Goal: Task Accomplishment & Management: Manage account settings

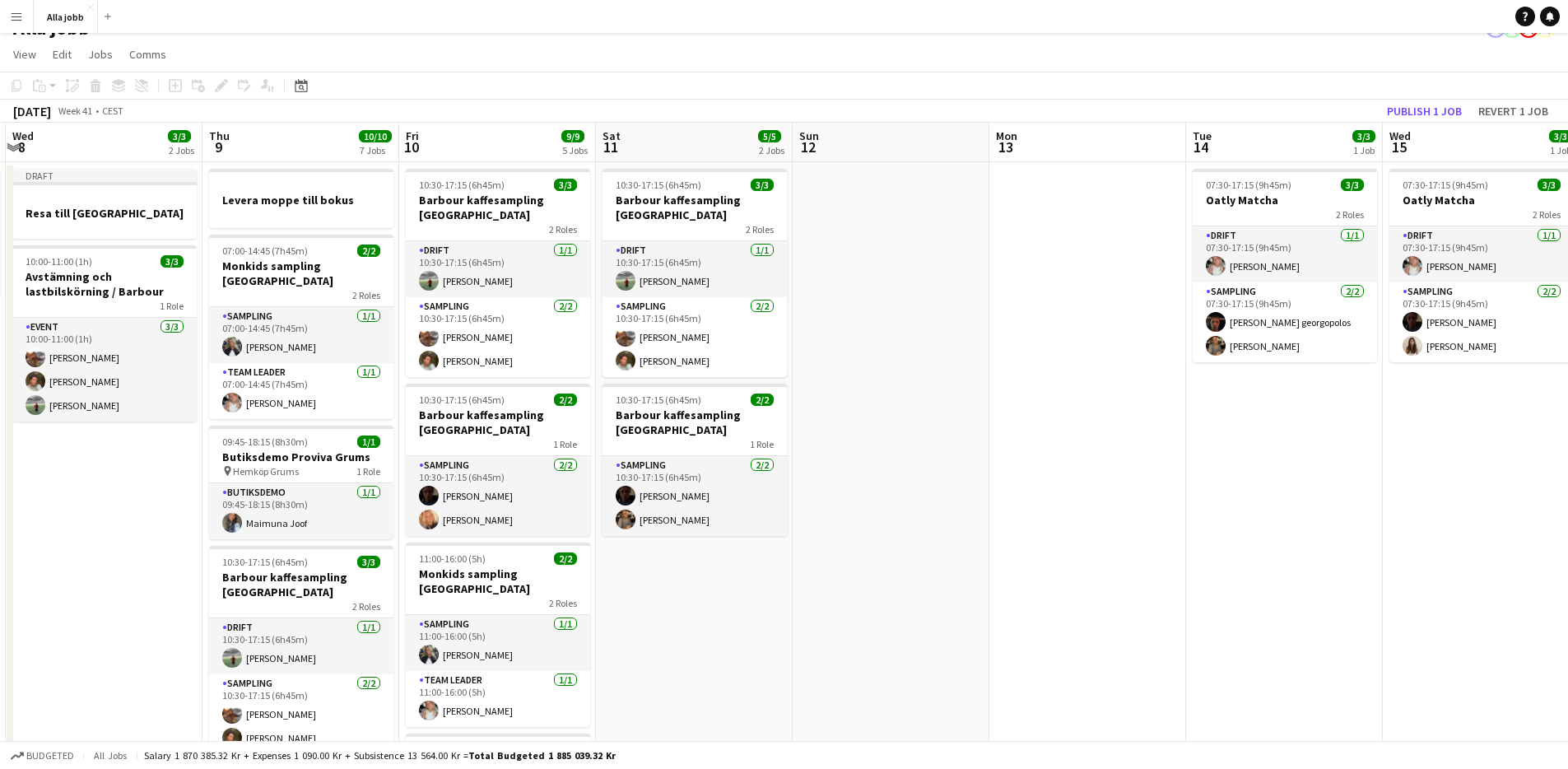
drag, startPoint x: 228, startPoint y: 295, endPoint x: 306, endPoint y: 307, distance: 78.9
click at [218, 296] on app-calendar-viewport "Sun 5 1 Job Mon 6 1 Job Tue 7 1/1 1 Job Wed 8 3/3 2 Jobs Thu 9 10/10 7 Jobs Fri…" at bounding box center [784, 687] width 1568 height 1129
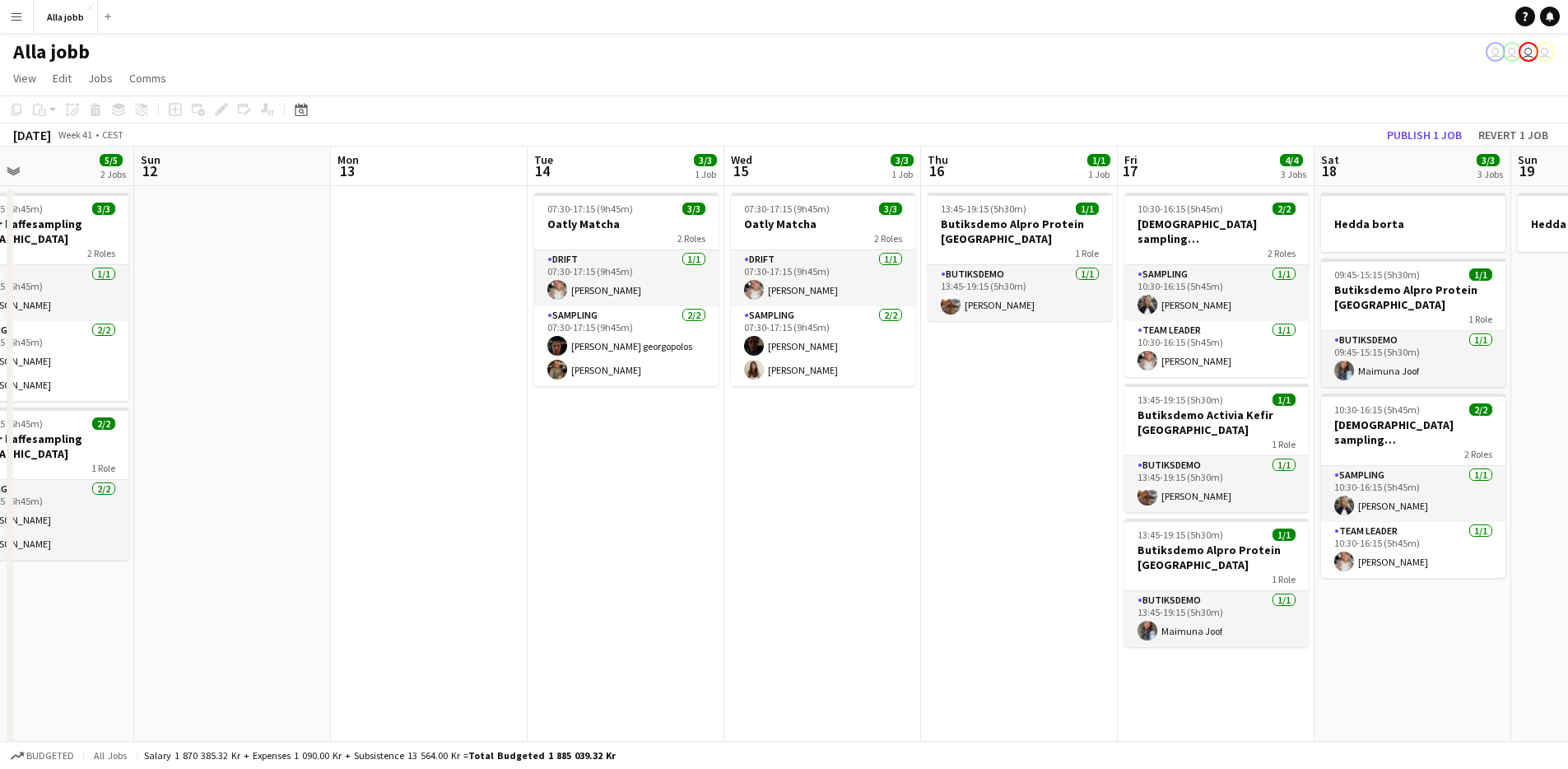
click at [684, 439] on app-date-cell "07:30-17:15 (9h45m) 3/3 Oatly Matcha 2 Roles Drift [DATE] 07:30-17:15 (9h45m) […" at bounding box center [626, 731] width 197 height 1089
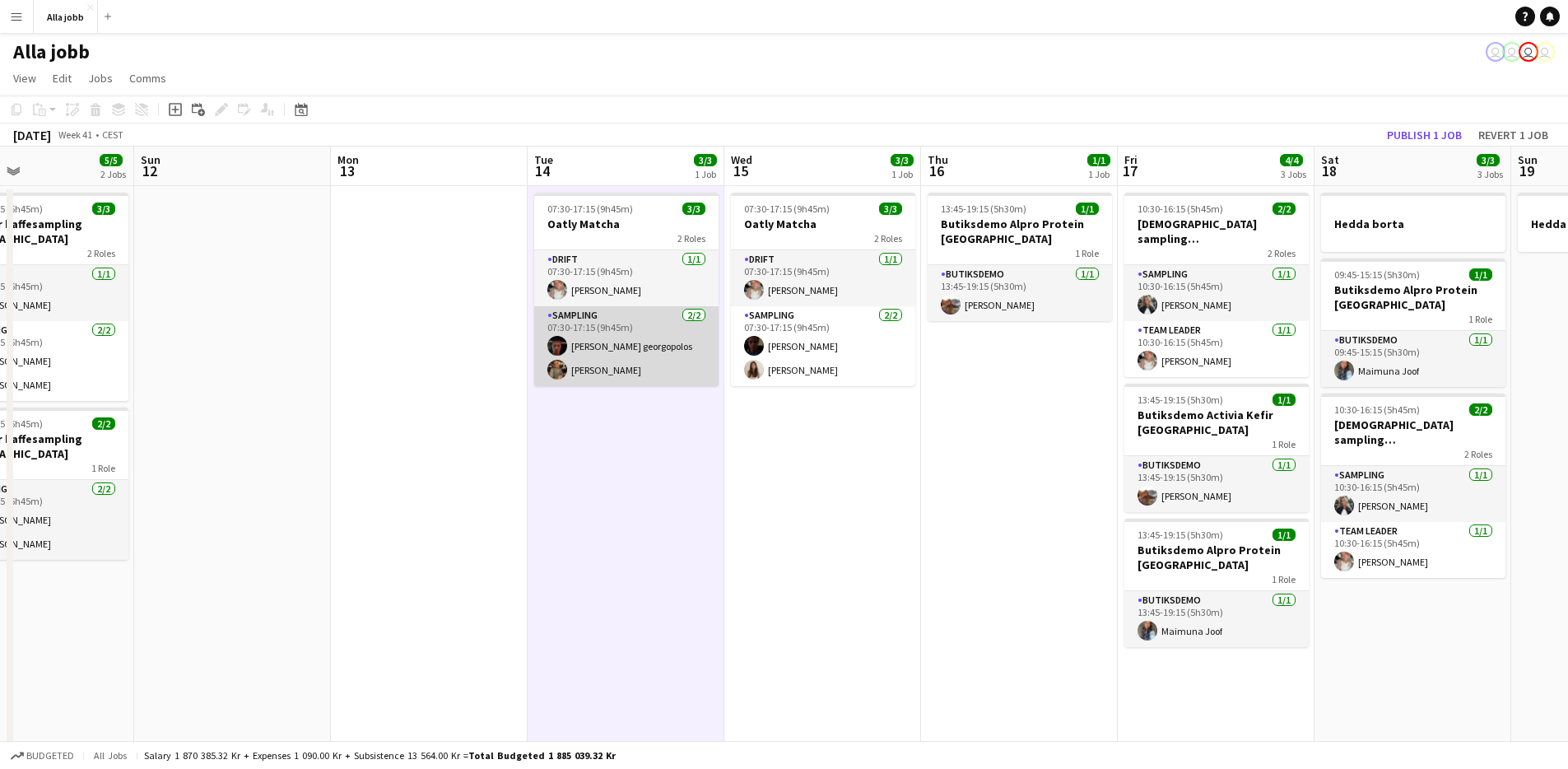
click at [602, 349] on app-card-role "Sampling [DATE] 07:30-17:15 (9h45m) [PERSON_NAME] georgopolos [PERSON_NAME]" at bounding box center [626, 346] width 184 height 80
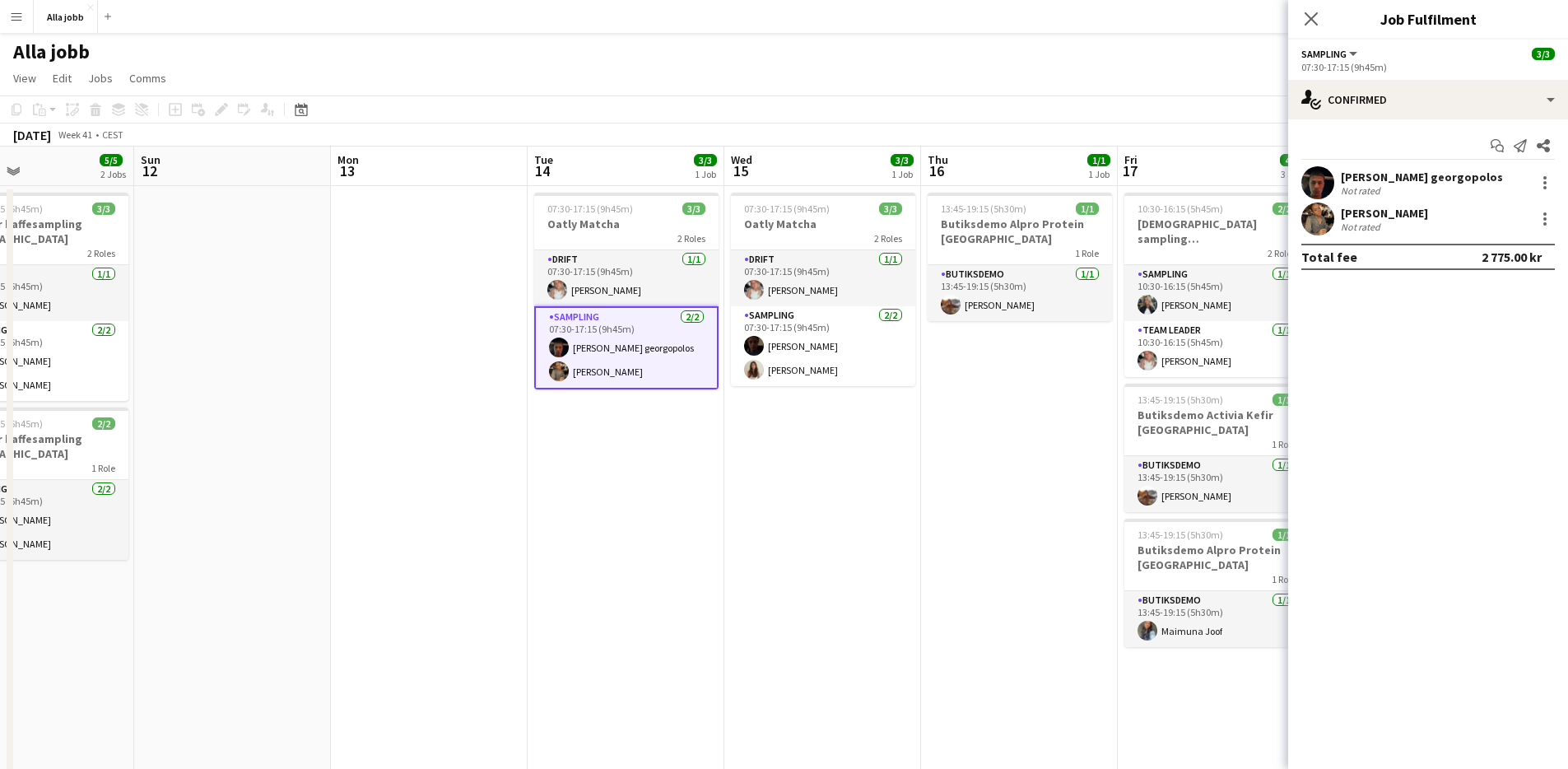
click at [1364, 172] on div "[PERSON_NAME] georgopolos" at bounding box center [1422, 177] width 162 height 15
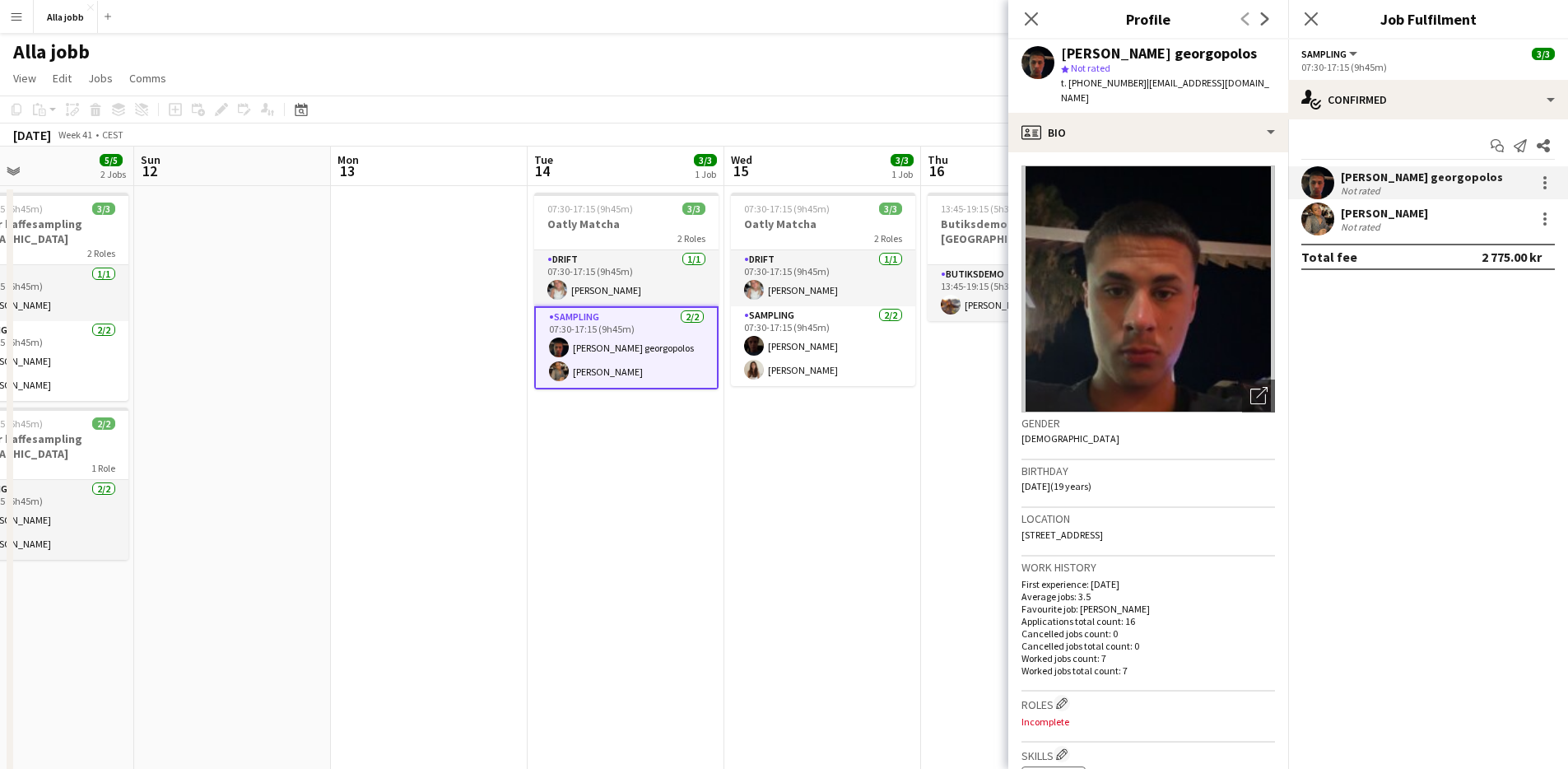
click at [737, 495] on app-date-cell "07:30-17:15 (9h45m) 3/3 Oatly Matcha 2 Roles Drift [DATE] 07:30-17:15 (9h45m) […" at bounding box center [822, 731] width 197 height 1089
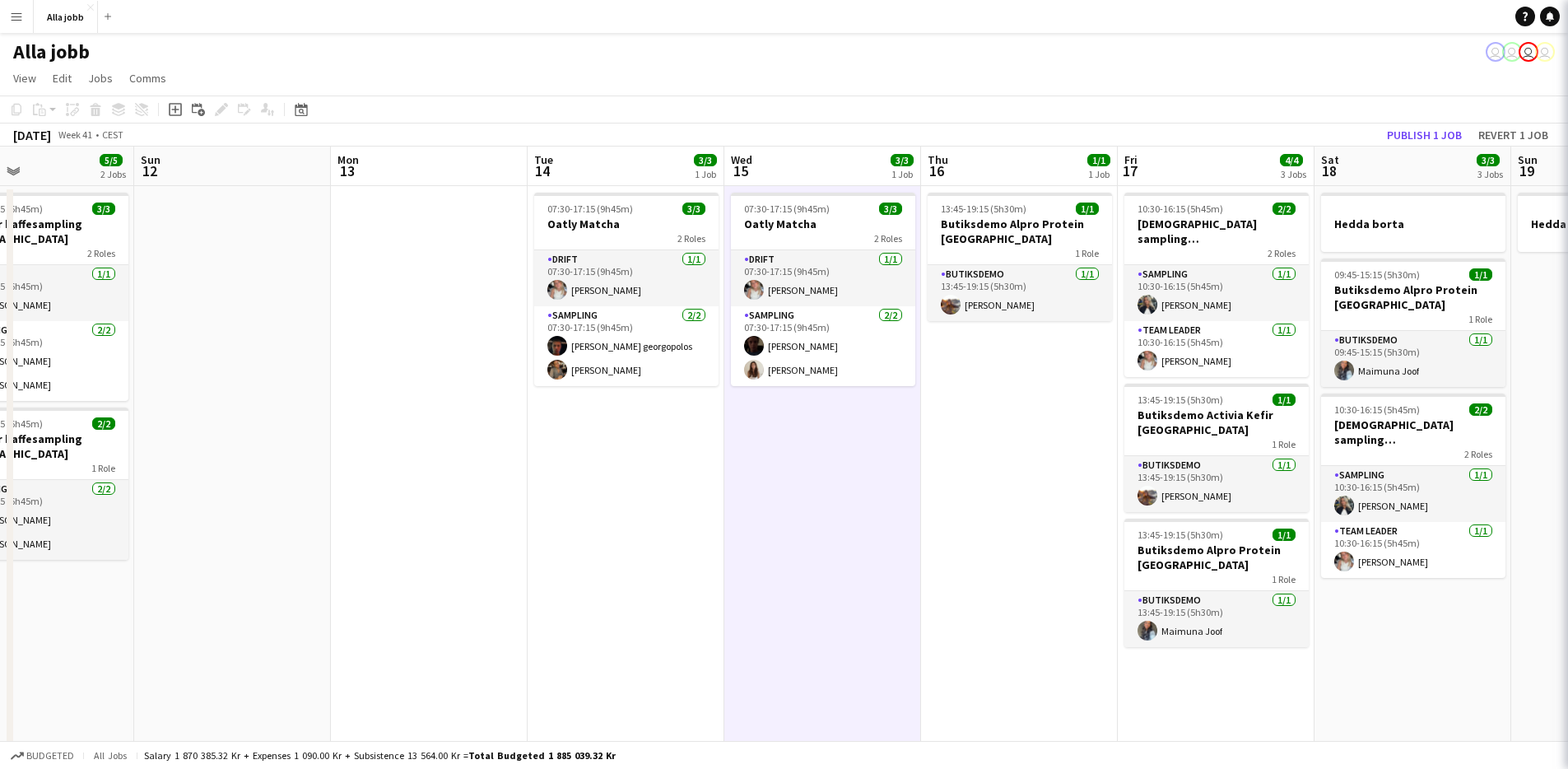
click at [737, 495] on app-date-cell "07:30-17:15 (9h45m) 3/3 Oatly Matcha 2 Roles Drift [DATE] 07:30-17:15 (9h45m) […" at bounding box center [822, 731] width 197 height 1089
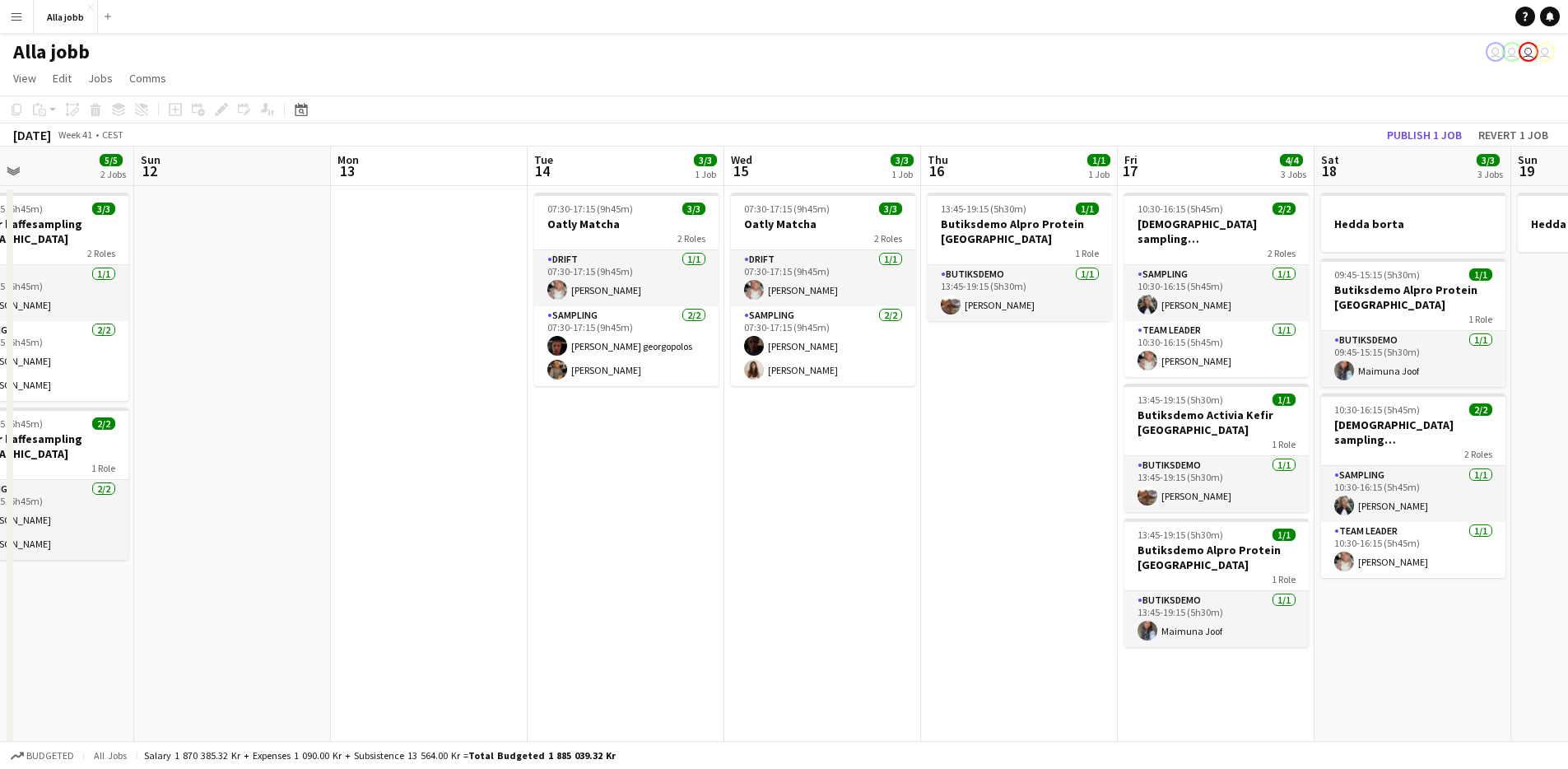
click at [691, 472] on app-date-cell "07:30-17:15 (9h45m) 3/3 Oatly Matcha 2 Roles Drift [DATE] 07:30-17:15 (9h45m) […" at bounding box center [626, 731] width 197 height 1089
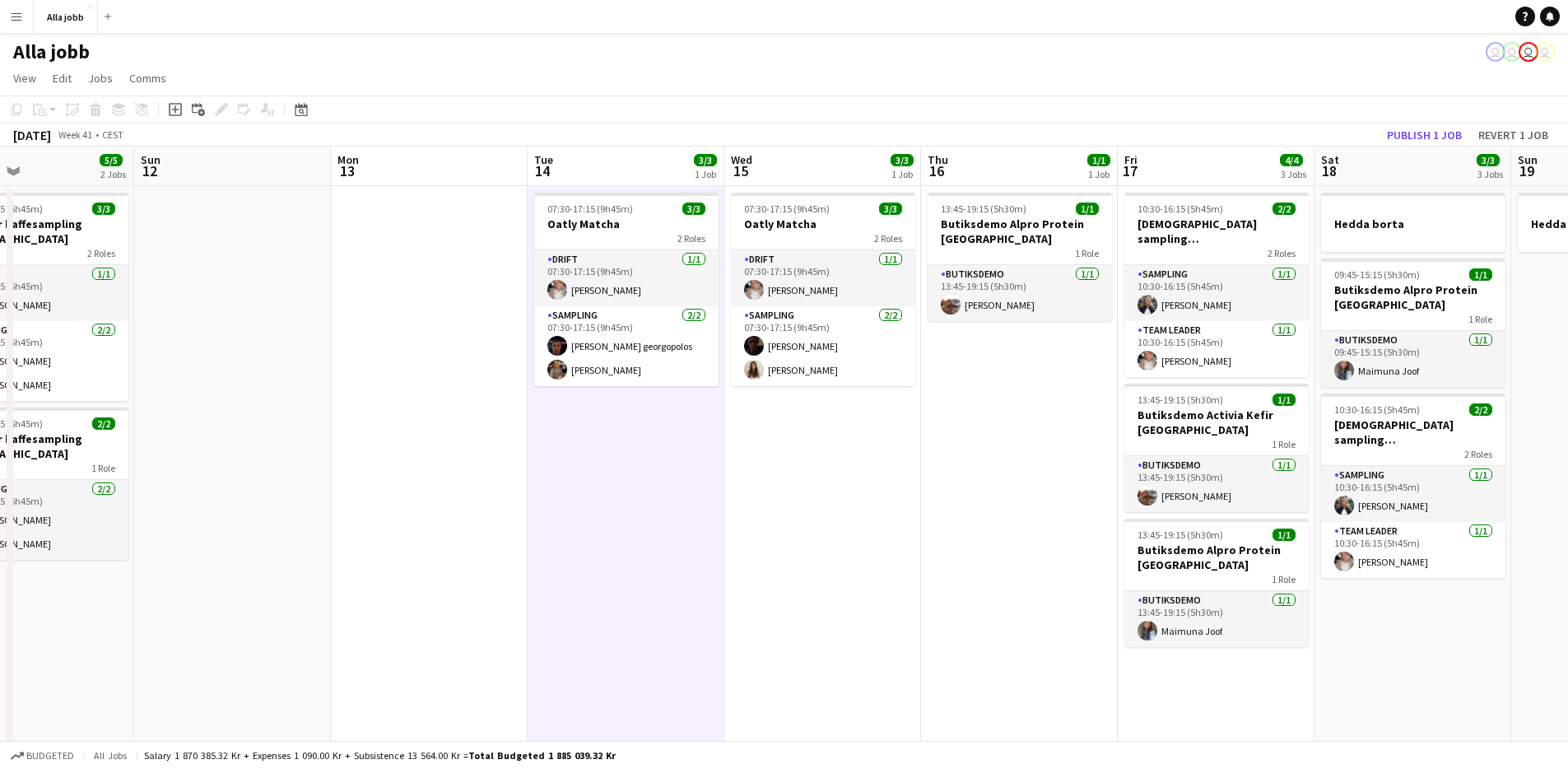
click at [691, 472] on app-date-cell "07:30-17:15 (9h45m) 3/3 Oatly Matcha 2 Roles Drift [DATE] 07:30-17:15 (9h45m) […" at bounding box center [626, 731] width 197 height 1089
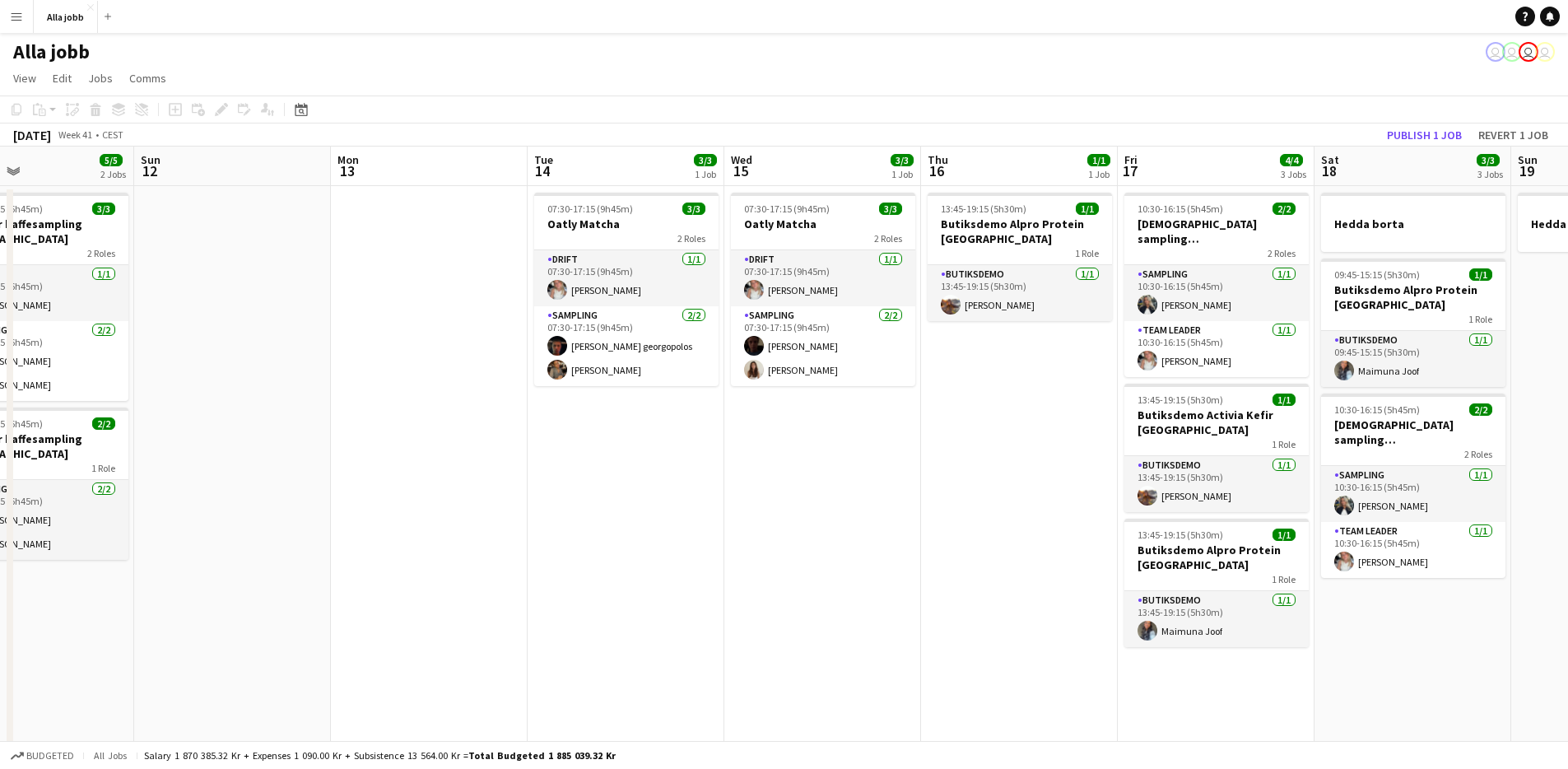
click at [691, 472] on app-date-cell "07:30-17:15 (9h45m) 3/3 Oatly Matcha 2 Roles Drift [DATE] 07:30-17:15 (9h45m) […" at bounding box center [626, 731] width 197 height 1089
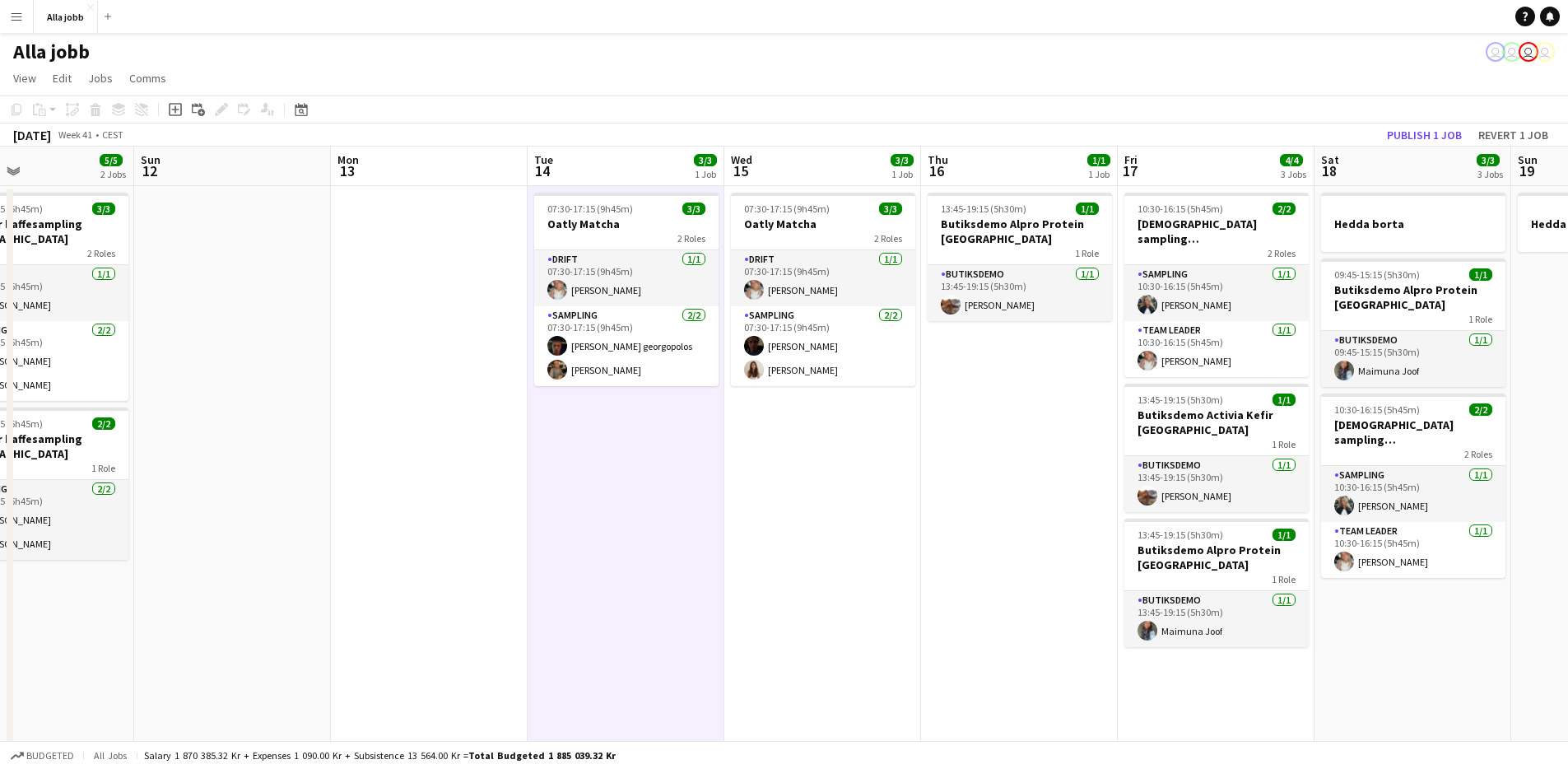
click at [691, 472] on app-date-cell "07:30-17:15 (9h45m) 3/3 Oatly Matcha 2 Roles Drift [DATE] 07:30-17:15 (9h45m) […" at bounding box center [626, 731] width 197 height 1089
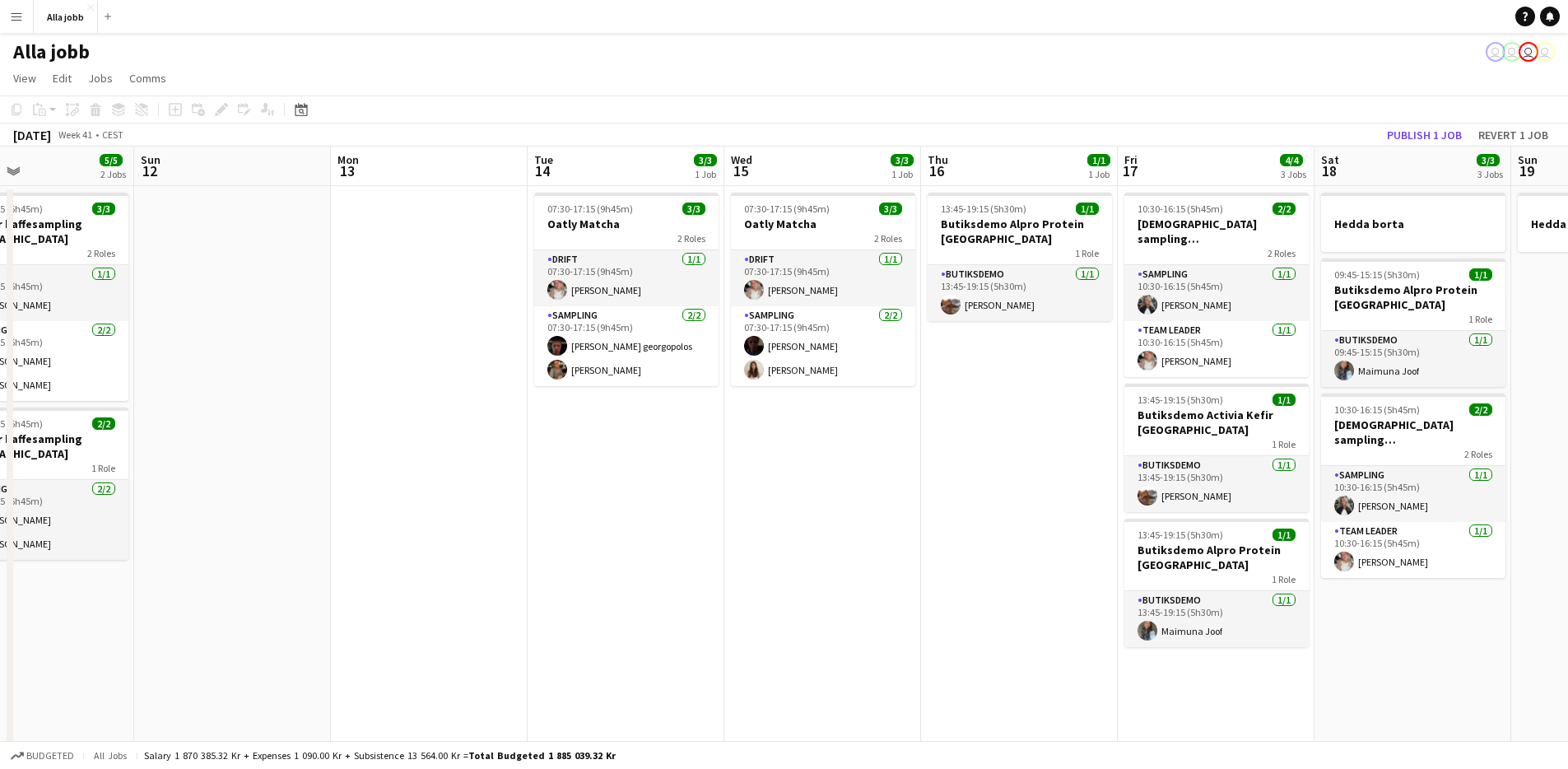
click at [691, 472] on app-date-cell "07:30-17:15 (9h45m) 3/3 Oatly Matcha 2 Roles Drift [DATE] 07:30-17:15 (9h45m) […" at bounding box center [626, 731] width 197 height 1089
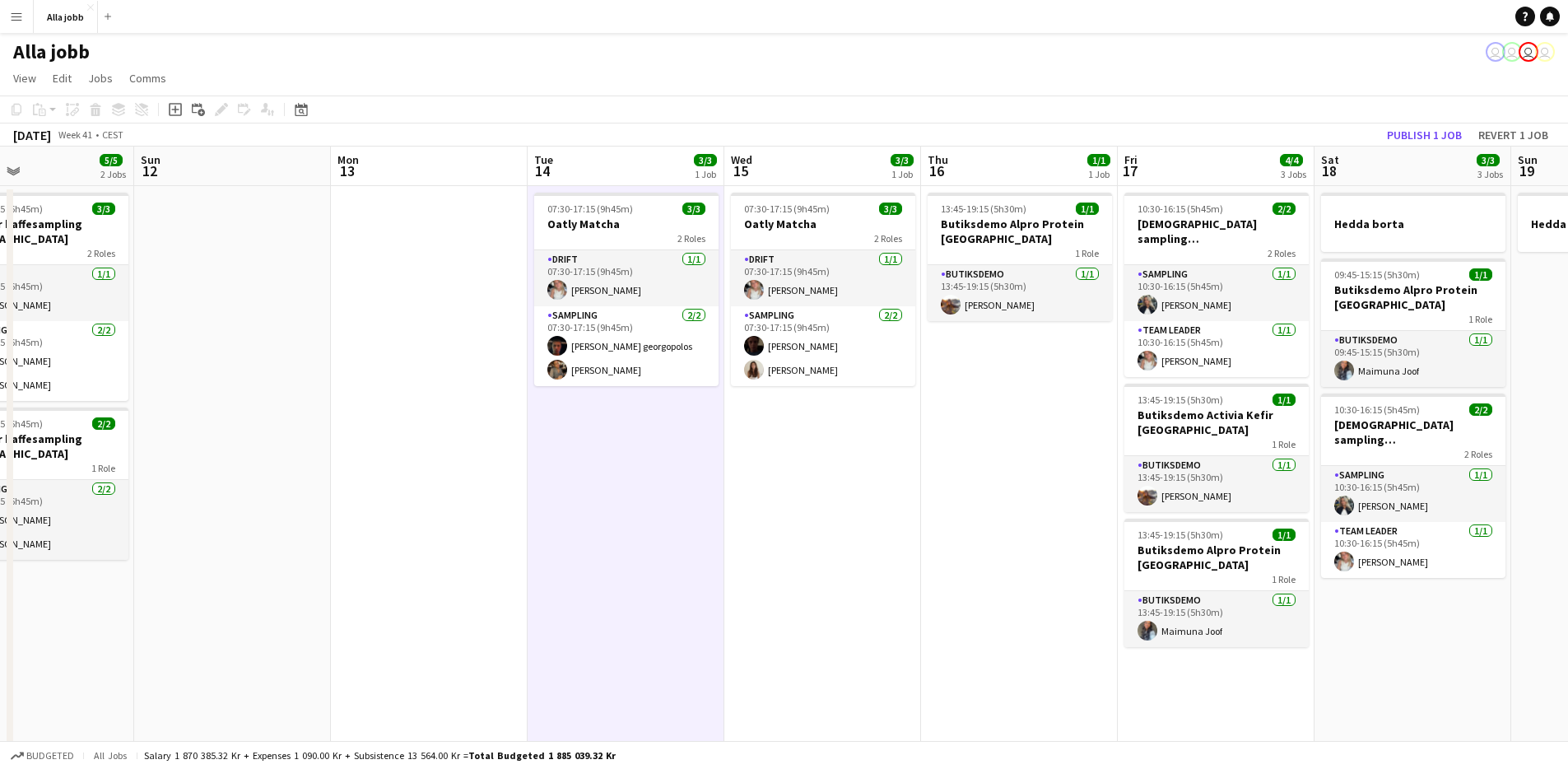
click at [691, 472] on app-date-cell "07:30-17:15 (9h45m) 3/3 Oatly Matcha 2 Roles Drift [DATE] 07:30-17:15 (9h45m) […" at bounding box center [626, 731] width 197 height 1089
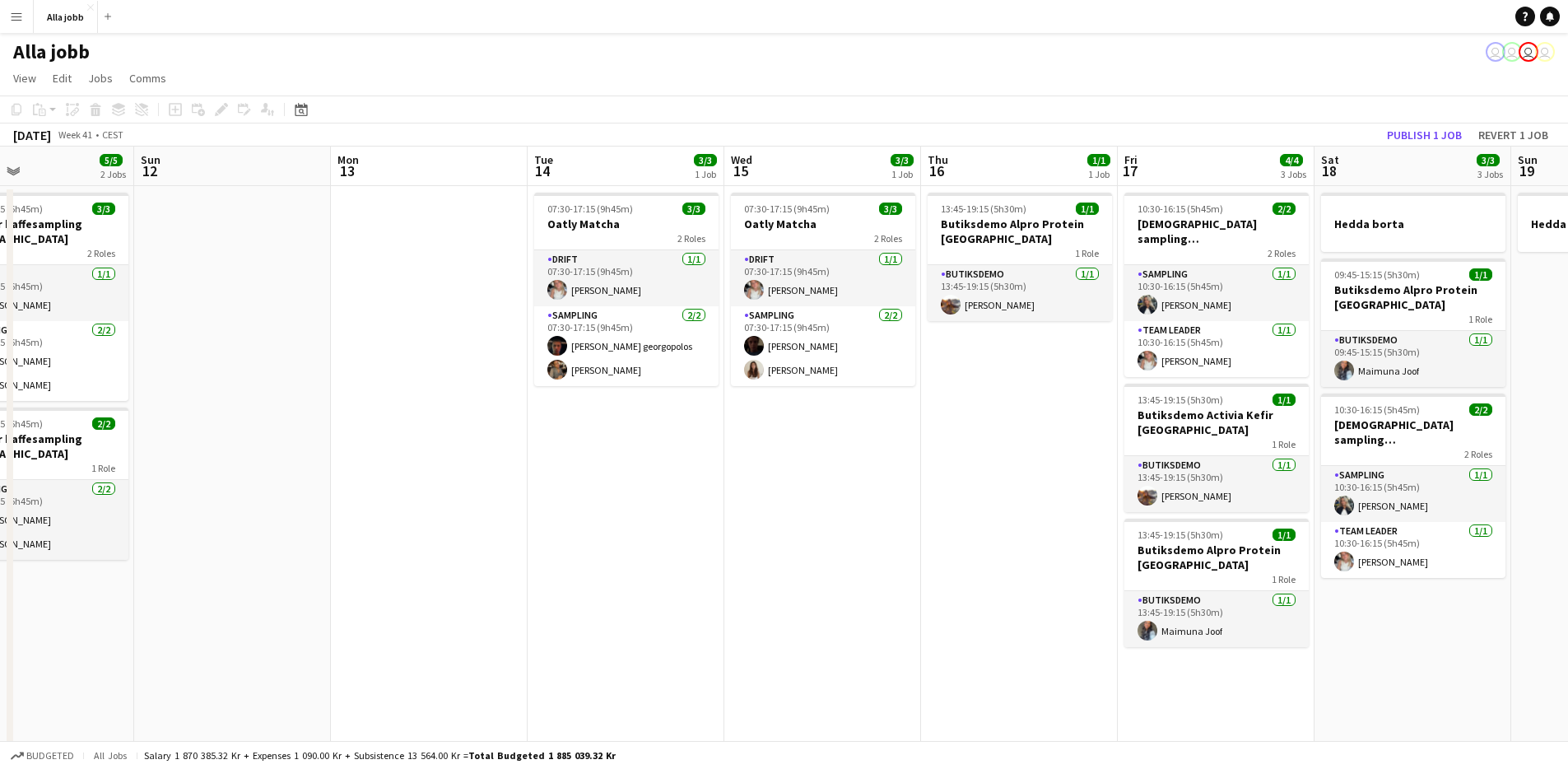
click at [691, 472] on app-date-cell "07:30-17:15 (9h45m) 3/3 Oatly Matcha 2 Roles Drift [DATE] 07:30-17:15 (9h45m) […" at bounding box center [626, 731] width 197 height 1089
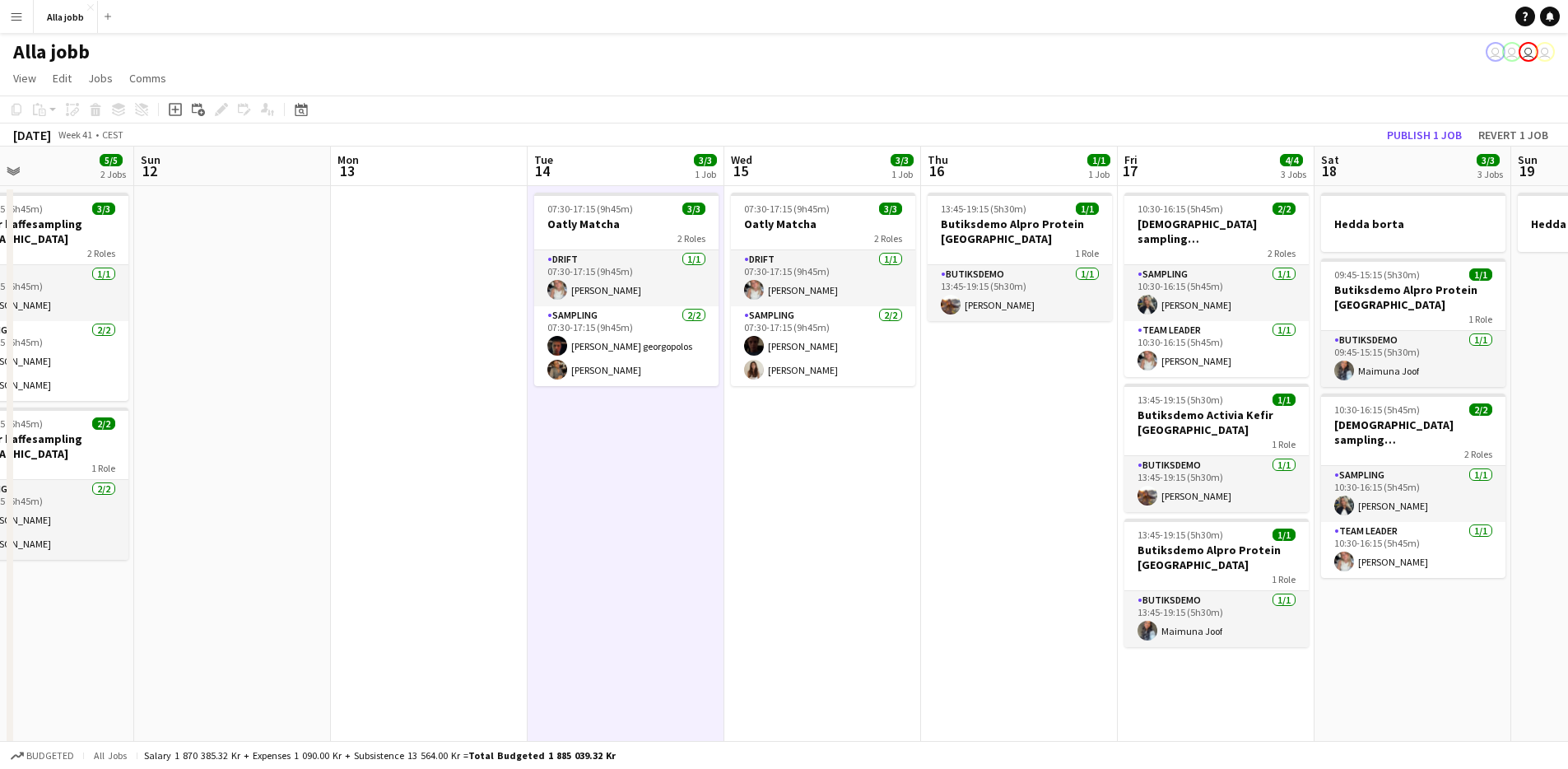
click at [752, 471] on app-date-cell "07:30-17:15 (9h45m) 3/3 Oatly Matcha 2 Roles Drift [DATE] 07:30-17:15 (9h45m) […" at bounding box center [822, 731] width 197 height 1089
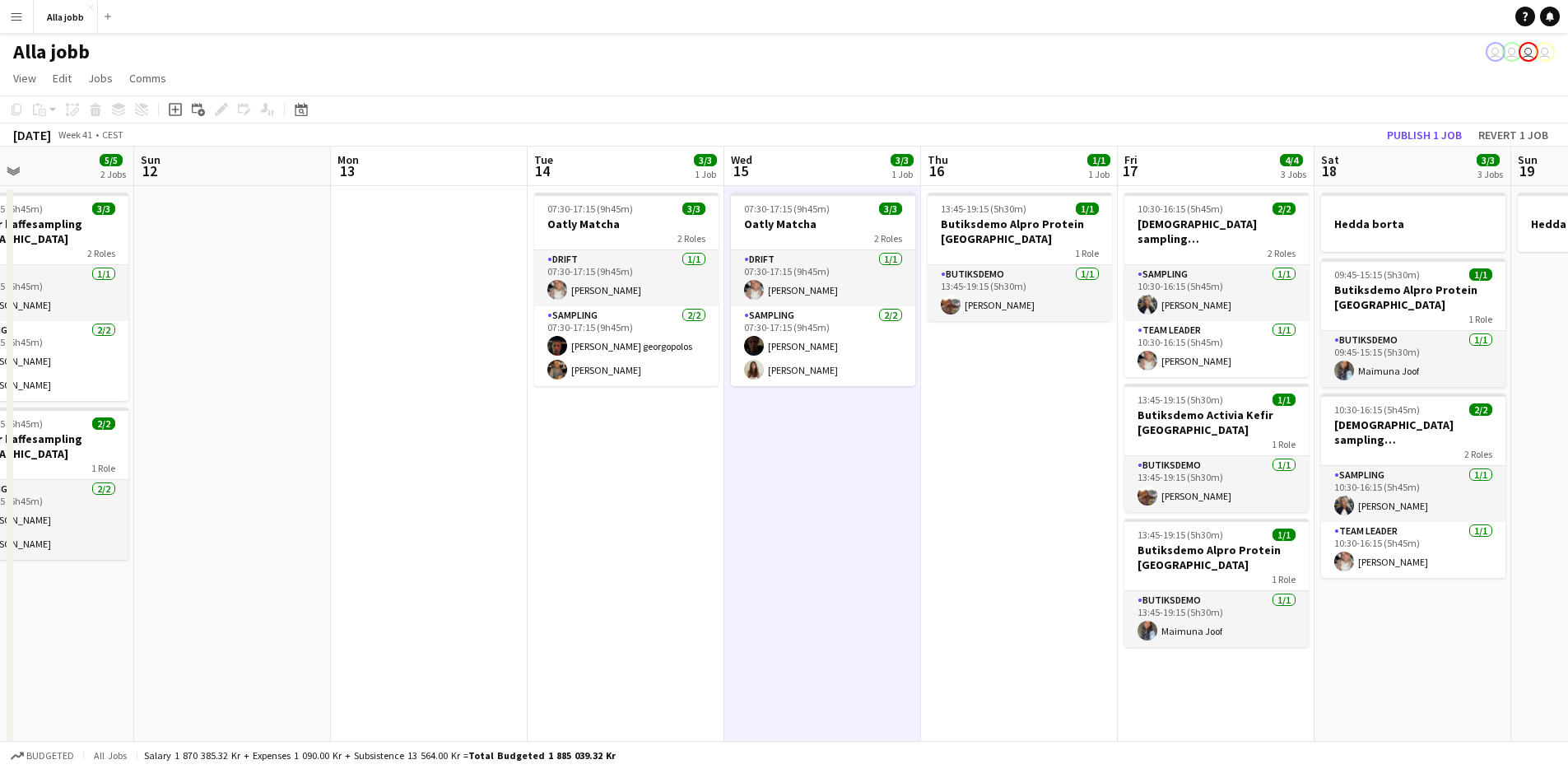
click at [752, 471] on app-date-cell "07:30-17:15 (9h45m) 3/3 Oatly Matcha 2 Roles Drift [DATE] 07:30-17:15 (9h45m) […" at bounding box center [822, 731] width 197 height 1089
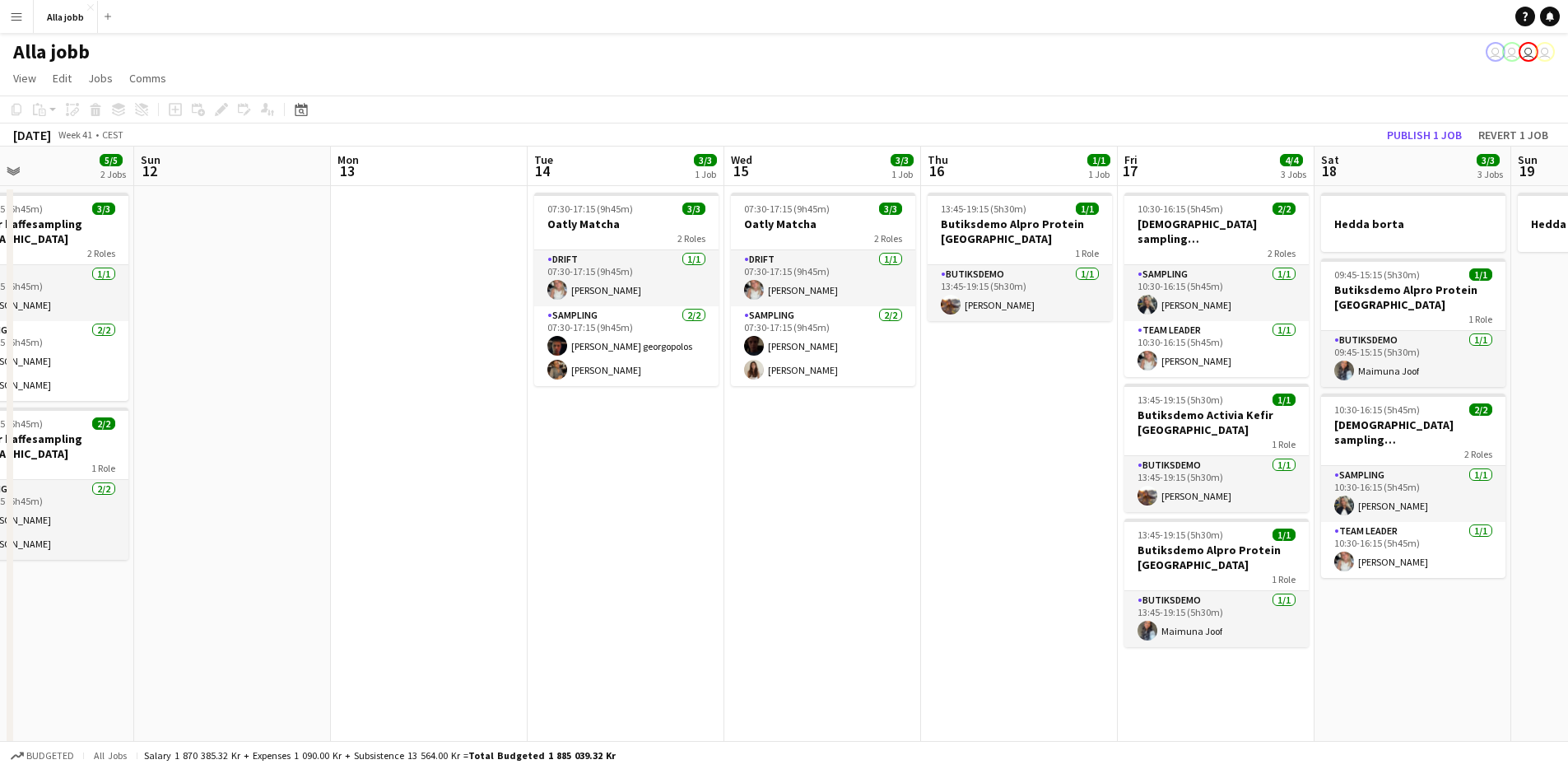
scroll to position [0, 459]
click at [748, 471] on app-date-cell "07:30-17:15 (9h45m) 3/3 Oatly Matcha 2 Roles Drift [DATE] 07:30-17:15 (9h45m) […" at bounding box center [820, 731] width 197 height 1089
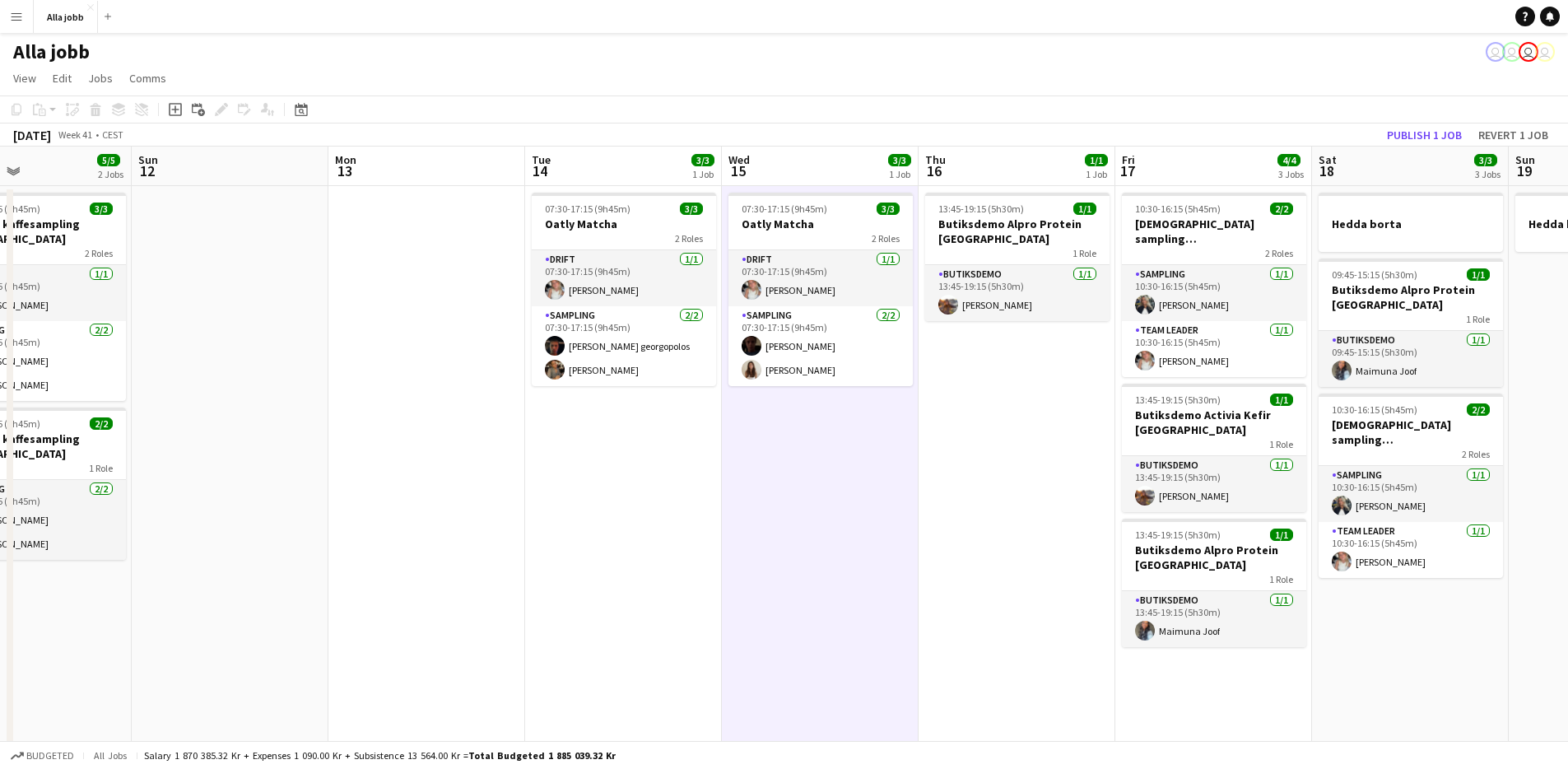
click at [748, 471] on app-date-cell "07:30-17:15 (9h45m) 3/3 Oatly Matcha 2 Roles Drift [DATE] 07:30-17:15 (9h45m) […" at bounding box center [820, 731] width 197 height 1089
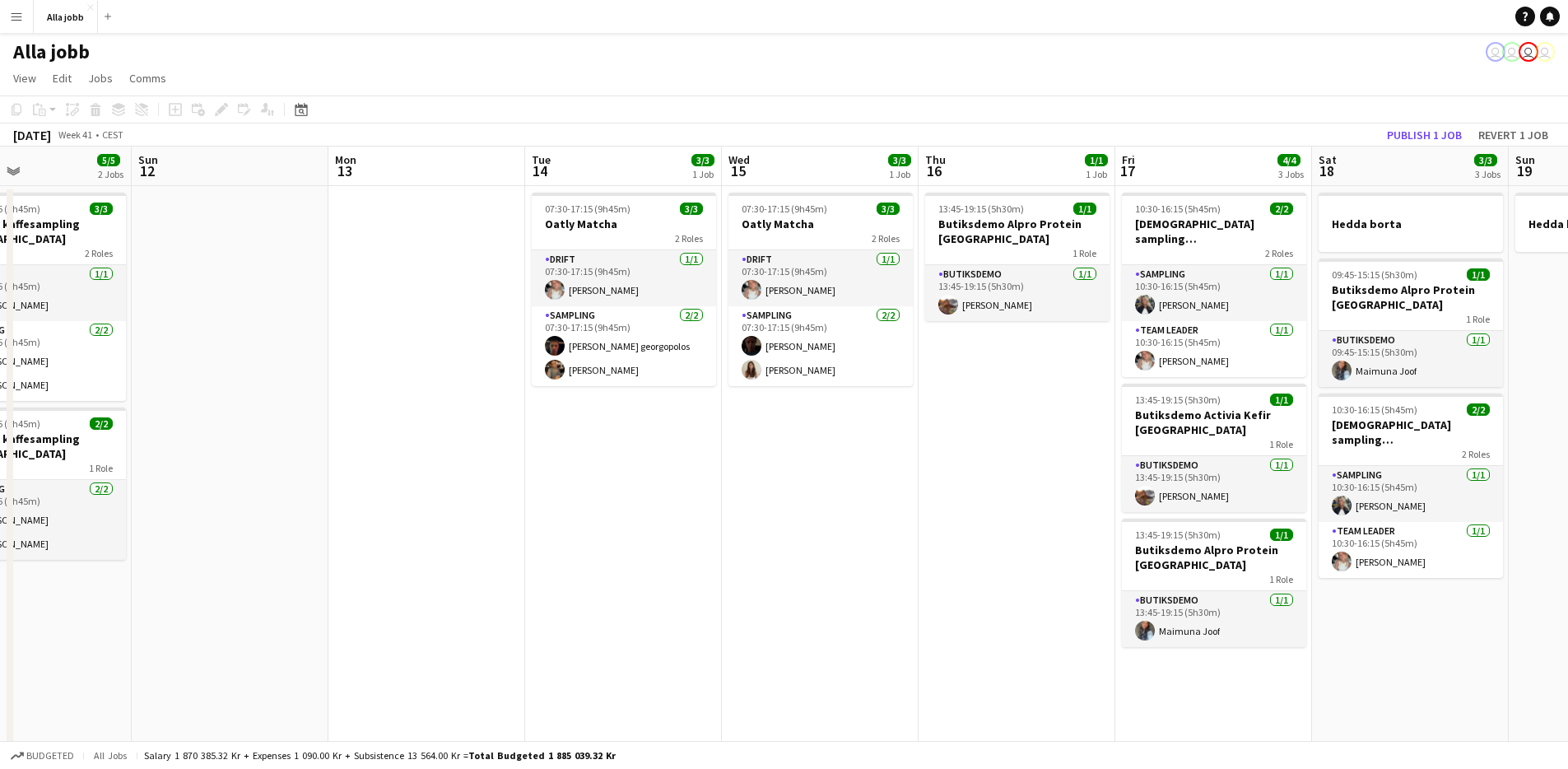
click at [748, 471] on app-date-cell "07:30-17:15 (9h45m) 3/3 Oatly Matcha 2 Roles Drift [DATE] 07:30-17:15 (9h45m) […" at bounding box center [820, 731] width 197 height 1089
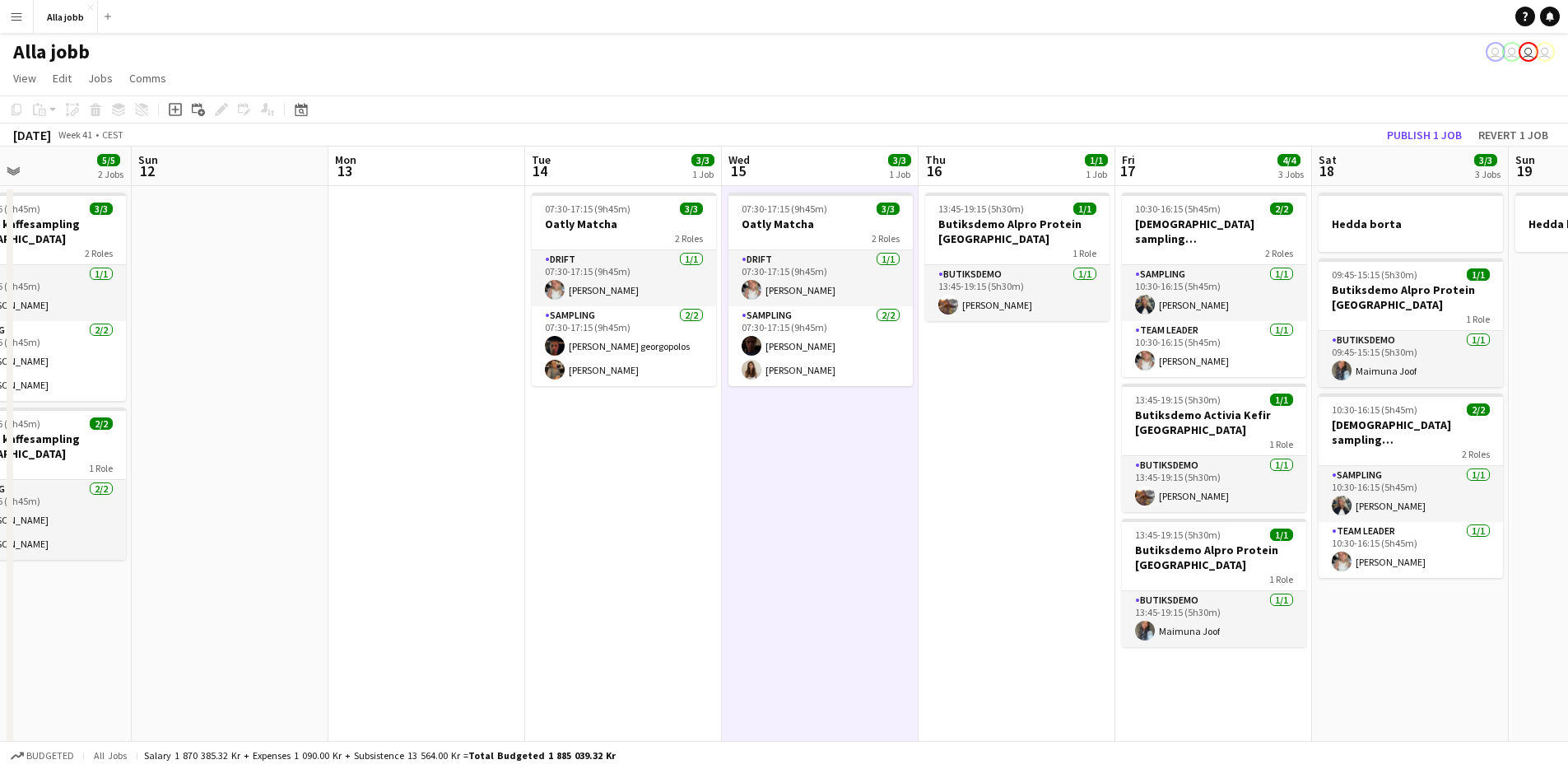
click at [748, 471] on app-date-cell "07:30-17:15 (9h45m) 3/3 Oatly Matcha 2 Roles Drift [DATE] 07:30-17:15 (9h45m) […" at bounding box center [820, 731] width 197 height 1089
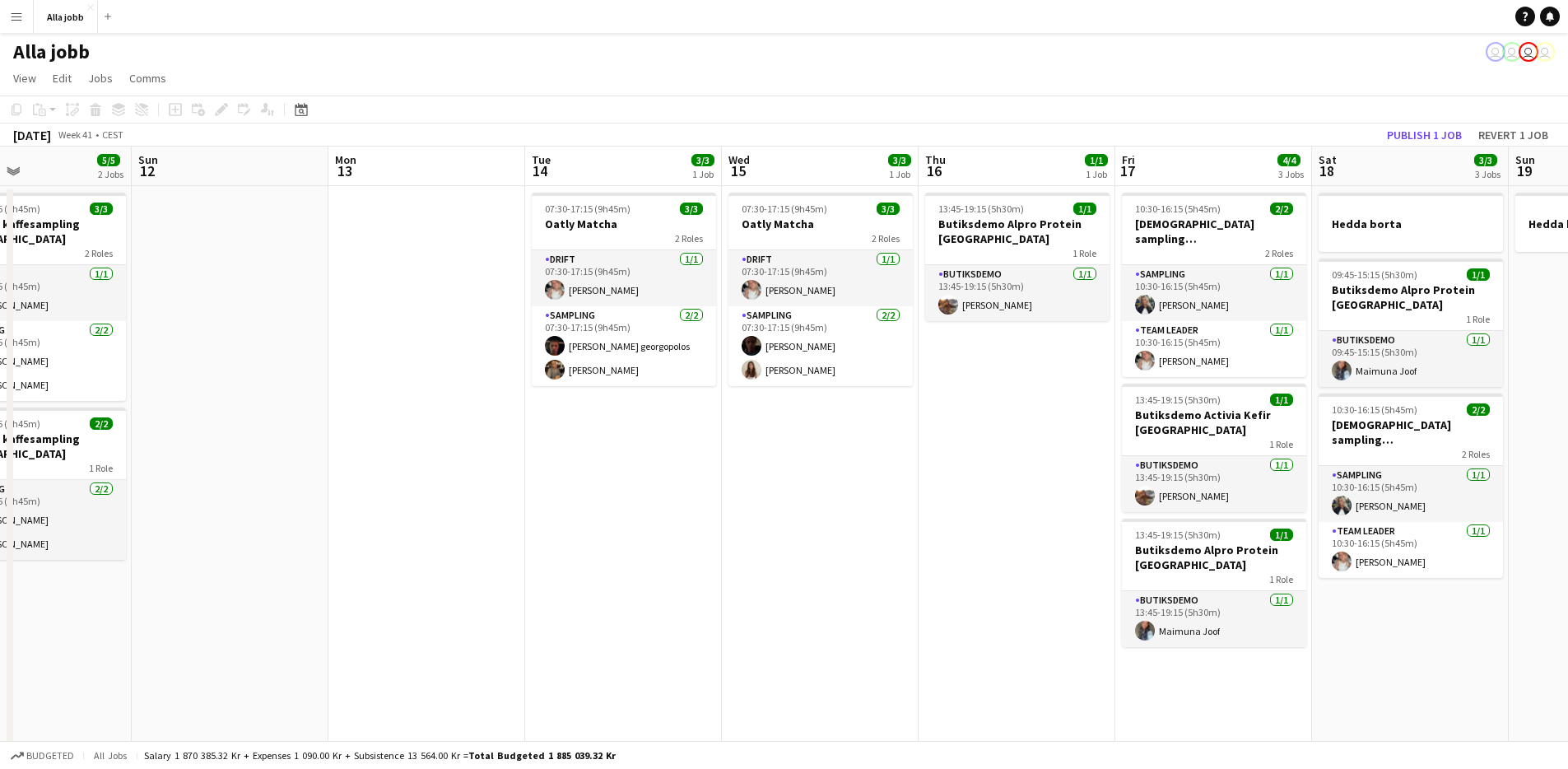
click at [633, 459] on app-date-cell "07:30-17:15 (9h45m) 3/3 Oatly Matcha 2 Roles Drift [DATE] 07:30-17:15 (9h45m) […" at bounding box center [623, 731] width 197 height 1089
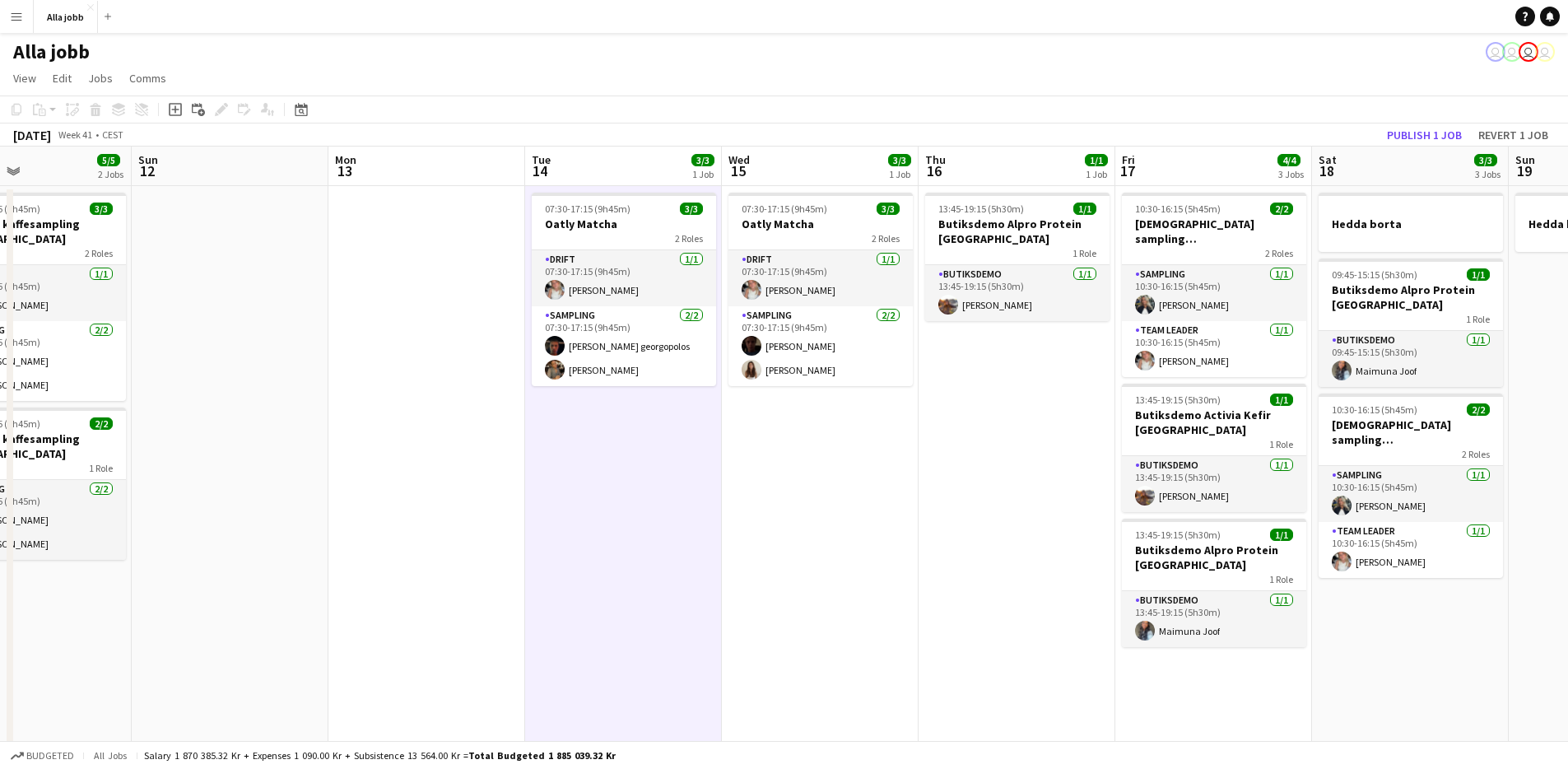
click at [633, 459] on app-date-cell "07:30-17:15 (9h45m) 3/3 Oatly Matcha 2 Roles Drift [DATE] 07:30-17:15 (9h45m) […" at bounding box center [623, 731] width 197 height 1089
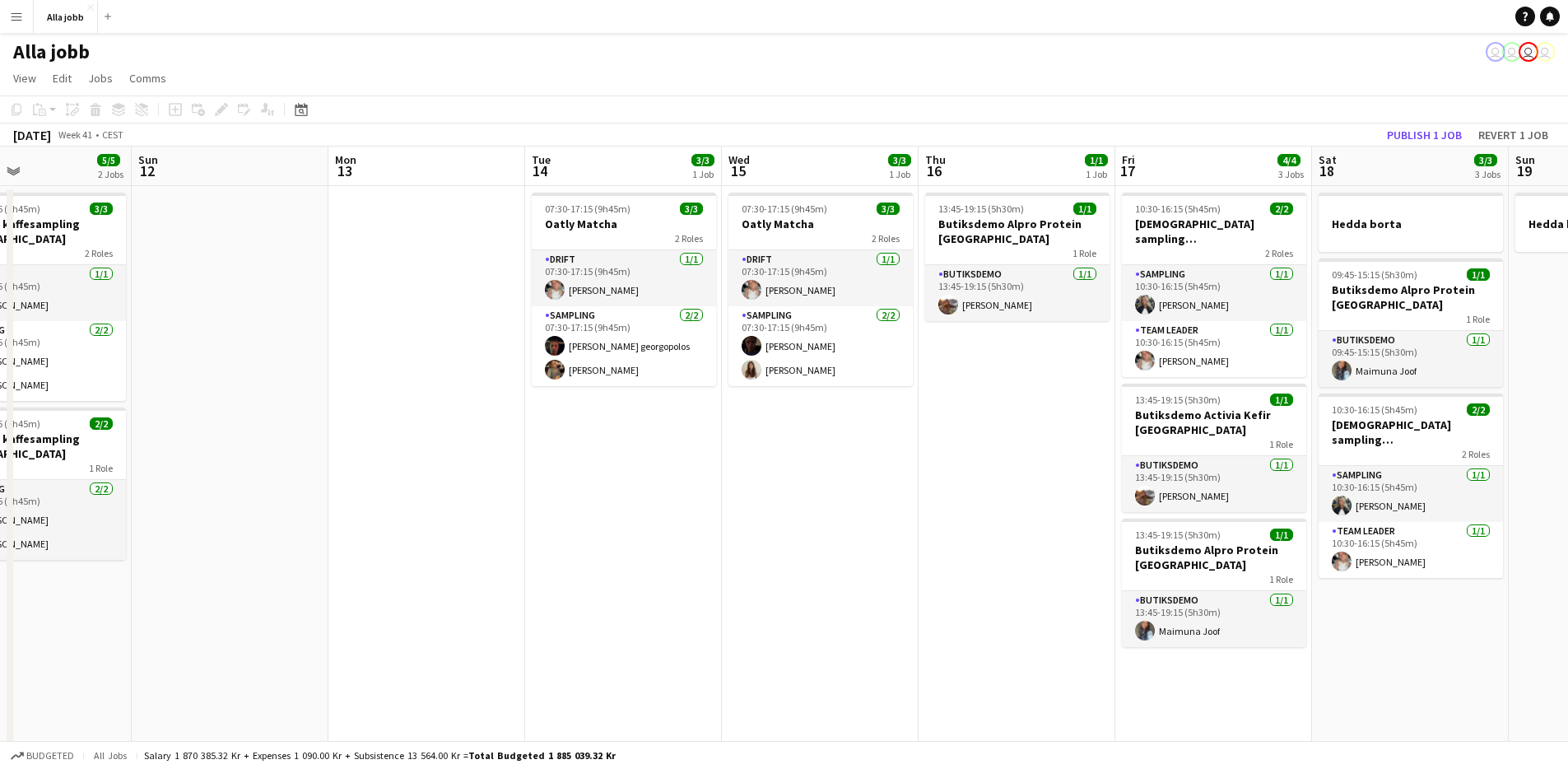
click at [633, 459] on app-date-cell "07:30-17:15 (9h45m) 3/3 Oatly Matcha 2 Roles Drift [DATE] 07:30-17:15 (9h45m) […" at bounding box center [623, 731] width 197 height 1089
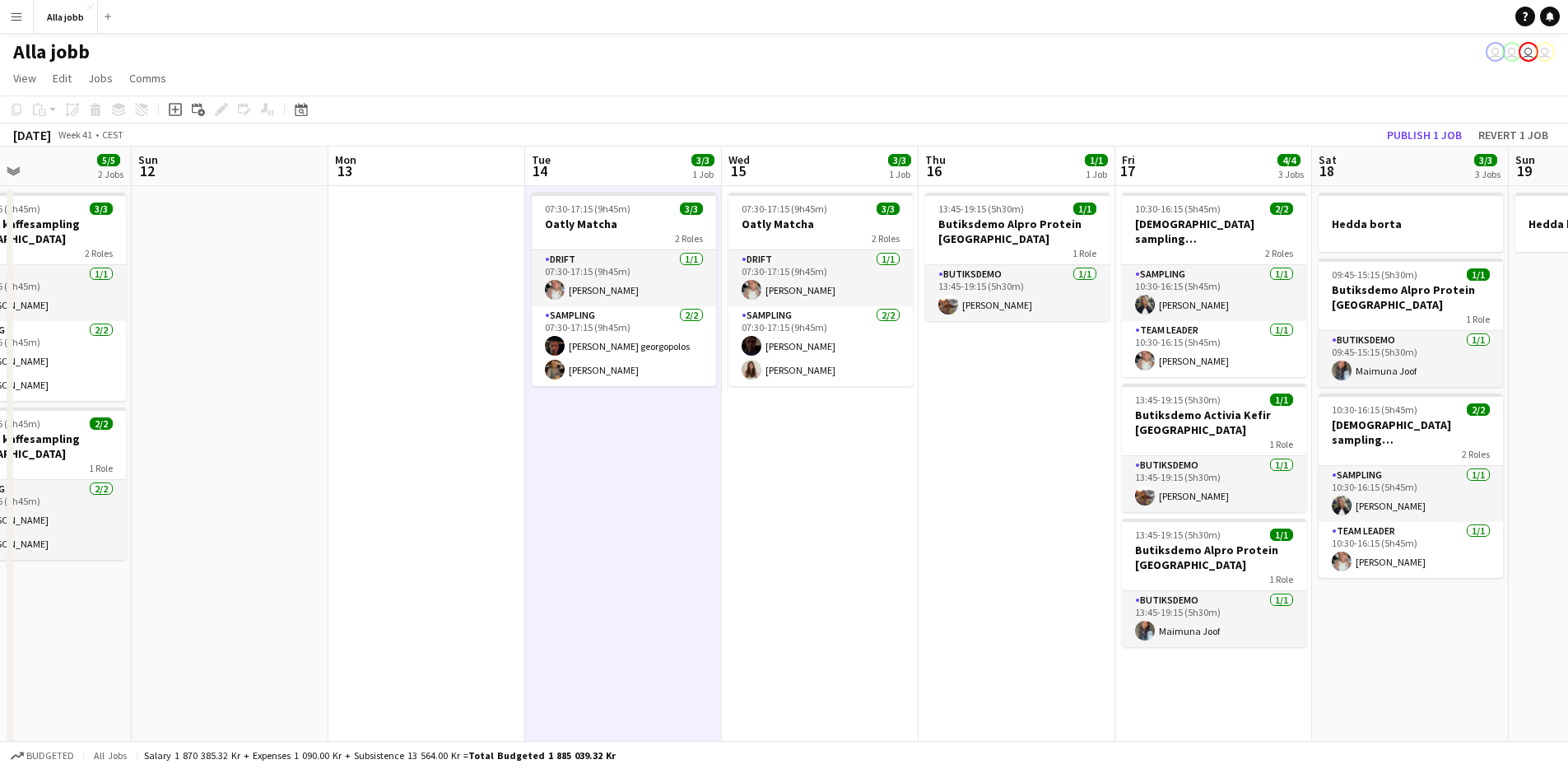
click at [633, 459] on app-date-cell "07:30-17:15 (9h45m) 3/3 Oatly Matcha 2 Roles Drift [DATE] 07:30-17:15 (9h45m) […" at bounding box center [623, 731] width 197 height 1089
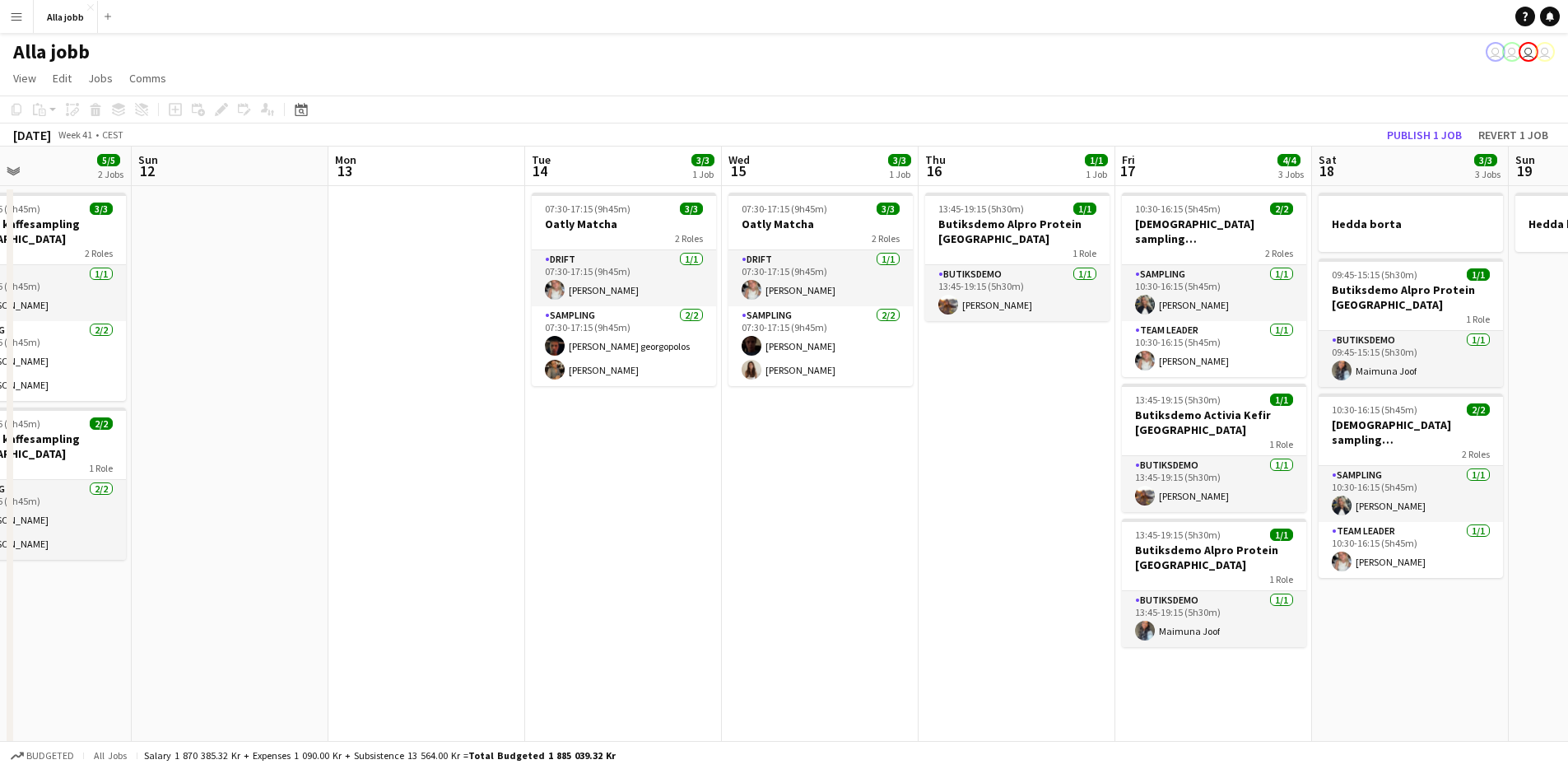
click at [782, 456] on app-date-cell "07:30-17:15 (9h45m) 3/3 Oatly Matcha 2 Roles Drift [DATE] 07:30-17:15 (9h45m) […" at bounding box center [820, 731] width 197 height 1089
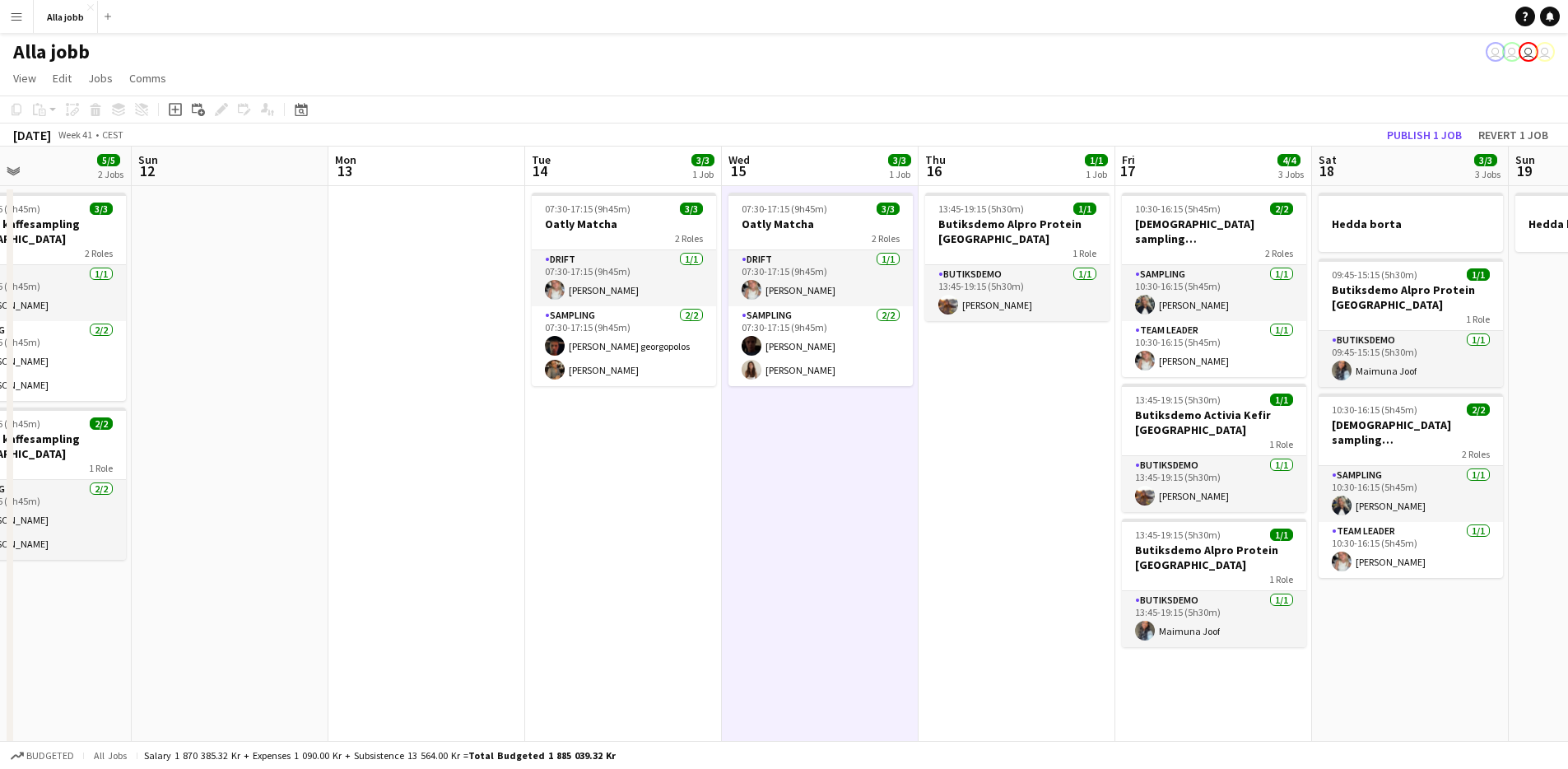
click at [679, 450] on app-date-cell "07:30-17:15 (9h45m) 3/3 Oatly Matcha 2 Roles Drift [DATE] 07:30-17:15 (9h45m) […" at bounding box center [623, 731] width 197 height 1089
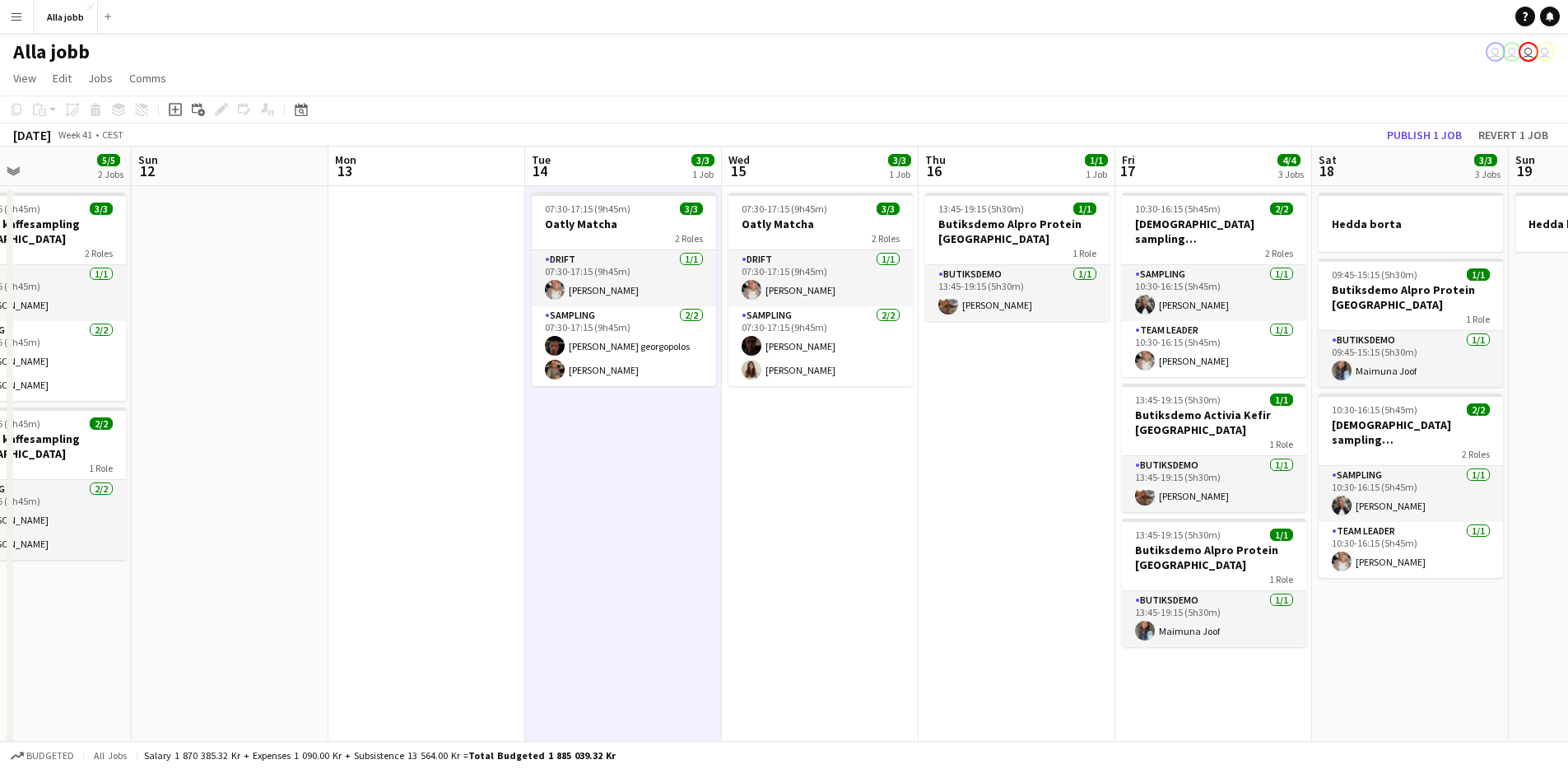
click at [768, 449] on app-date-cell "07:30-17:15 (9h45m) 3/3 Oatly Matcha 2 Roles Drift [DATE] 07:30-17:15 (9h45m) […" at bounding box center [820, 731] width 197 height 1089
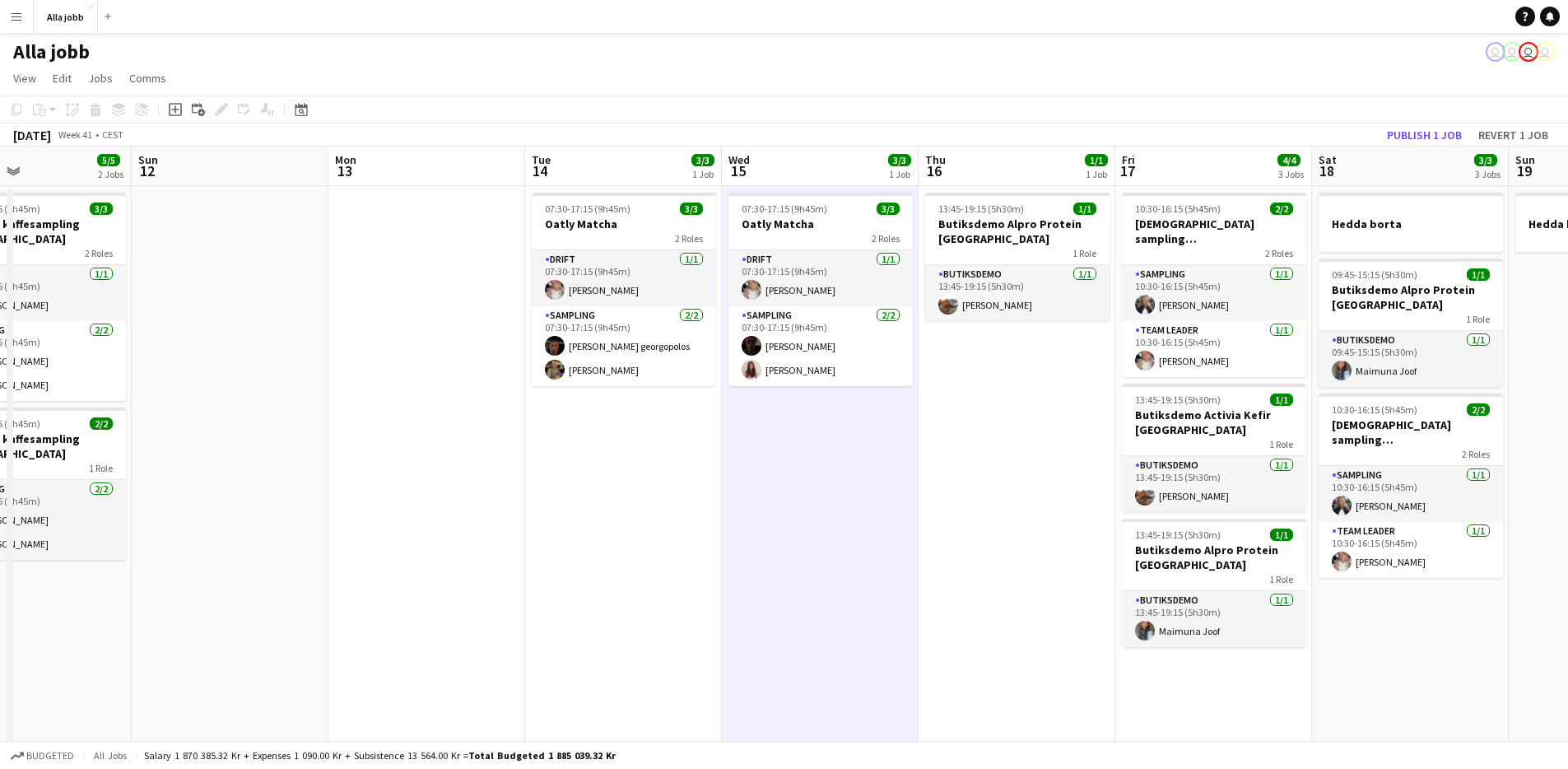
click at [764, 449] on app-date-cell "07:30-17:15 (9h45m) 3/3 Oatly Matcha 2 Roles Drift [DATE] 07:30-17:15 (9h45m) […" at bounding box center [820, 731] width 197 height 1089
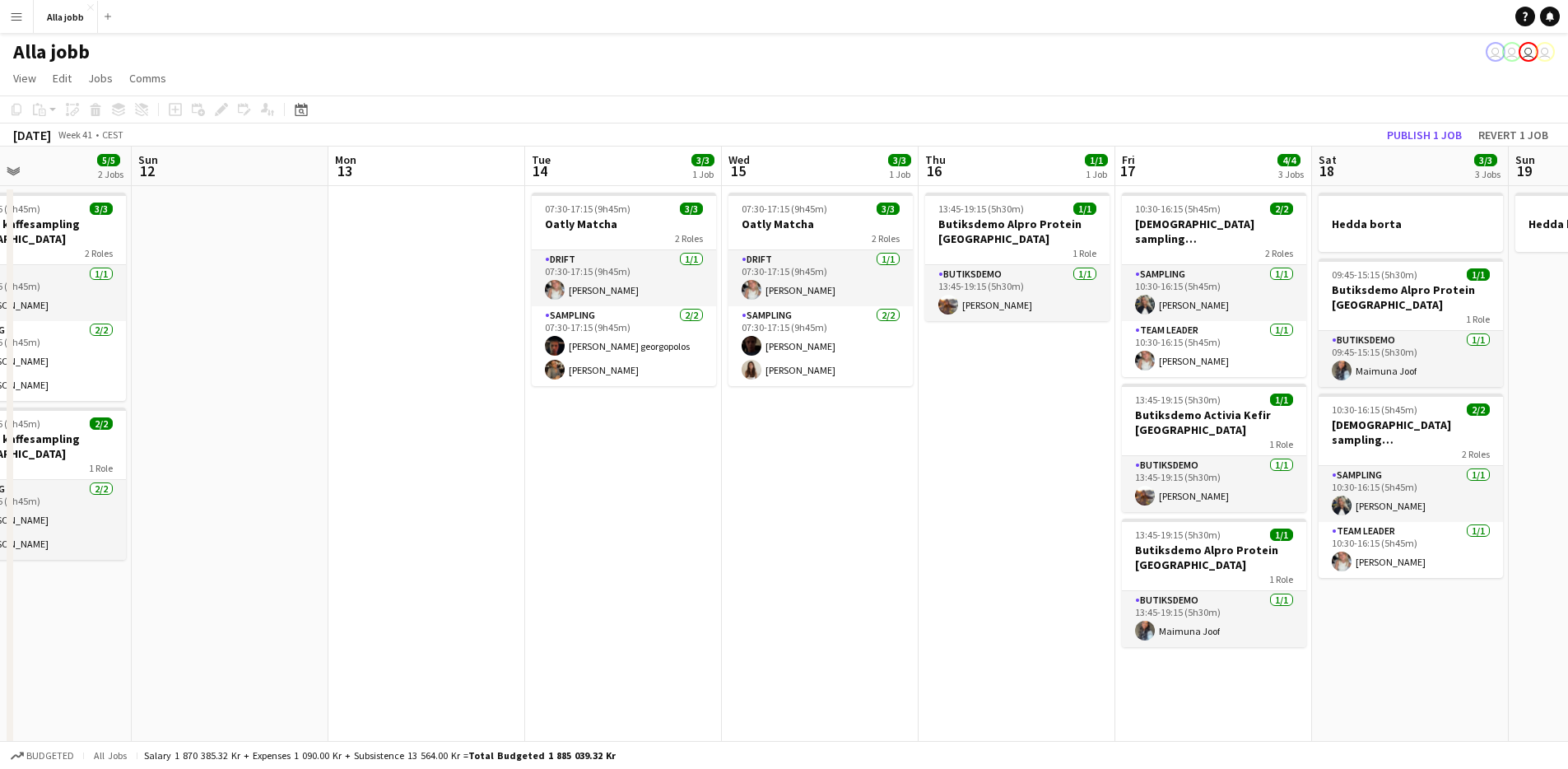
click at [740, 459] on app-date-cell "07:30-17:15 (9h45m) 3/3 Oatly Matcha 2 Roles Drift [DATE] 07:30-17:15 (9h45m) […" at bounding box center [820, 731] width 197 height 1089
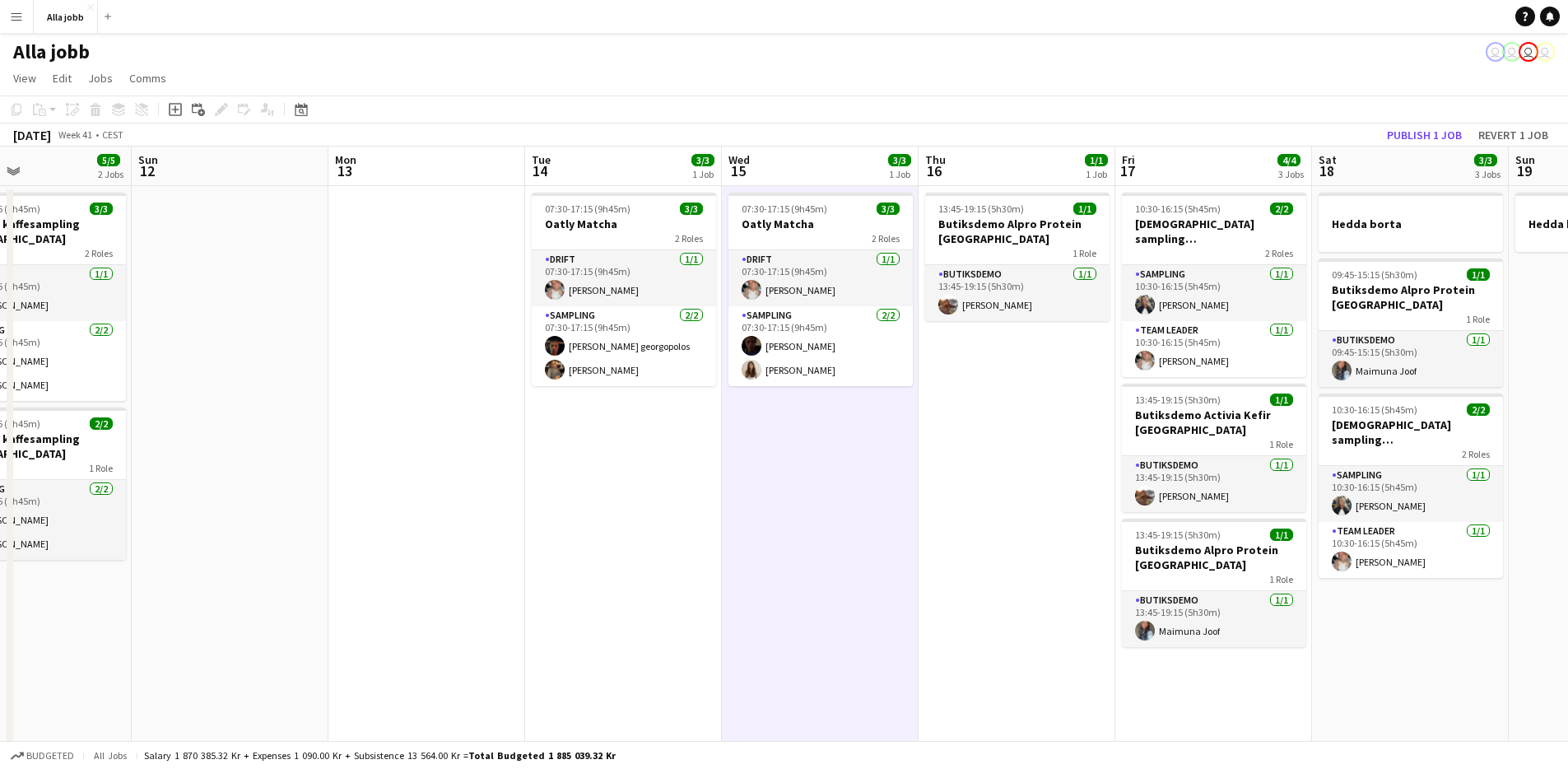
click at [665, 469] on app-date-cell "07:30-17:15 (9h45m) 3/3 Oatly Matcha 2 Roles Drift [DATE] 07:30-17:15 (9h45m) […" at bounding box center [623, 731] width 197 height 1089
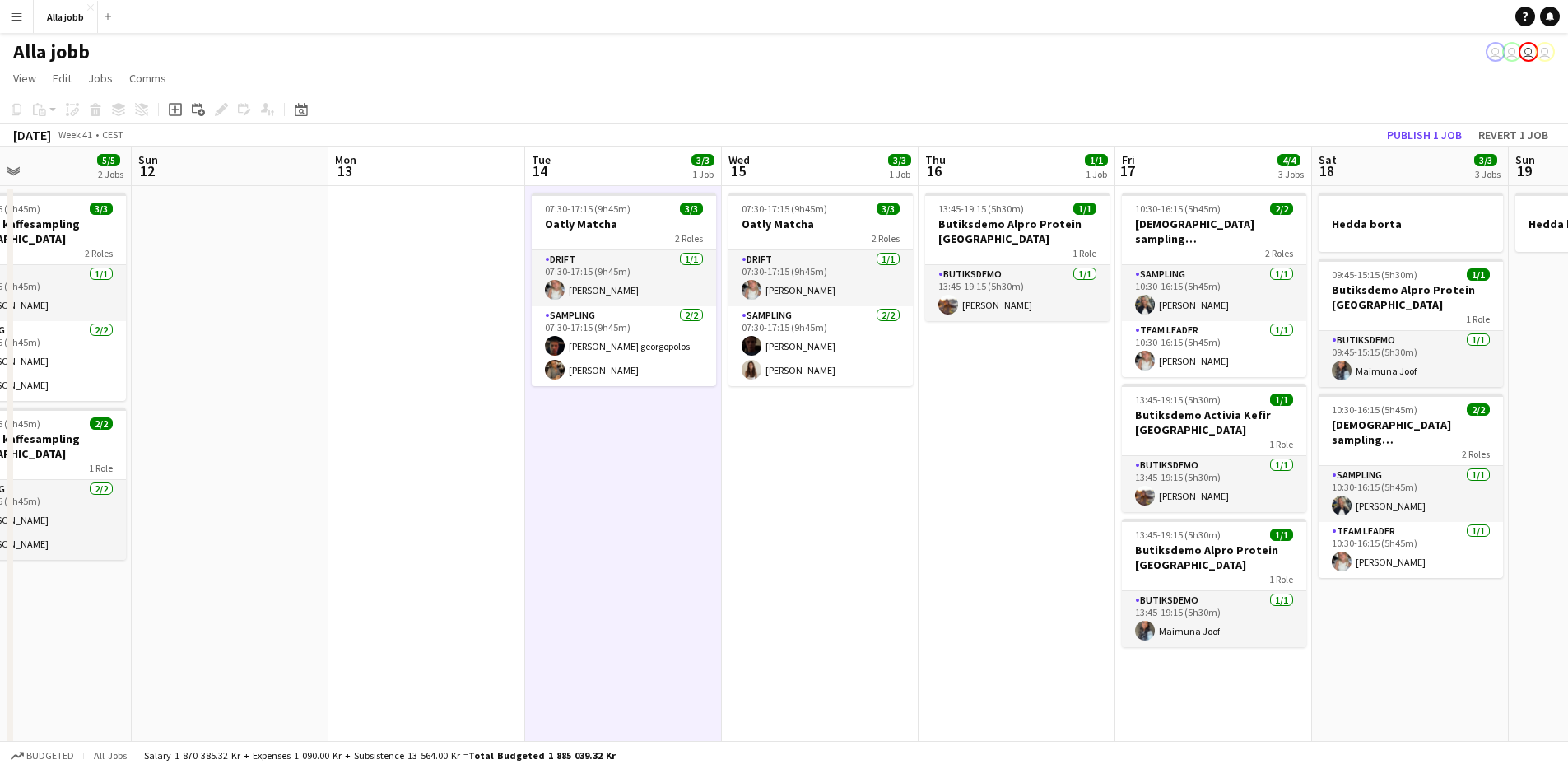
click at [665, 469] on app-date-cell "07:30-17:15 (9h45m) 3/3 Oatly Matcha 2 Roles Drift [DATE] 07:30-17:15 (9h45m) […" at bounding box center [623, 731] width 197 height 1089
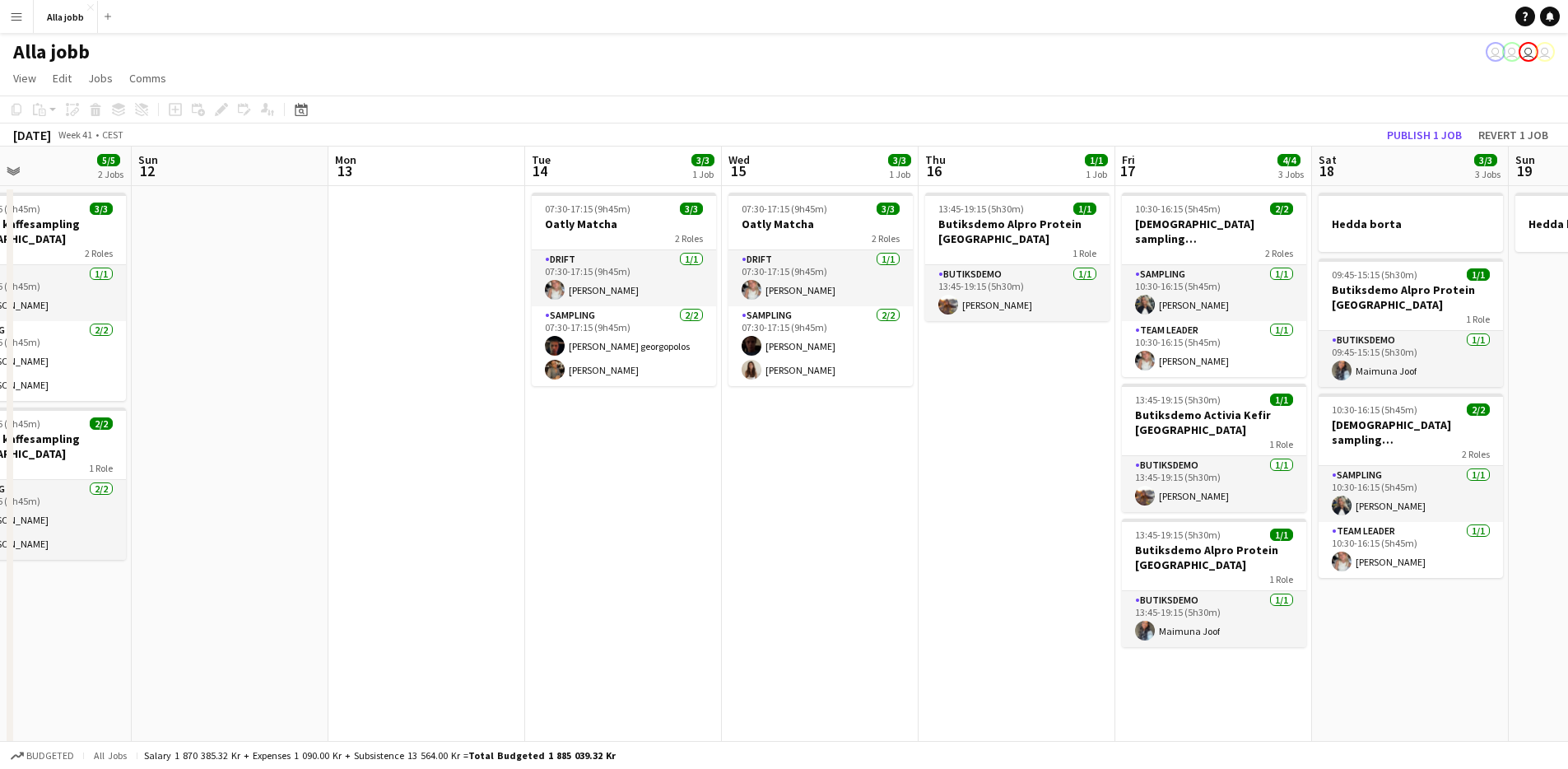
click at [813, 461] on app-date-cell "07:30-17:15 (9h45m) 3/3 Oatly Matcha 2 Roles Drift [DATE] 07:30-17:15 (9h45m) […" at bounding box center [820, 731] width 197 height 1089
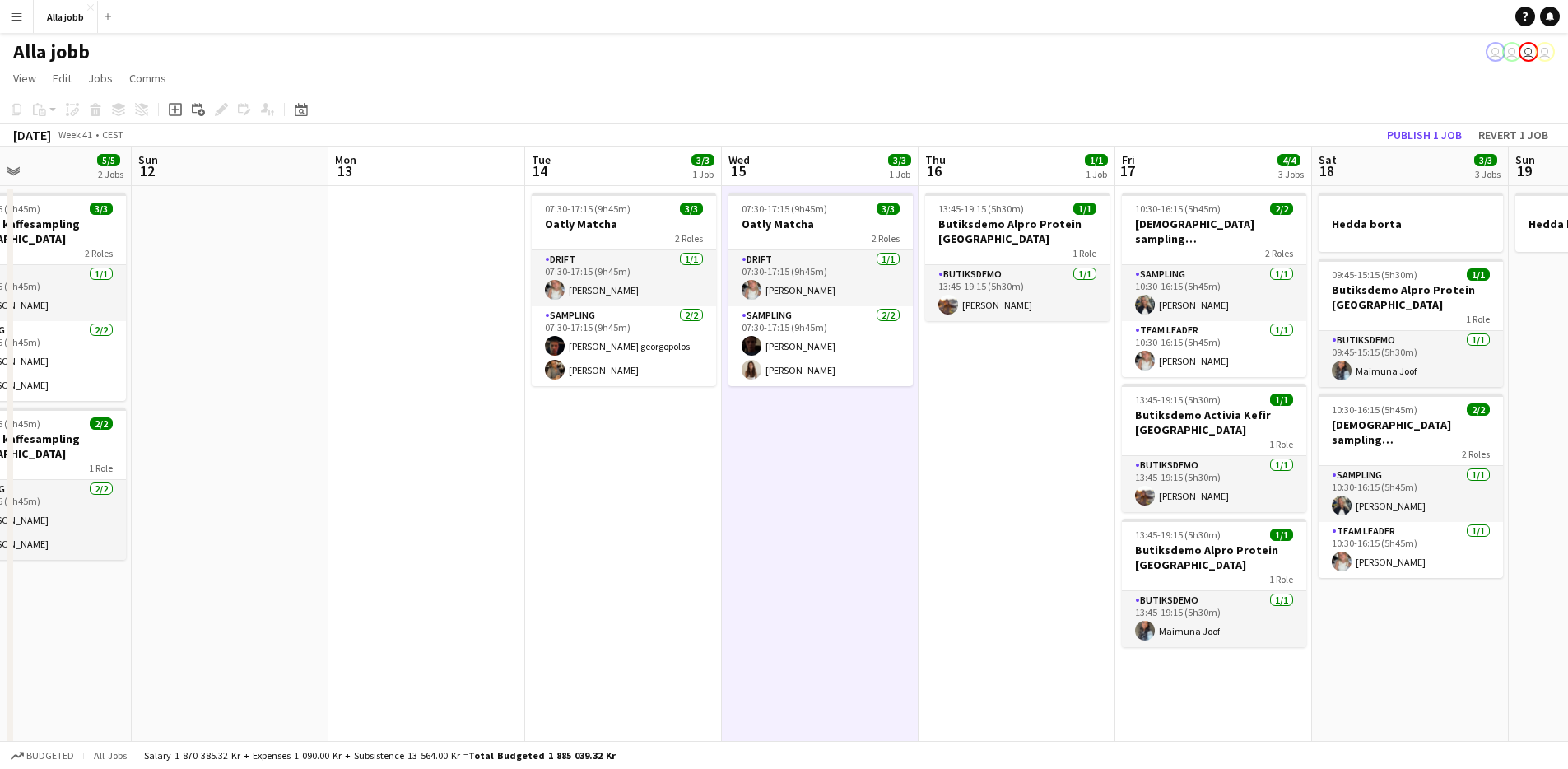
click at [813, 461] on app-date-cell "07:30-17:15 (9h45m) 3/3 Oatly Matcha 2 Roles Drift [DATE] 07:30-17:15 (9h45m) […" at bounding box center [820, 731] width 197 height 1089
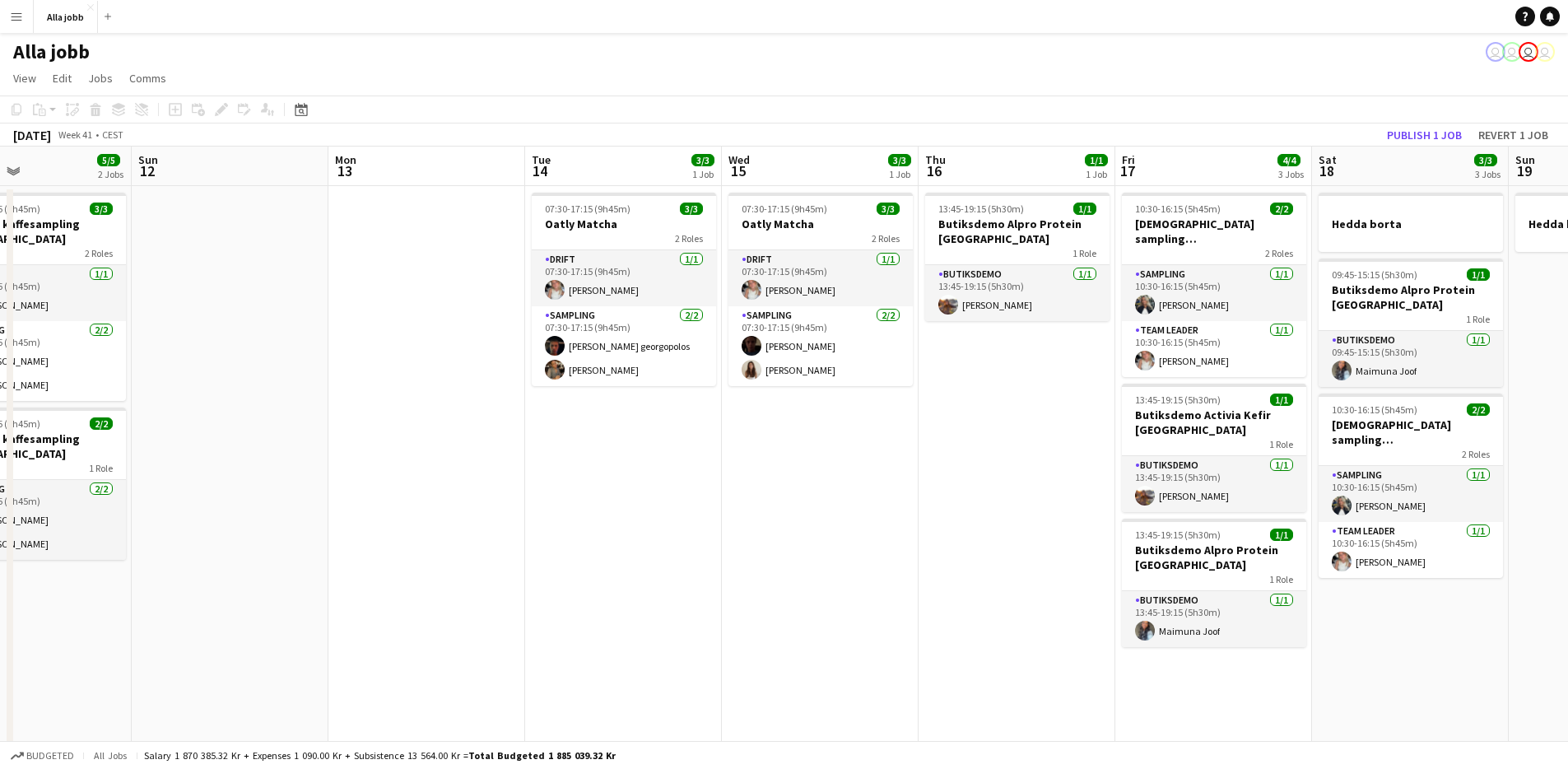
click at [654, 451] on app-date-cell "07:30-17:15 (9h45m) 3/3 Oatly Matcha 2 Roles Drift [DATE] 07:30-17:15 (9h45m) […" at bounding box center [623, 731] width 197 height 1089
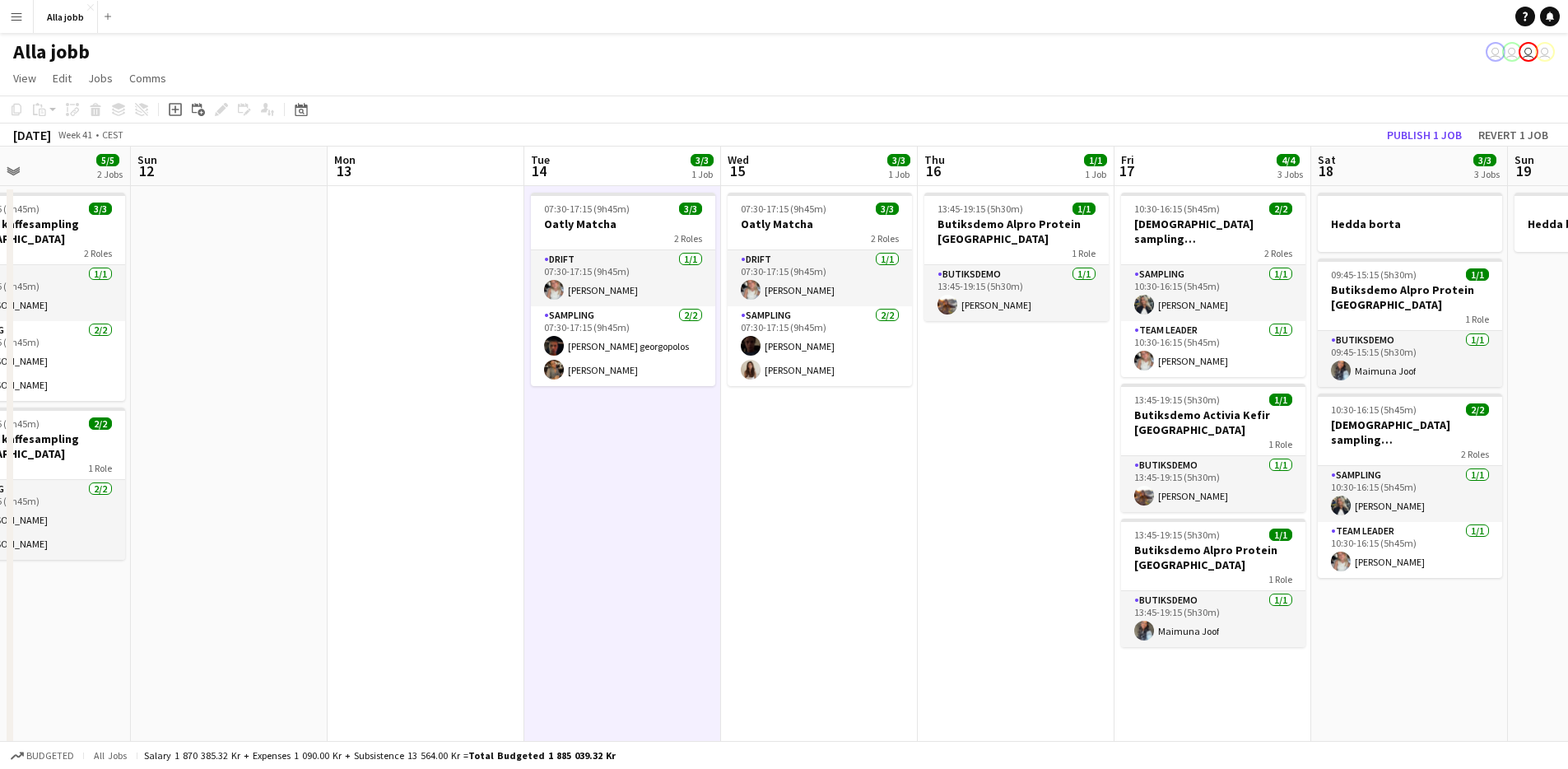
click at [653, 451] on app-date-cell "07:30-17:15 (9h45m) 3/3 Oatly Matcha 2 Roles Drift [DATE] 07:30-17:15 (9h45m) […" at bounding box center [622, 731] width 197 height 1089
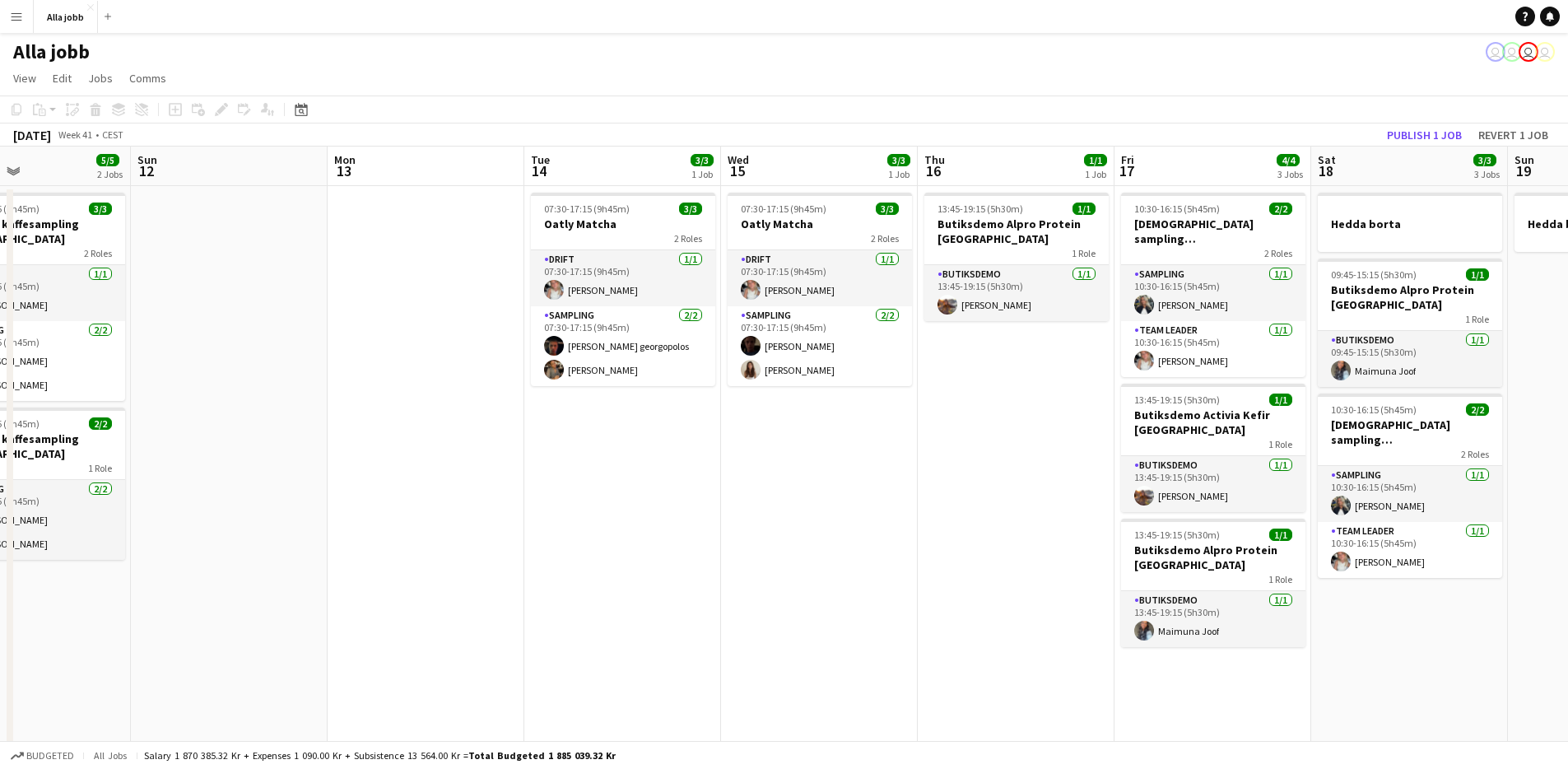
click at [779, 446] on app-date-cell "07:30-17:15 (9h45m) 3/3 Oatly Matcha 2 Roles Drift [DATE] 07:30-17:15 (9h45m) […" at bounding box center [819, 731] width 197 height 1089
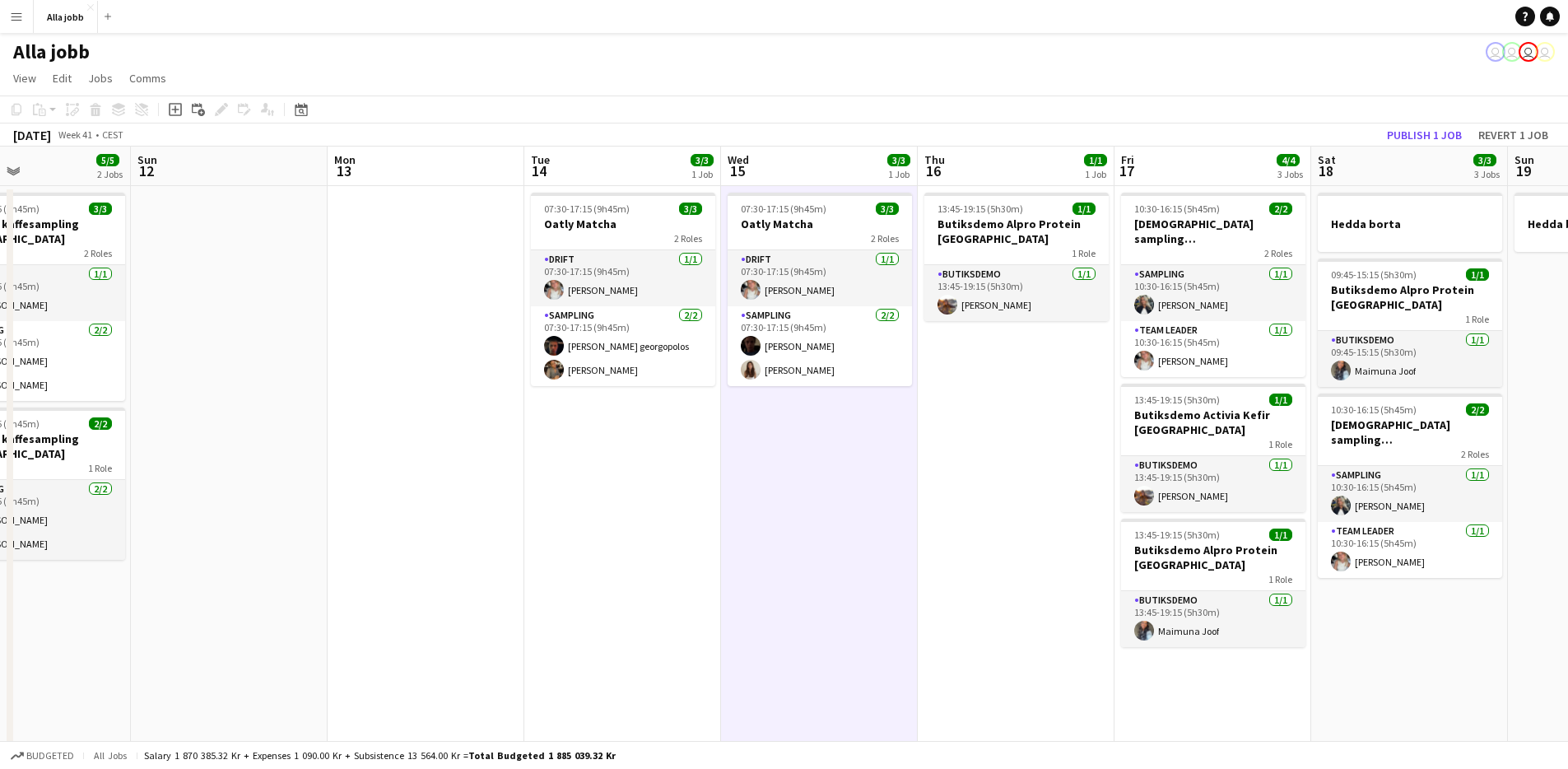
click at [779, 446] on app-date-cell "07:30-17:15 (9h45m) 3/3 Oatly Matcha 2 Roles Drift [DATE] 07:30-17:15 (9h45m) […" at bounding box center [819, 731] width 197 height 1089
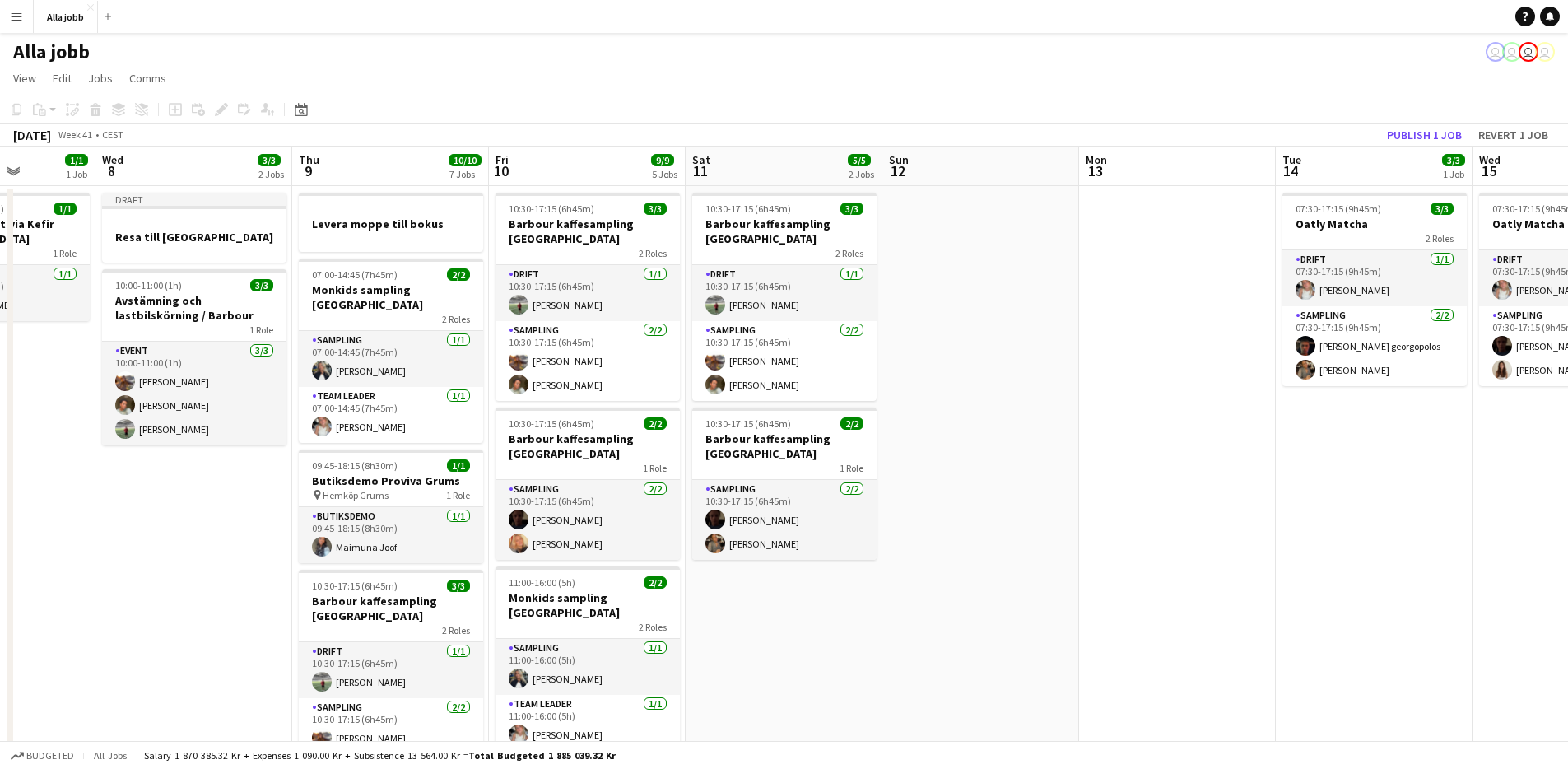
scroll to position [0, 451]
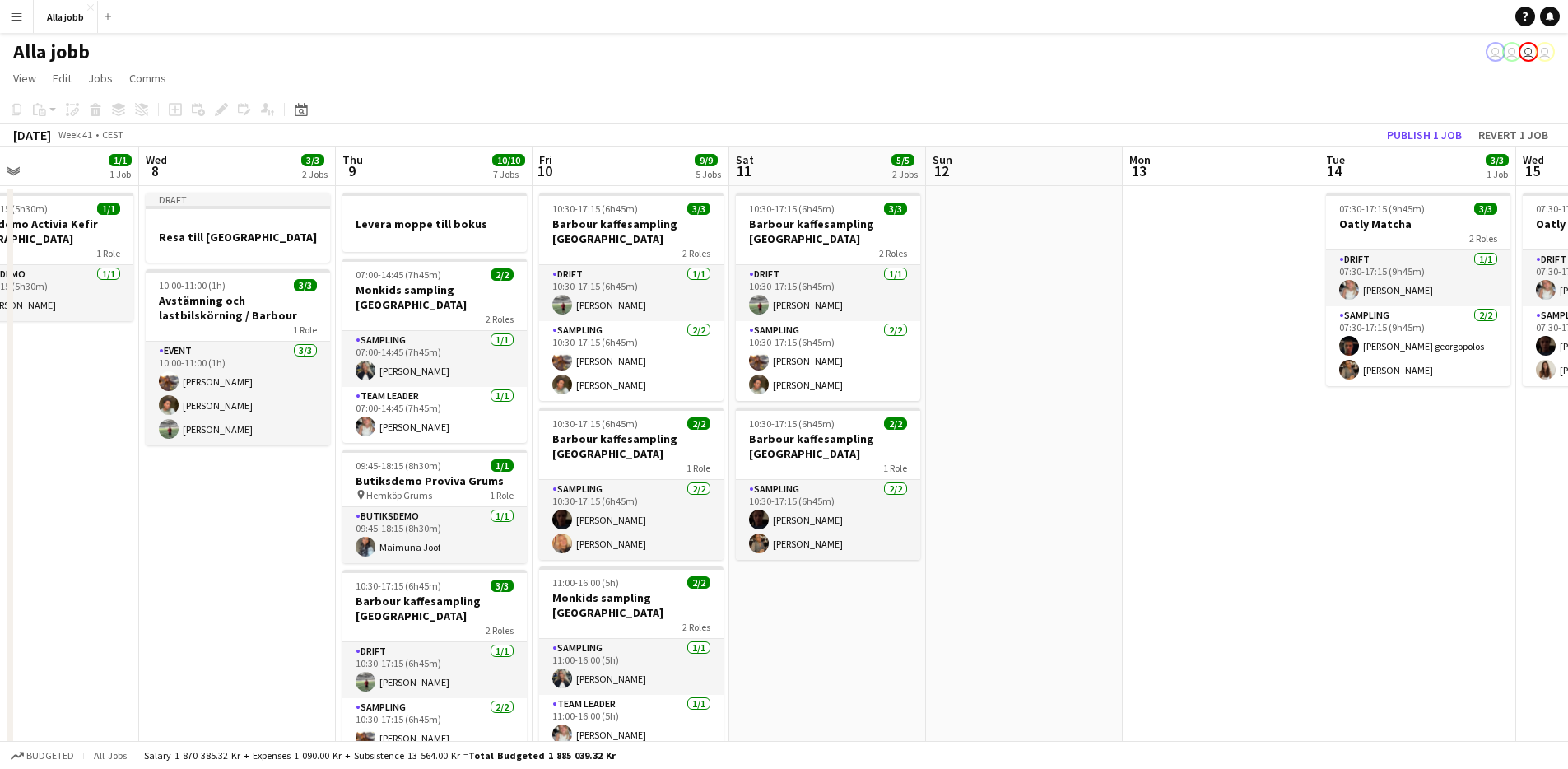
drag, startPoint x: 377, startPoint y: 550, endPoint x: 1095, endPoint y: 504, distance: 719.5
click at [1139, 509] on app-calendar-viewport "Sun 5 1 Job Mon 6 1 Job Tue 7 1/1 1 Job Wed 8 3/3 2 Jobs Thu 9 10/10 7 Jobs Fri…" at bounding box center [784, 710] width 1568 height 1129
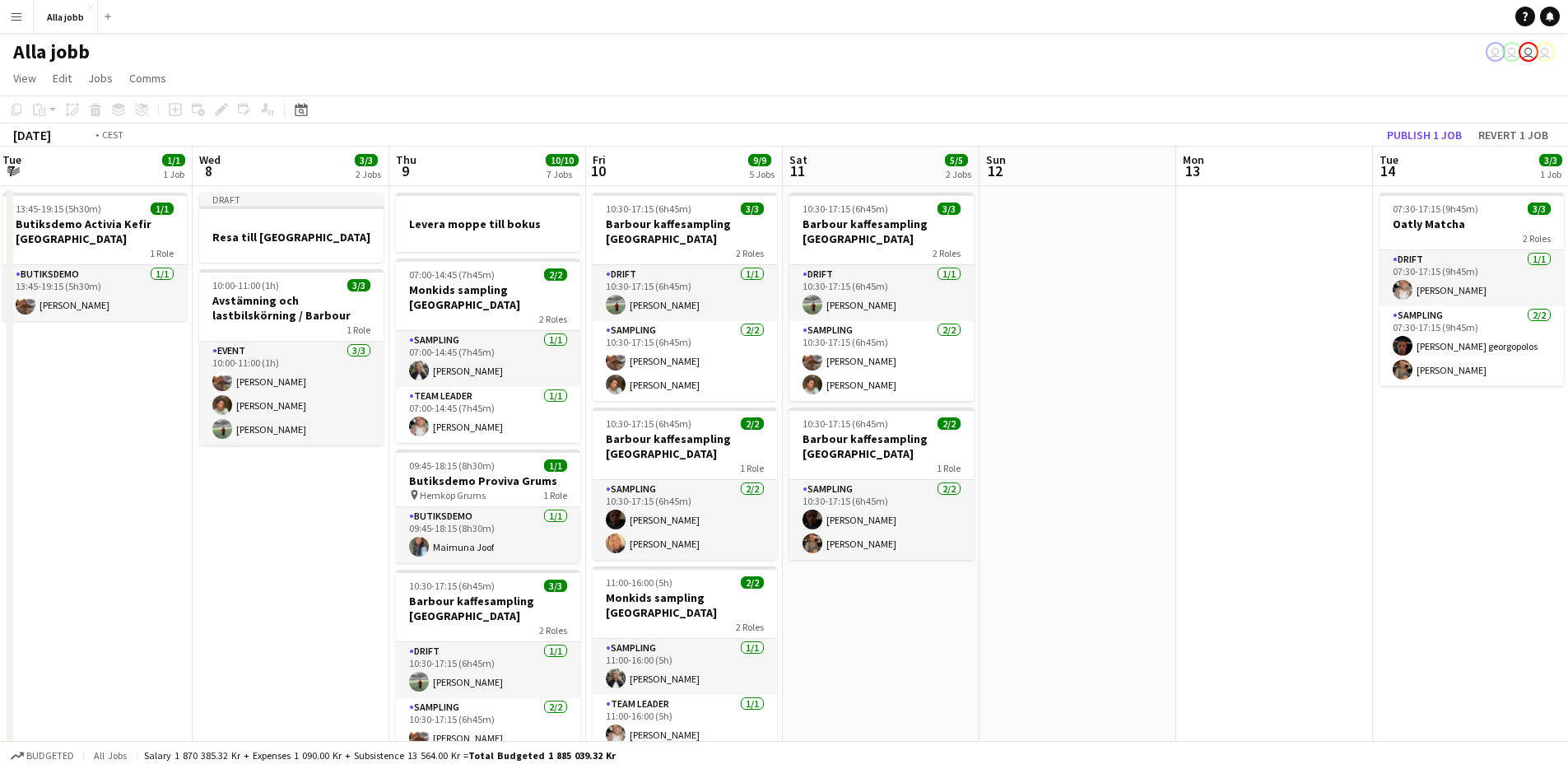
drag, startPoint x: 670, startPoint y: 504, endPoint x: 1308, endPoint y: 483, distance: 638.3
click at [1311, 483] on app-calendar-viewport "Sun 5 1 Job Mon 6 1 Job Tue 7 1/1 1 Job Wed 8 3/3 2 Jobs Thu 9 10/10 7 Jobs Fri…" at bounding box center [784, 710] width 1568 height 1129
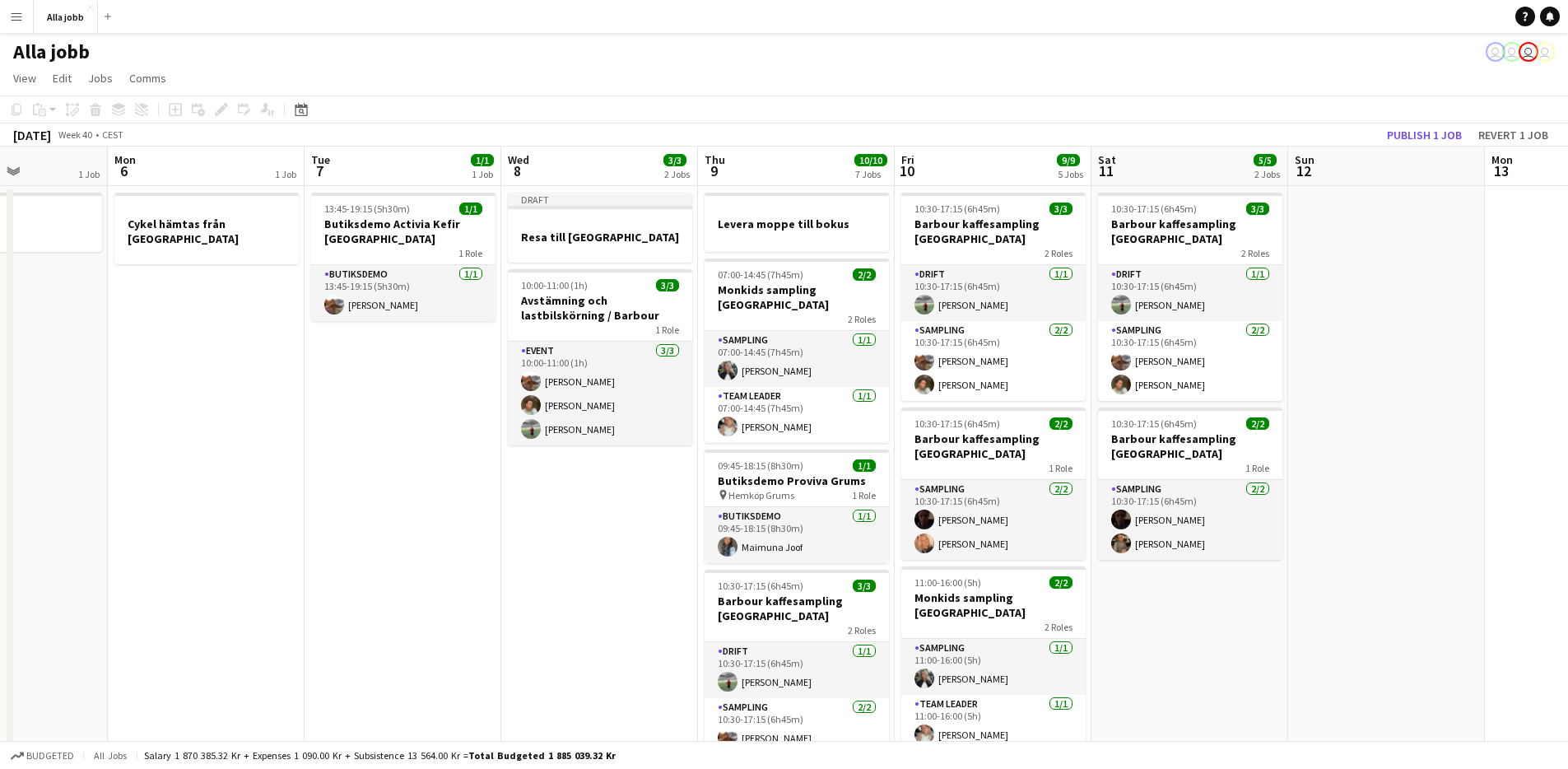
drag, startPoint x: 443, startPoint y: 508, endPoint x: 159, endPoint y: 550, distance: 287.1
click at [159, 552] on app-calendar-viewport "Fri 3 6/6 6 Jobs Sat 4 3/3 3 Jobs Sun 5 1 Job Mon 6 1 Job Tue 7 1/1 1 Job Wed 8…" at bounding box center [784, 710] width 1568 height 1129
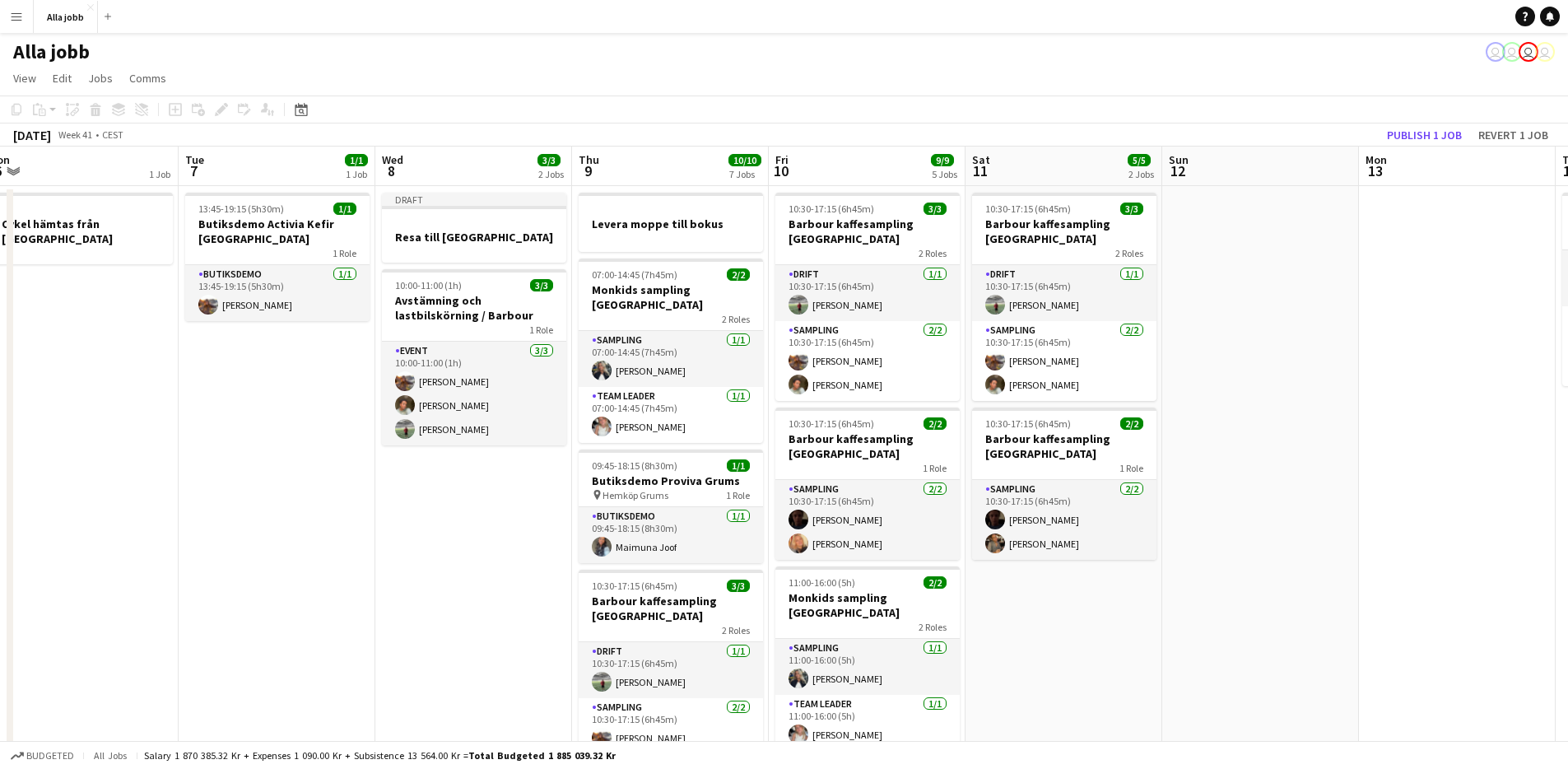
scroll to position [0, 620]
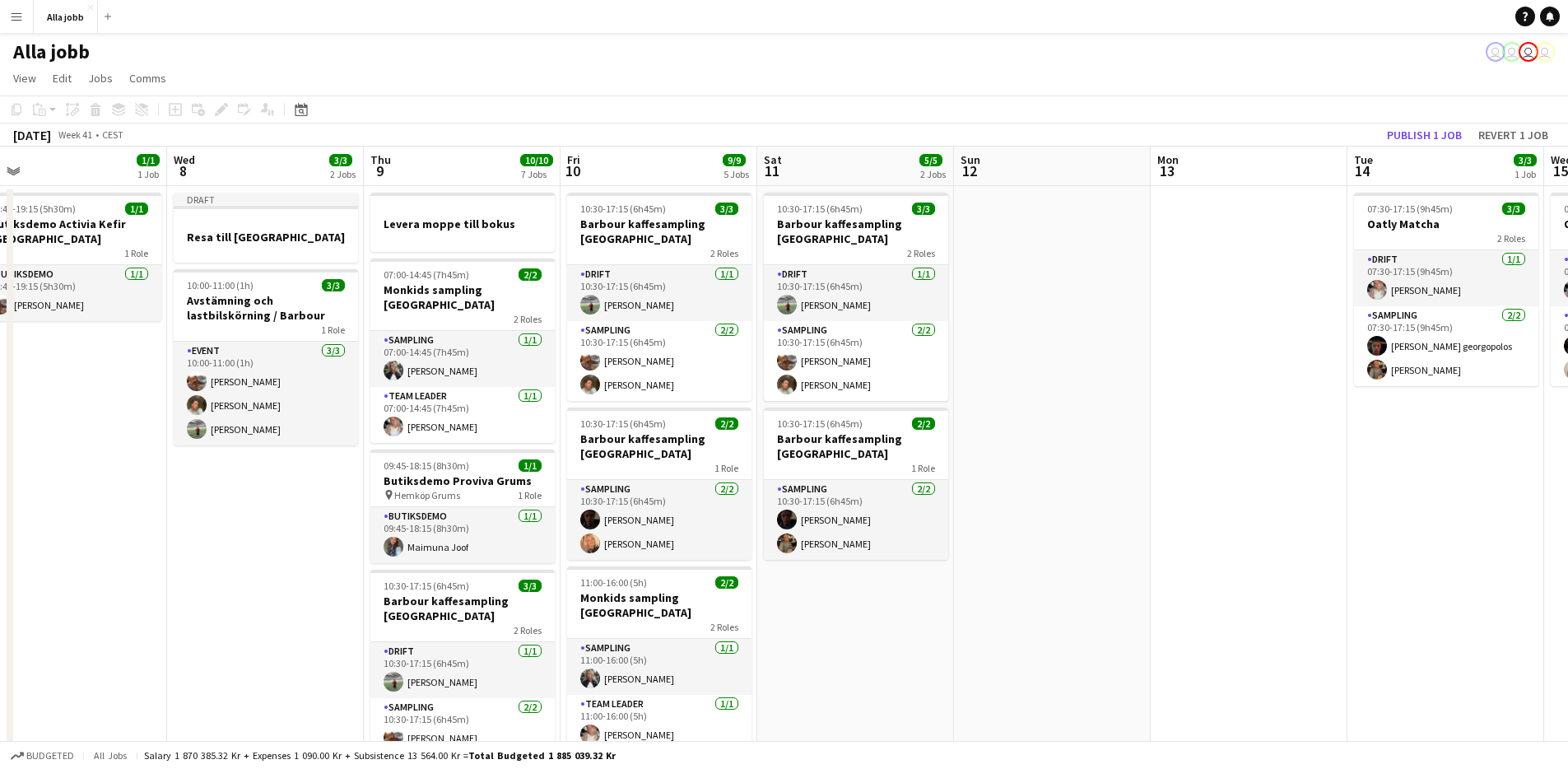
drag, startPoint x: 600, startPoint y: 593, endPoint x: 293, endPoint y: 569, distance: 307.9
click at [293, 569] on app-calendar-viewport "Sat 4 3/3 3 Jobs Sun 5 1 Job Mon 6 1 Job Tue 7 1/1 1 Job Wed 8 3/3 2 Jobs Thu 9…" at bounding box center [784, 710] width 1568 height 1129
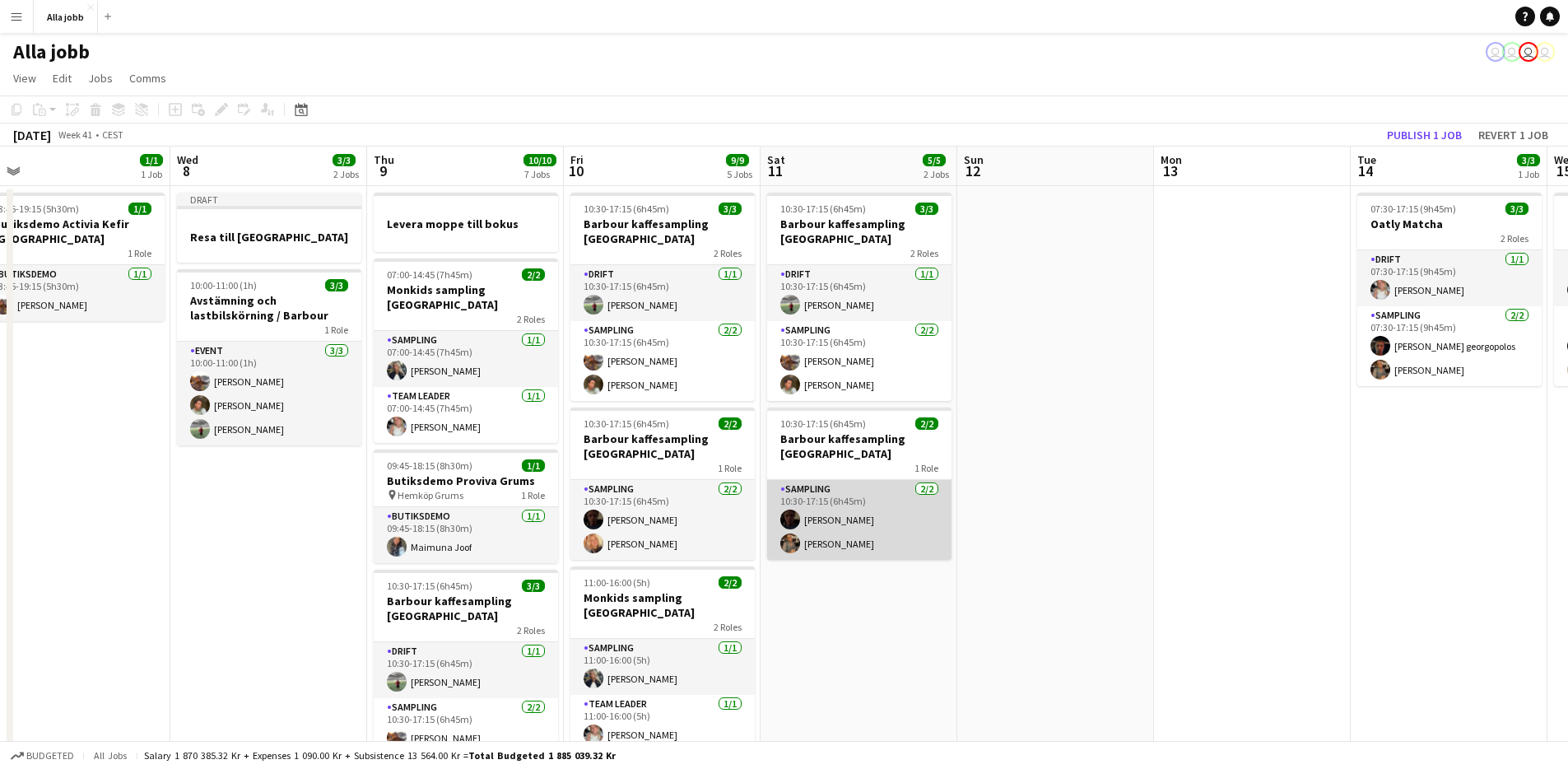
drag, startPoint x: 856, startPoint y: 525, endPoint x: 860, endPoint y: 483, distance: 42.2
click at [860, 483] on app-card-role "Sampling [DATE] 10:30-17:15 (6h45m) [PERSON_NAME] [PERSON_NAME]" at bounding box center [859, 519] width 184 height 80
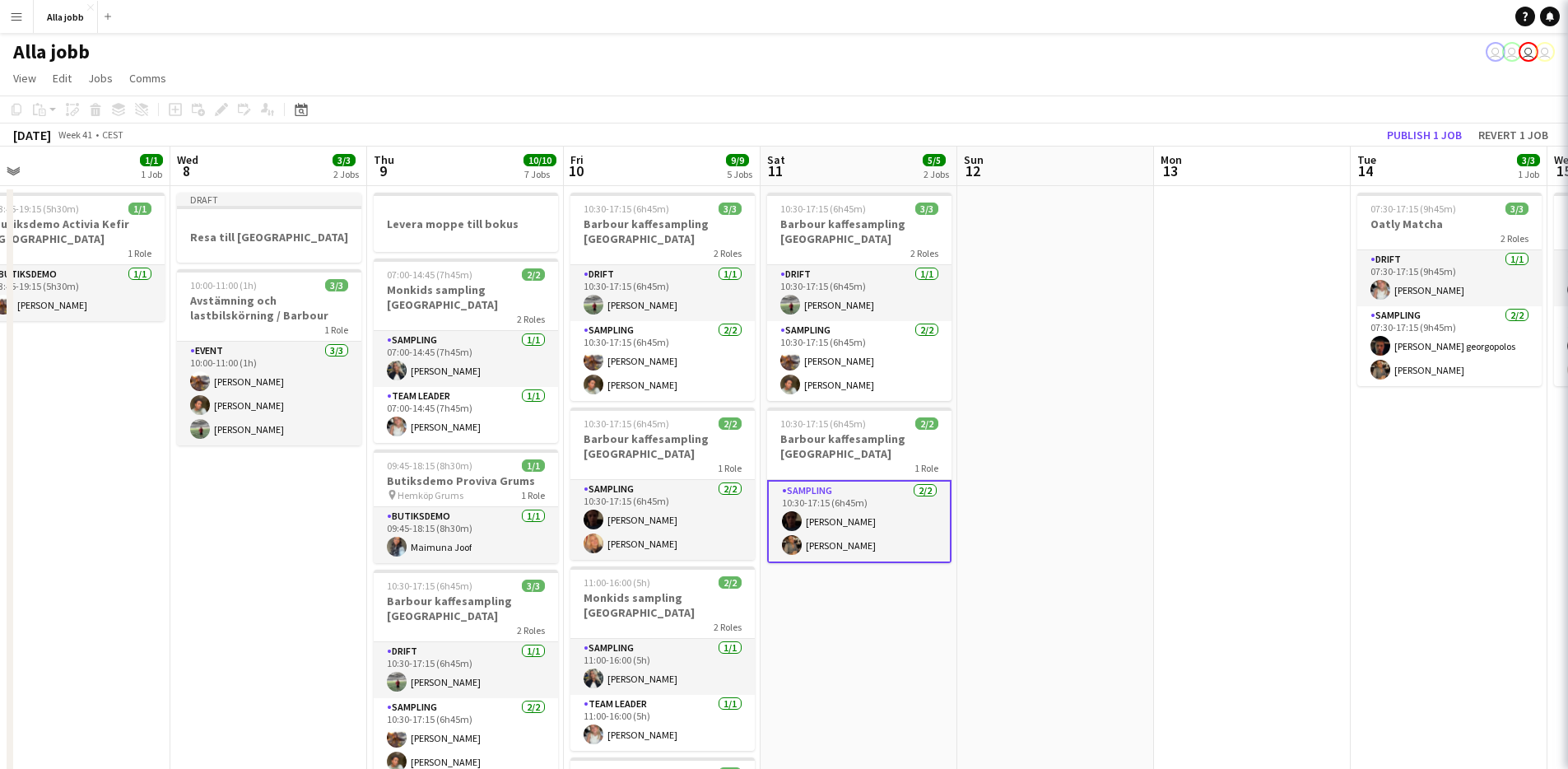
click at [879, 586] on app-date-cell "10:30-17:15 (6h45m) 3/3 Barbour kaffesampling Köpenhamn 2 Roles Drift [DATE] 10…" at bounding box center [859, 731] width 197 height 1089
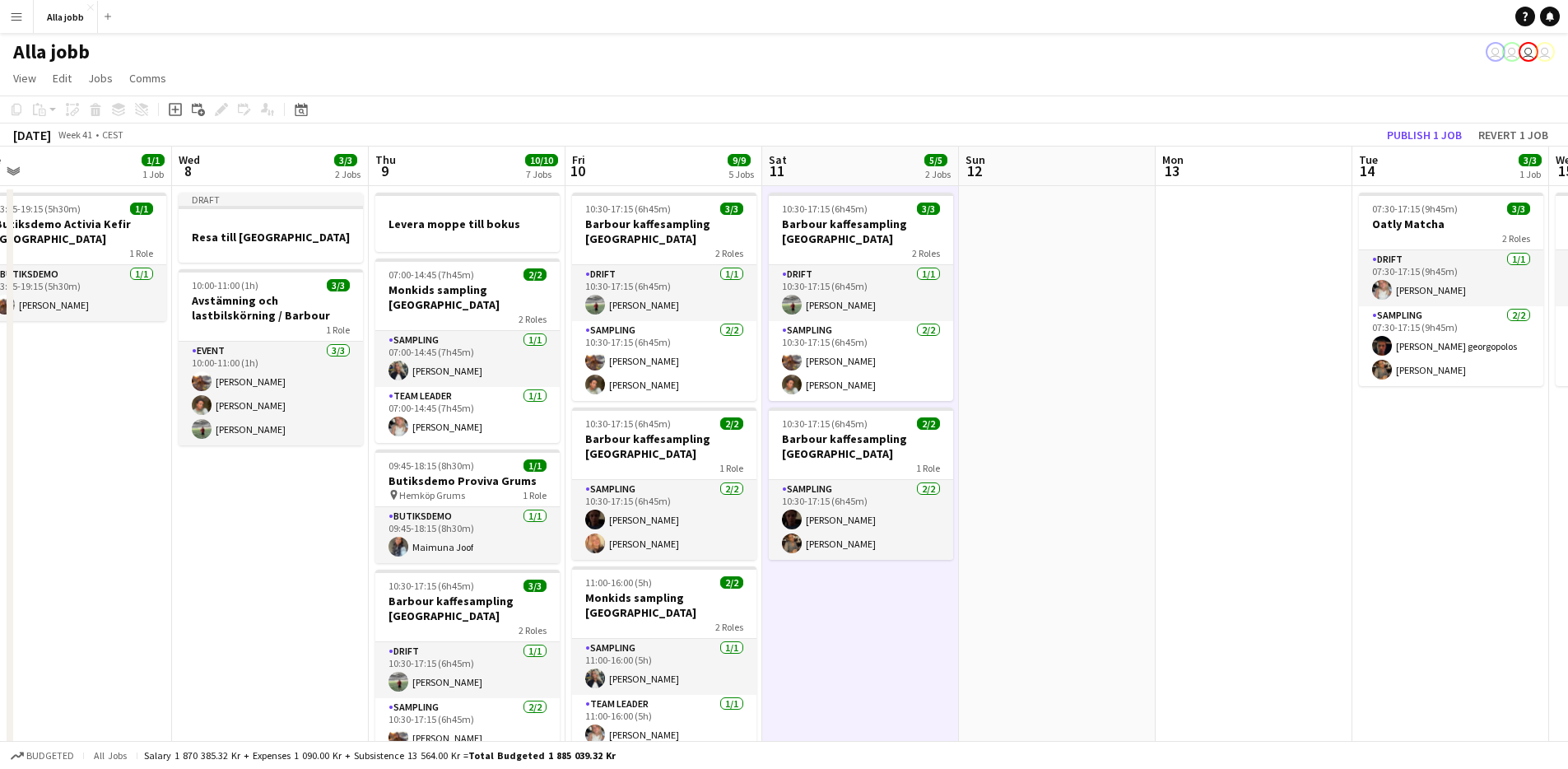
click at [880, 586] on app-date-cell "10:30-17:15 (6h45m) 3/3 Barbour kaffesampling Köpenhamn 2 Roles Drift [DATE] 10…" at bounding box center [860, 731] width 197 height 1089
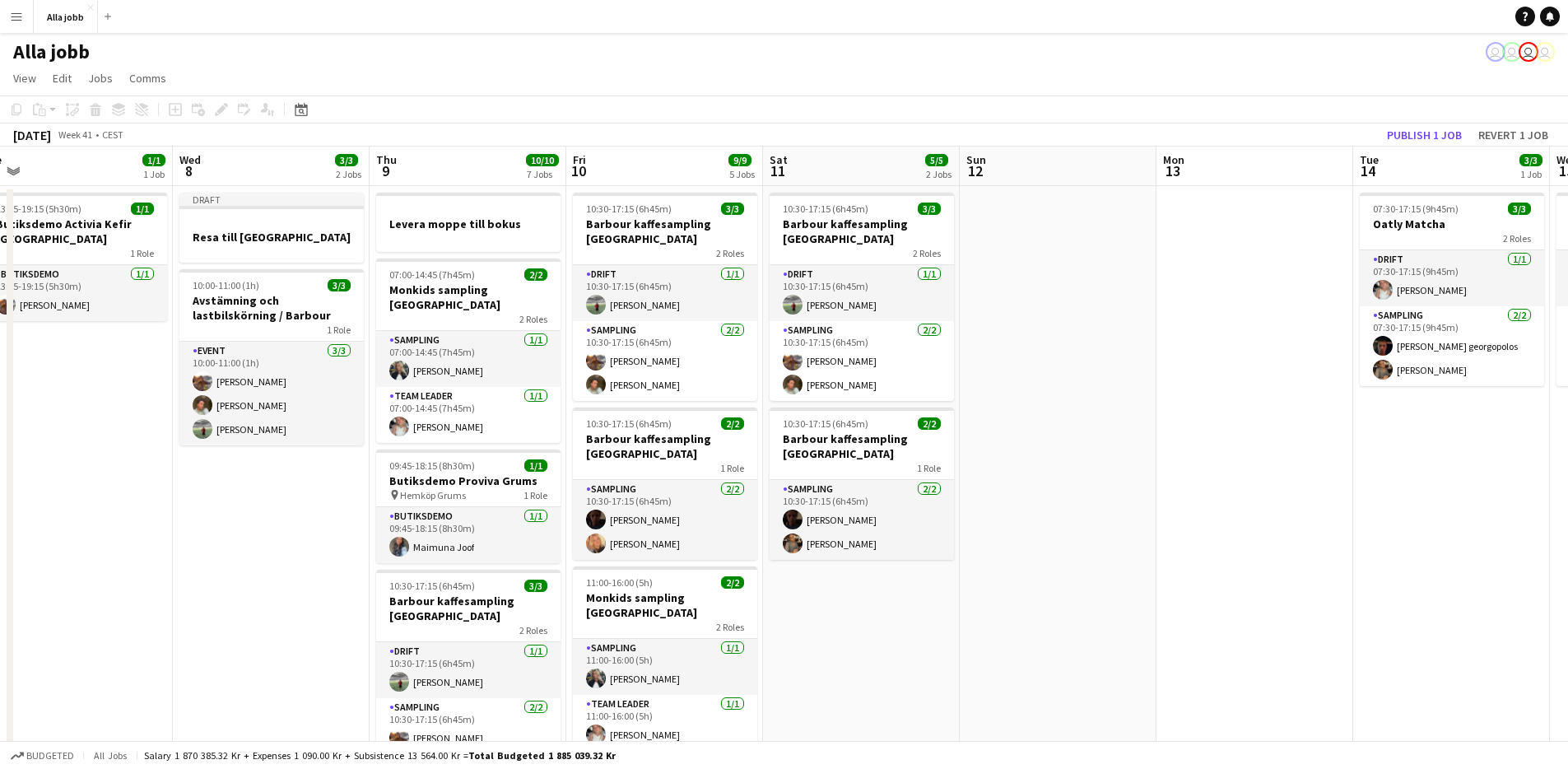
click at [880, 586] on app-date-cell "10:30-17:15 (6h45m) 3/3 Barbour kaffesampling Köpenhamn 2 Roles Drift [DATE] 10…" at bounding box center [861, 731] width 197 height 1089
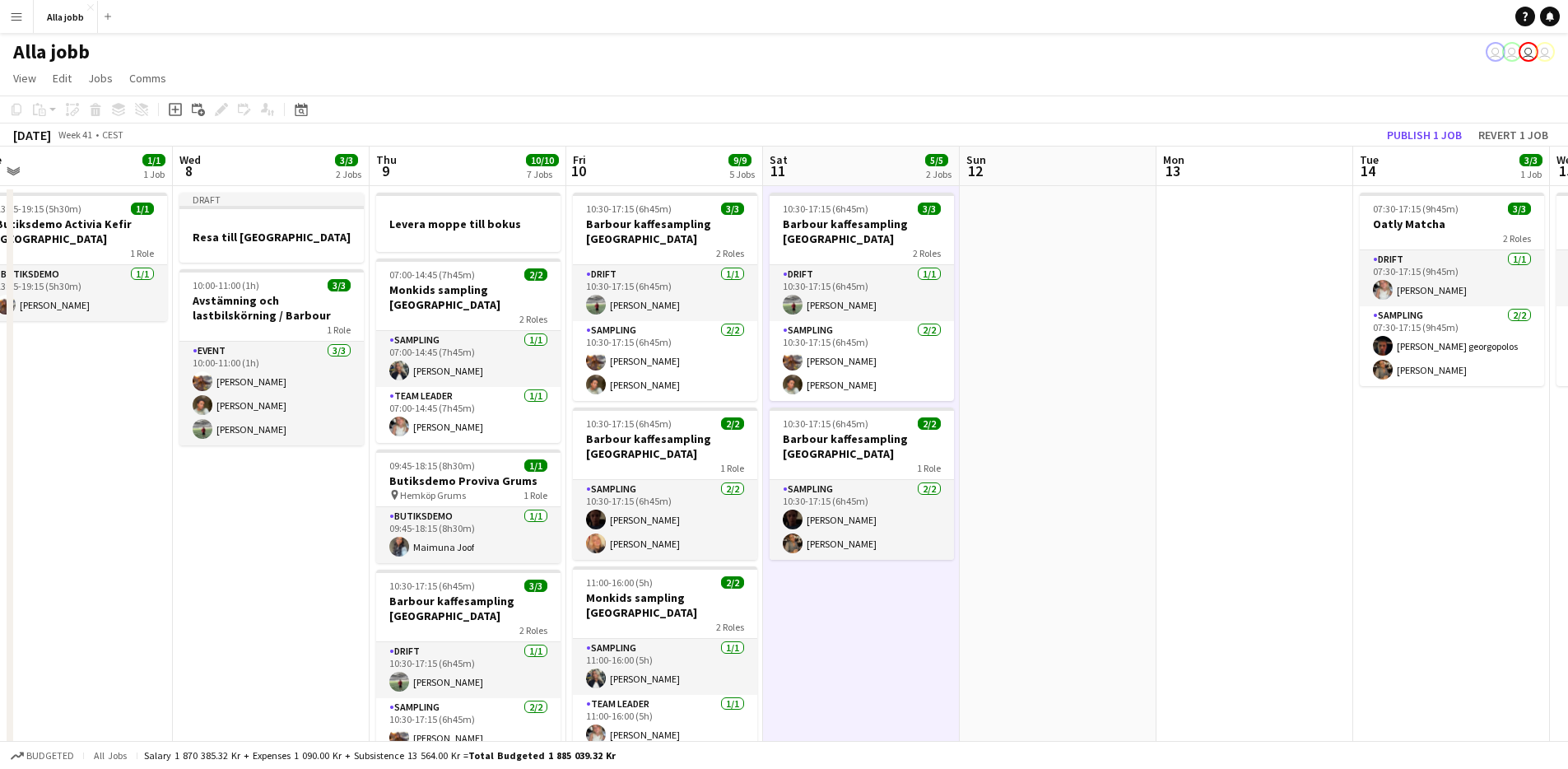
click at [881, 579] on app-date-cell "10:30-17:15 (6h45m) 3/3 Barbour kaffesampling Köpenhamn 2 Roles Drift [DATE] 10…" at bounding box center [861, 731] width 197 height 1089
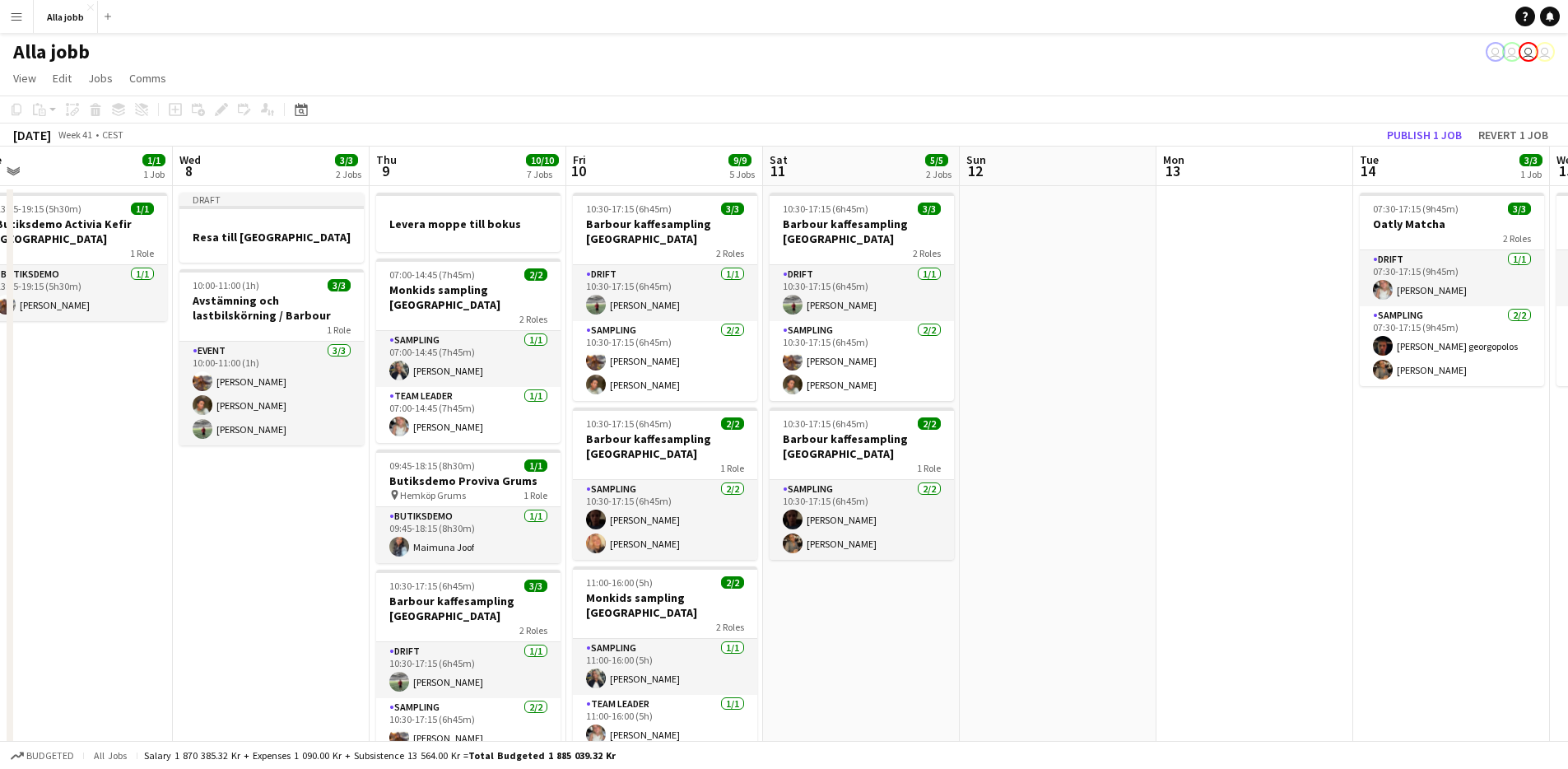
click at [881, 579] on app-date-cell "10:30-17:15 (6h45m) 3/3 Barbour kaffesampling Köpenhamn 2 Roles Drift [DATE] 10…" at bounding box center [861, 731] width 197 height 1089
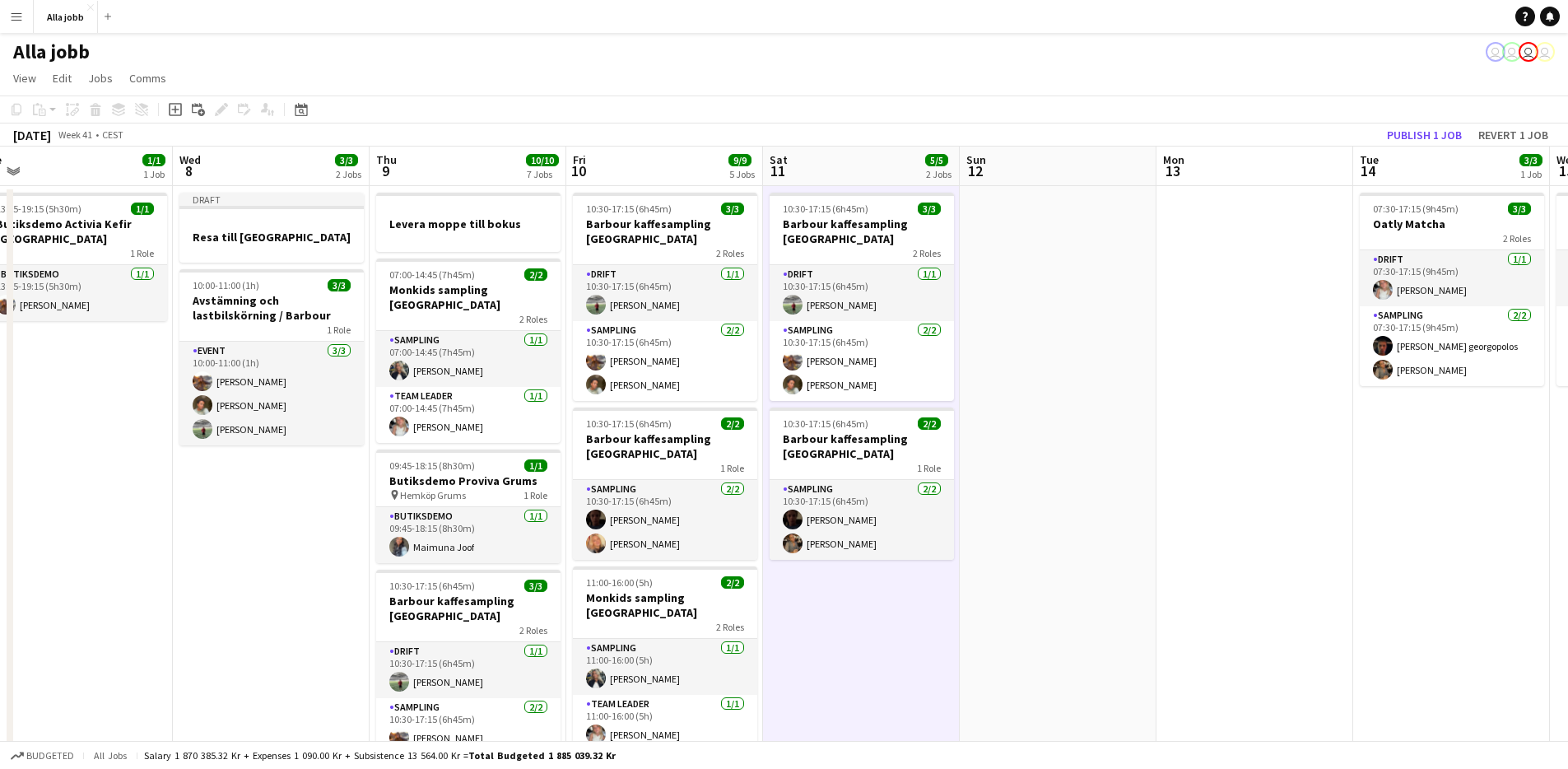
click at [881, 579] on app-date-cell "10:30-17:15 (6h45m) 3/3 Barbour kaffesampling Köpenhamn 2 Roles Drift [DATE] 10…" at bounding box center [861, 731] width 197 height 1089
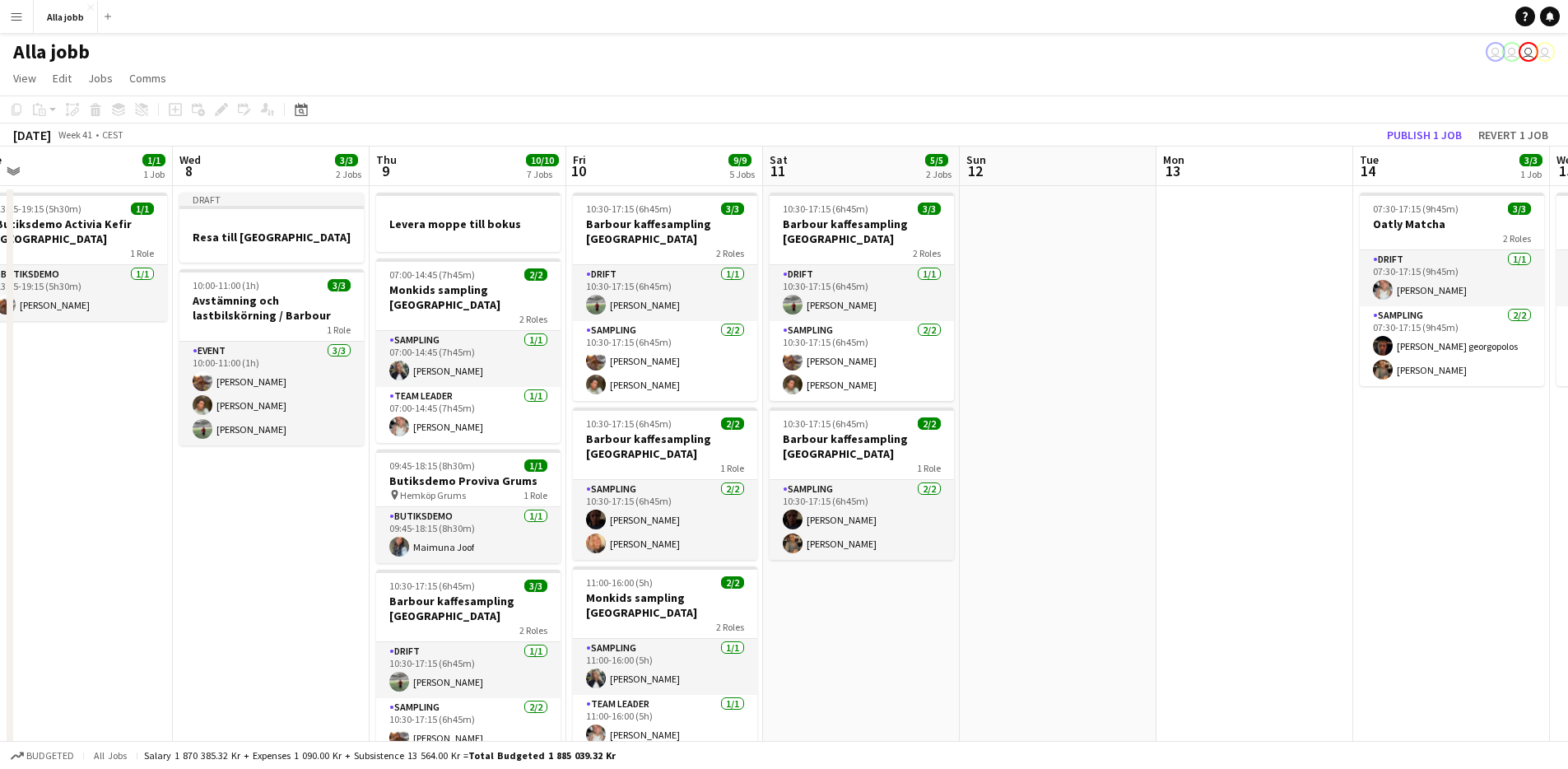
click at [881, 579] on app-date-cell "10:30-17:15 (6h45m) 3/3 Barbour kaffesampling Köpenhamn 2 Roles Drift [DATE] 10…" at bounding box center [861, 731] width 197 height 1089
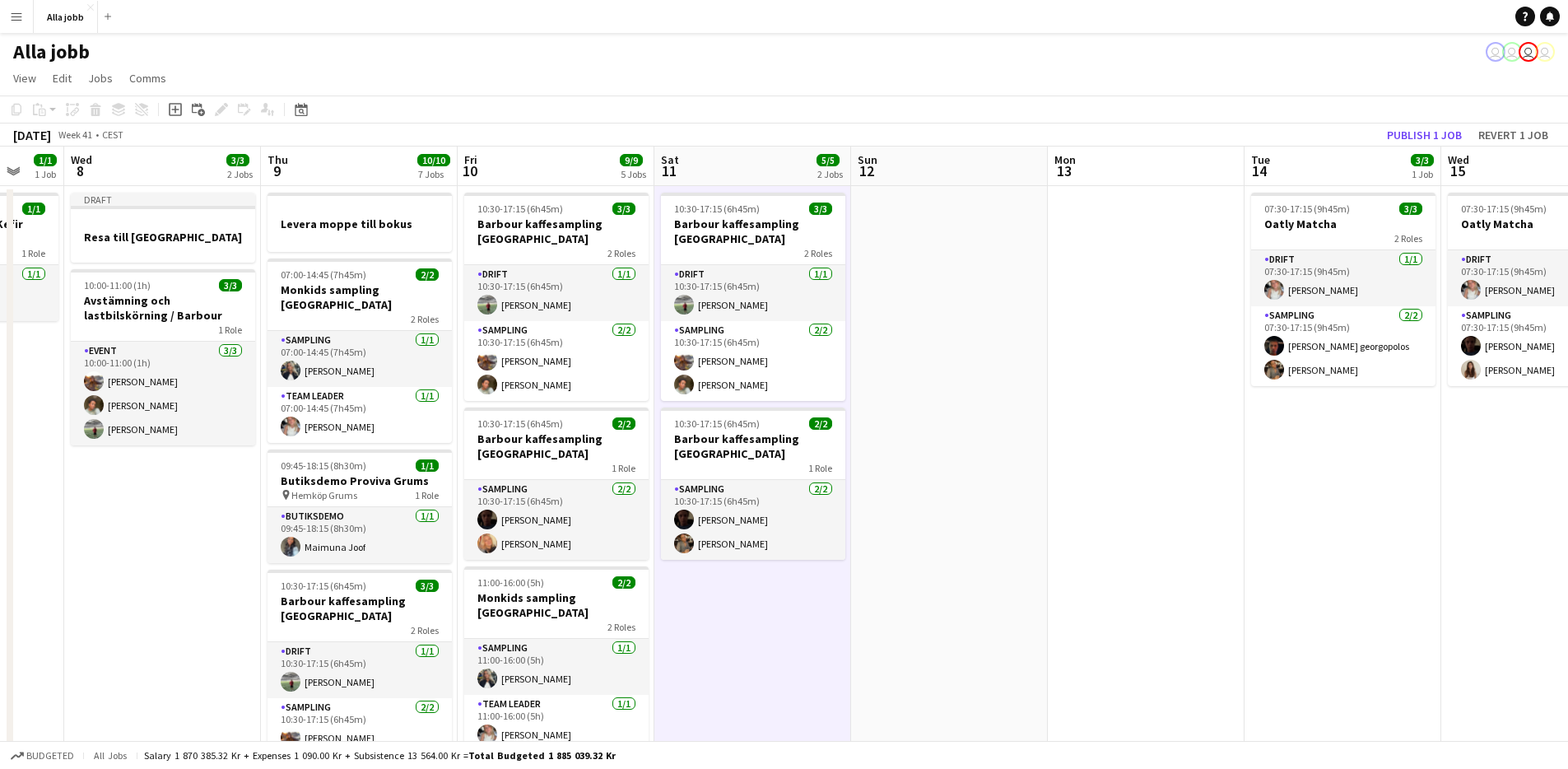
scroll to position [0, 496]
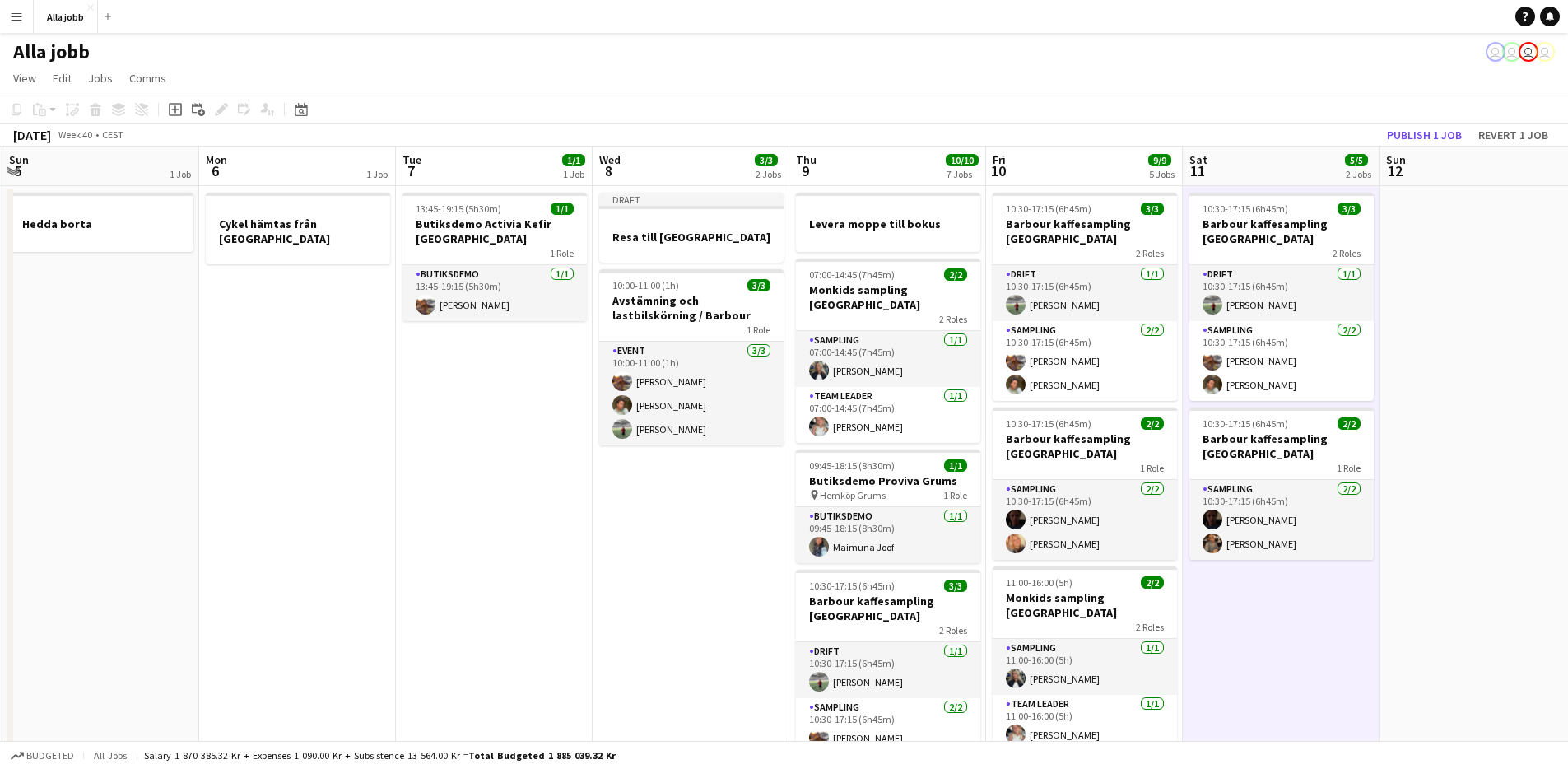
drag, startPoint x: 972, startPoint y: 590, endPoint x: 1453, endPoint y: 562, distance: 481.8
click at [1448, 562] on app-calendar-viewport "Thu 2 3/3 4 Jobs Fri 3 6/6 6 Jobs Sat 4 3/3 3 Jobs Sun 5 1 Job Mon 6 1 Job Tue …" at bounding box center [784, 710] width 1568 height 1129
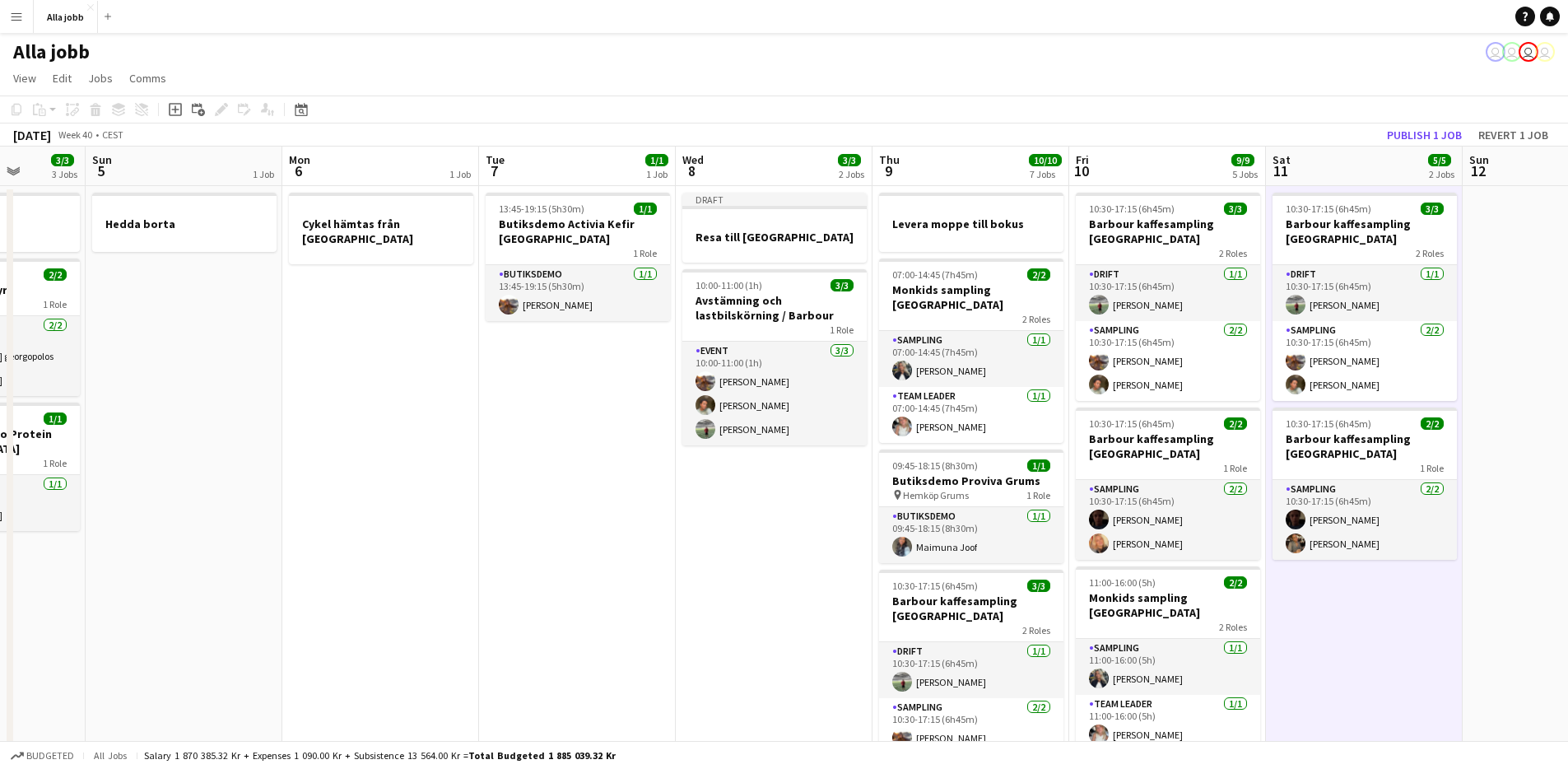
drag, startPoint x: 491, startPoint y: 558, endPoint x: 1116, endPoint y: 536, distance: 625.4
click at [1169, 525] on app-calendar-viewport "Thu 2 3/3 4 Jobs Fri 3 6/6 6 Jobs Sat 4 3/3 3 Jobs Sun 5 1 Job Mon 6 1 Job Tue …" at bounding box center [784, 710] width 1568 height 1129
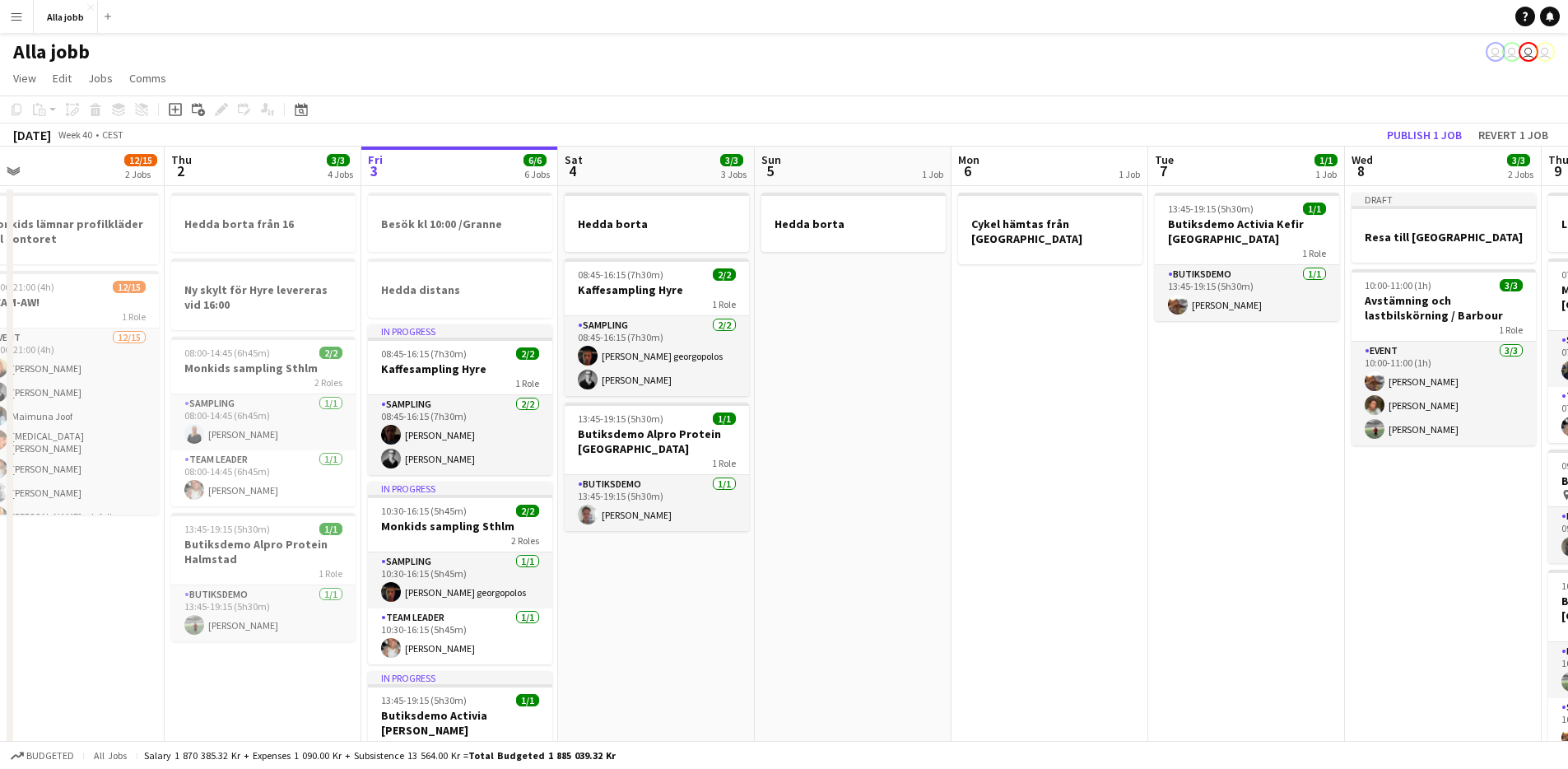
drag, startPoint x: 819, startPoint y: 536, endPoint x: 1026, endPoint y: 536, distance: 207.0
click at [1030, 535] on app-calendar-viewport "Mon 29 2/2 4 Jobs Tue 30 1/1 3 Jobs Wed 1 12/15 2 Jobs Thu 2 3/3 4 Jobs Fri 3 6…" at bounding box center [784, 710] width 1568 height 1129
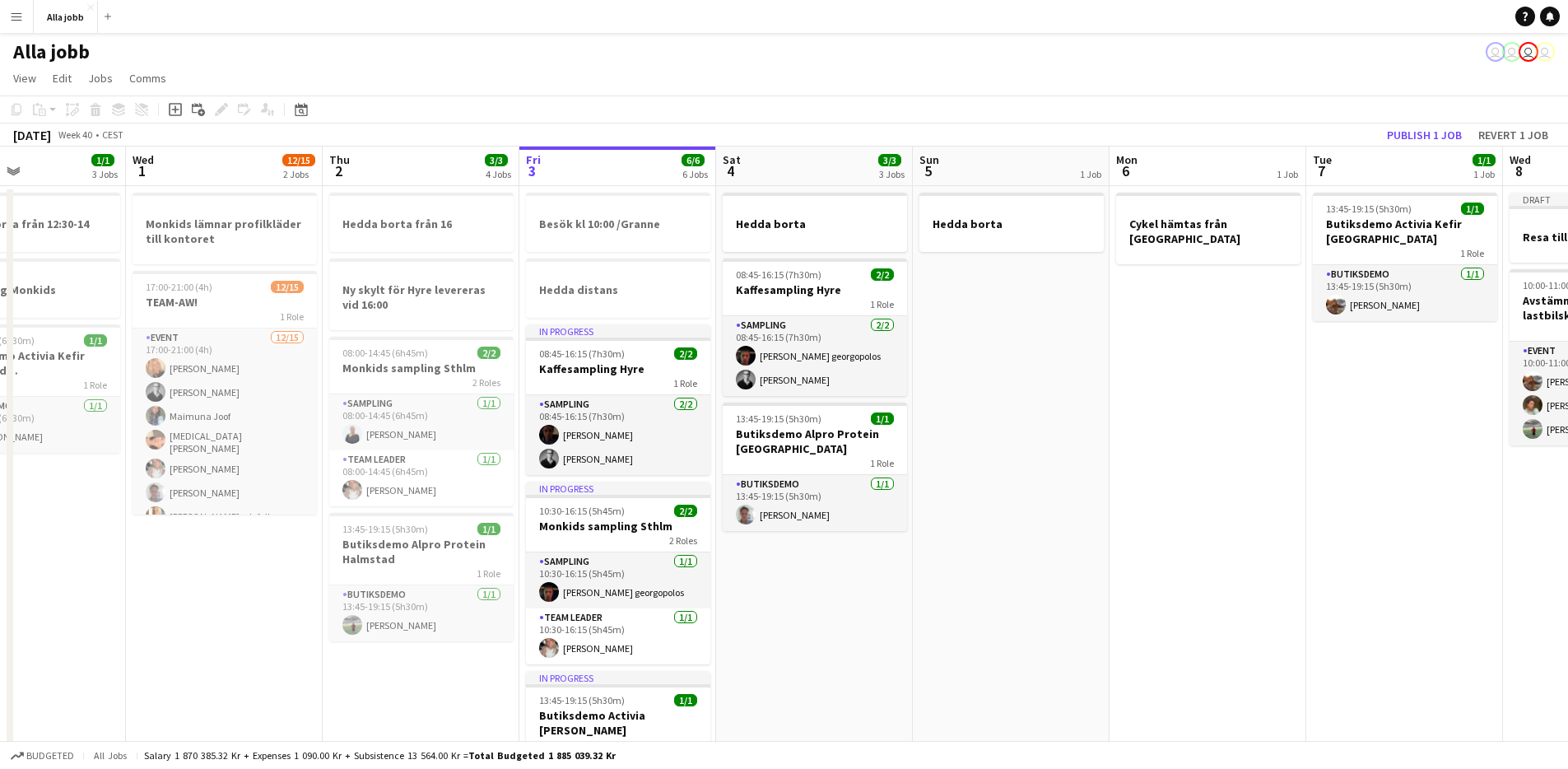
drag, startPoint x: 982, startPoint y: 535, endPoint x: 745, endPoint y: 601, distance: 246.0
click at [751, 604] on app-calendar-viewport "Sun 28 2/2 1 Job Mon 29 2/2 4 Jobs Tue 30 1/1 3 Jobs Wed 1 12/15 2 Jobs Thu 2 3…" at bounding box center [784, 710] width 1568 height 1129
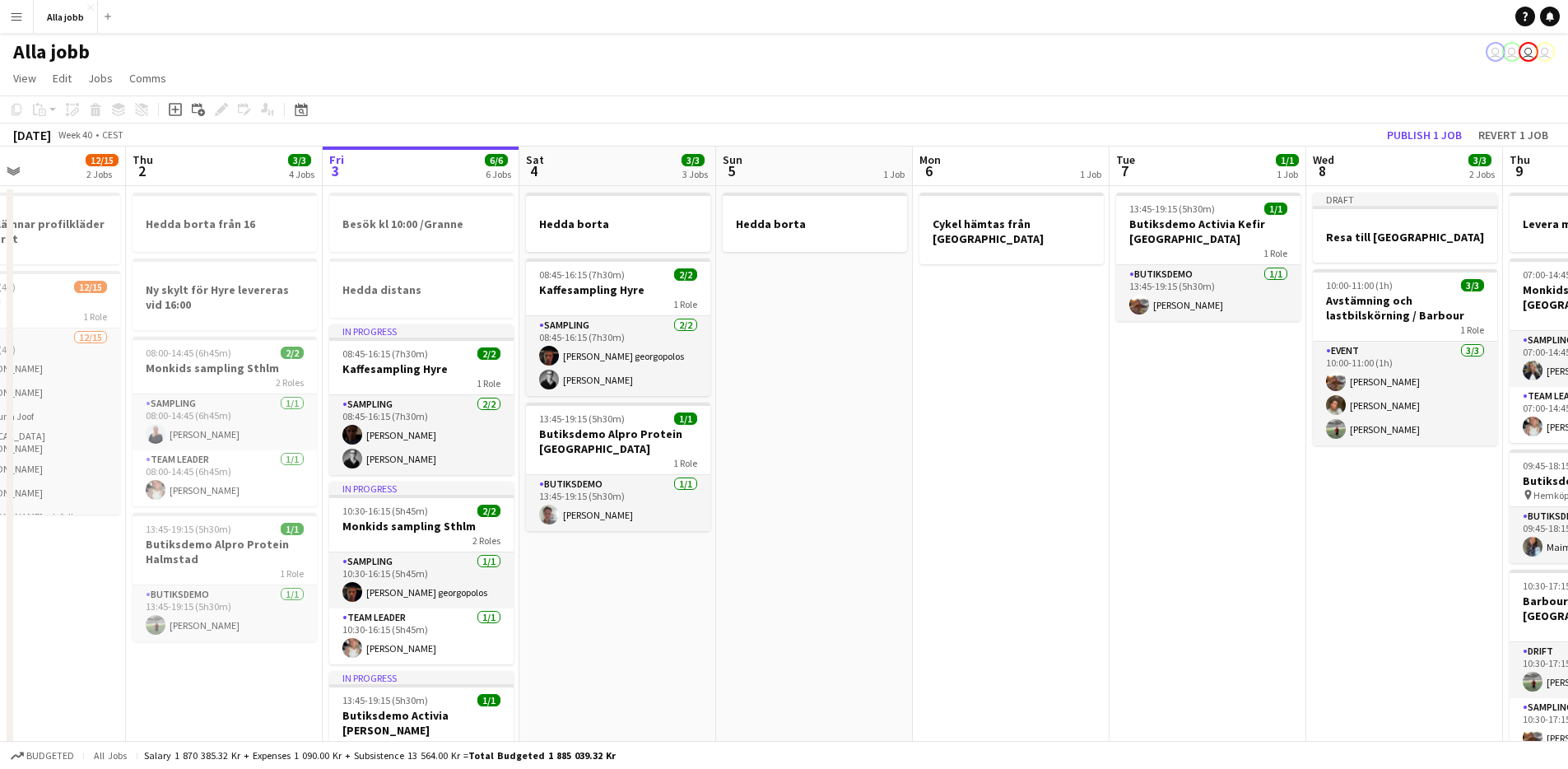
scroll to position [0, 466]
click at [815, 584] on app-date-cell "Hedda borta" at bounding box center [813, 731] width 197 height 1089
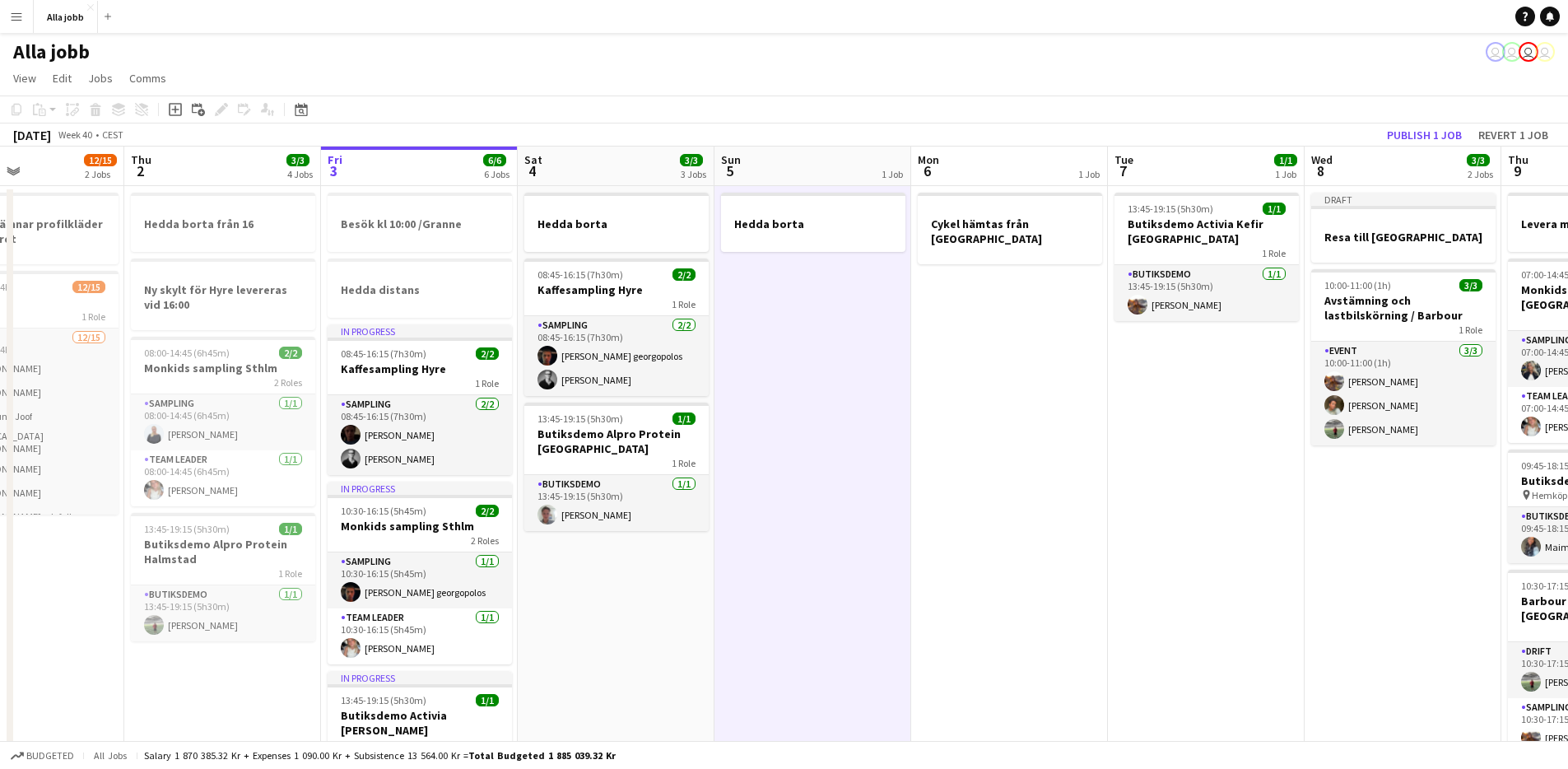
click at [815, 584] on app-date-cell "Hedda borta" at bounding box center [813, 731] width 197 height 1089
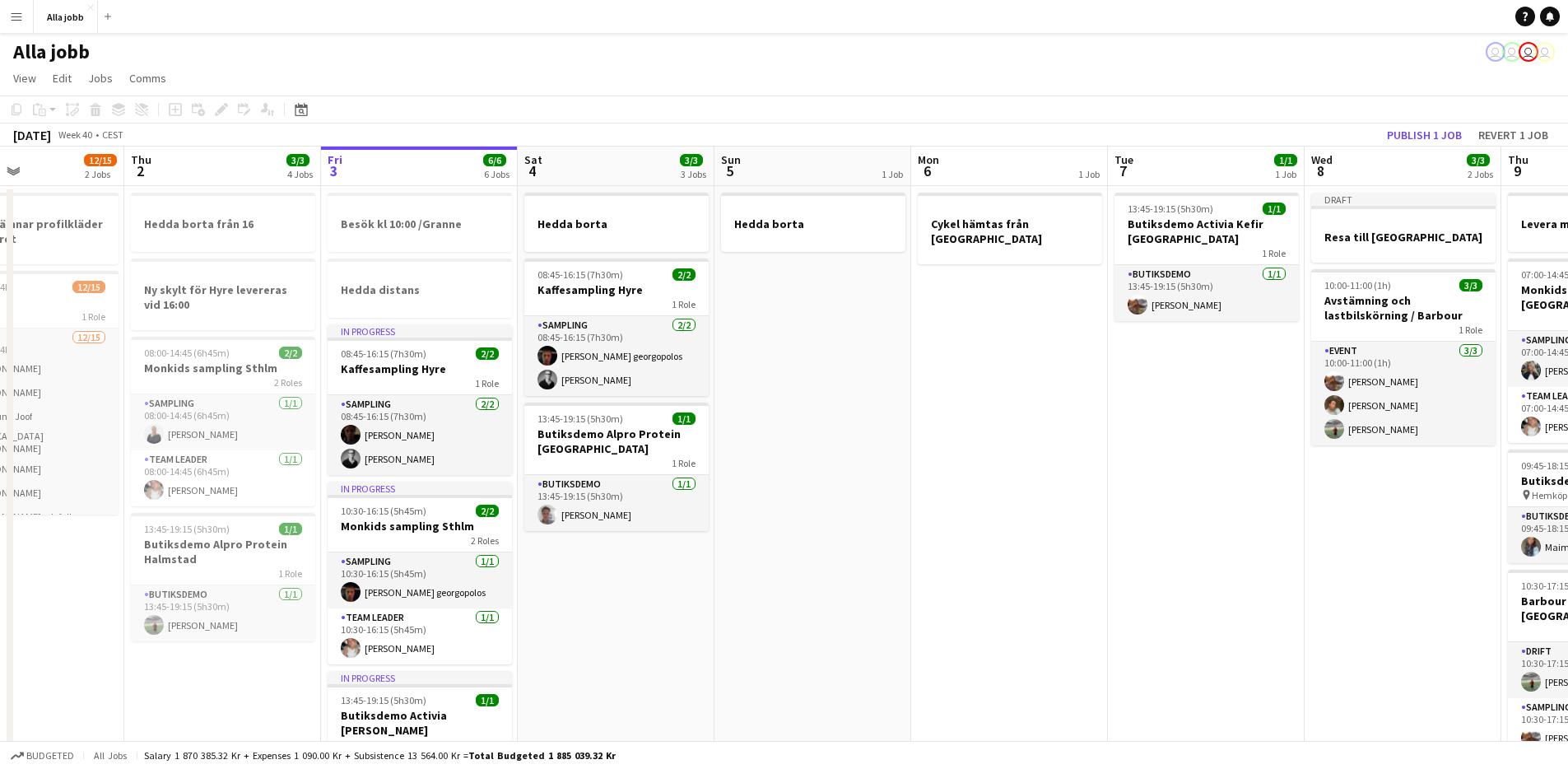
click at [813, 579] on app-date-cell "Hedda borta" at bounding box center [813, 731] width 197 height 1089
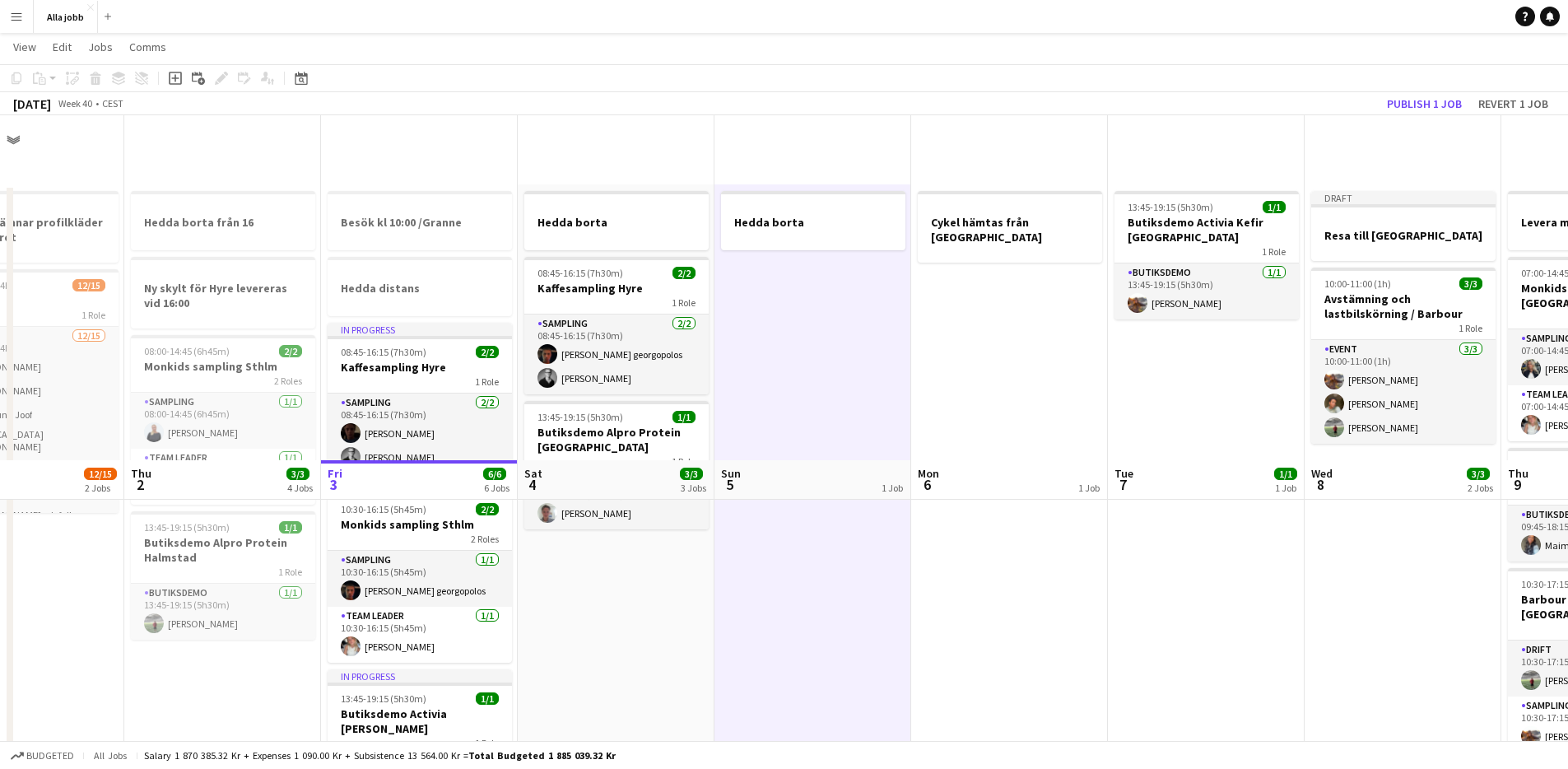
scroll to position [533, 0]
